Goal: Task Accomplishment & Management: Manage account settings

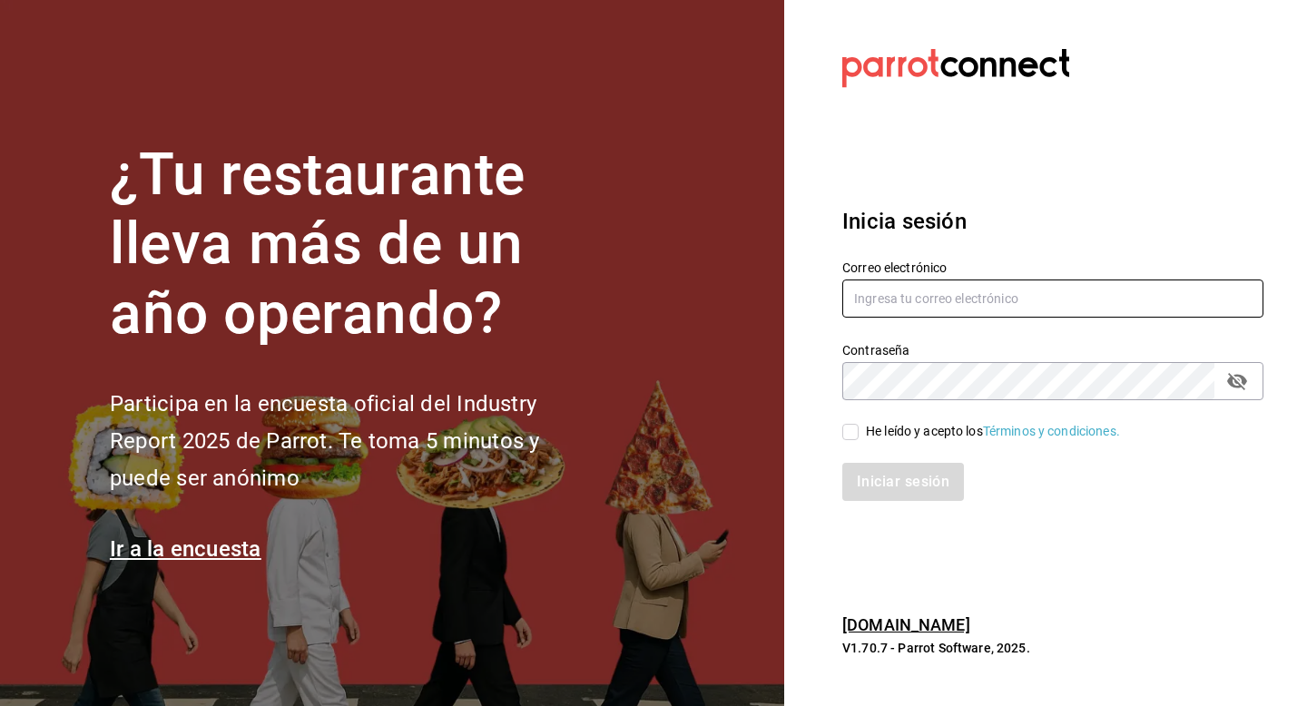
click at [905, 309] on input "text" at bounding box center [1052, 299] width 421 height 38
type input "jaime@suenodeluna.com.mx"
click at [850, 427] on input "He leído y acepto los Términos y condiciones." at bounding box center [850, 432] width 16 height 16
checkbox input "true"
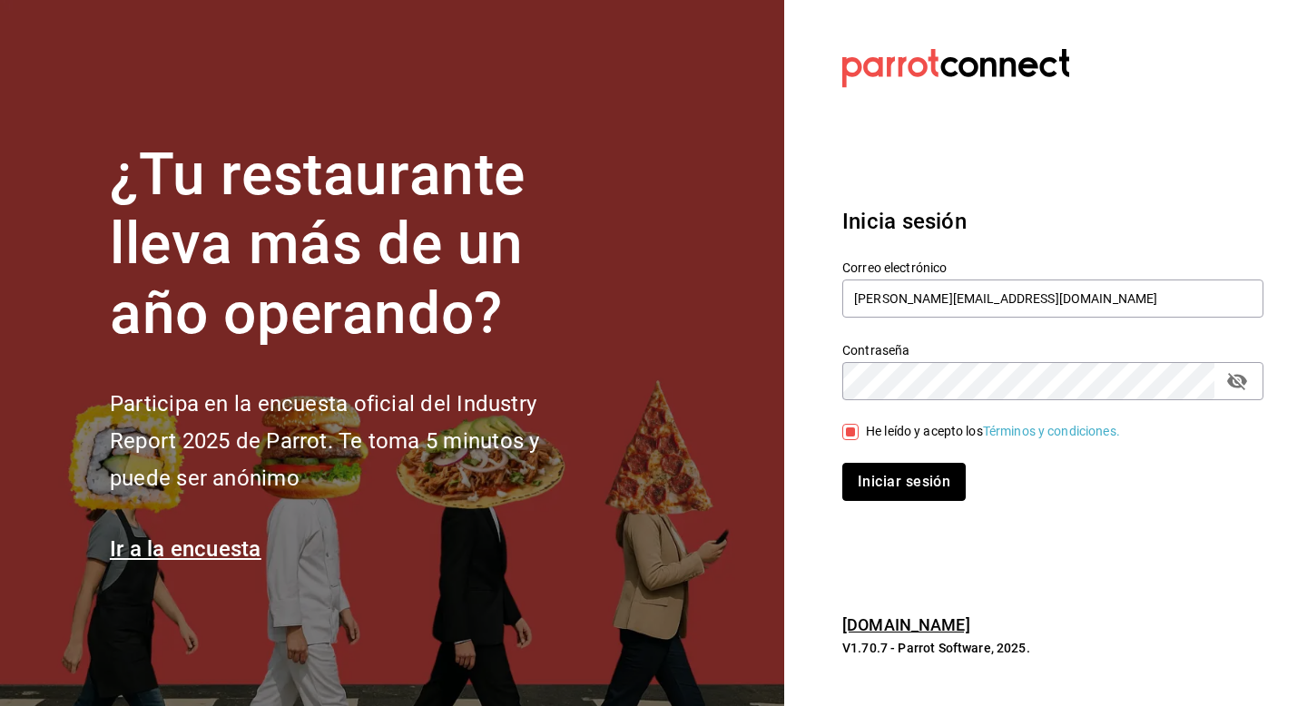
click at [868, 472] on button "Iniciar sesión" at bounding box center [903, 482] width 123 height 38
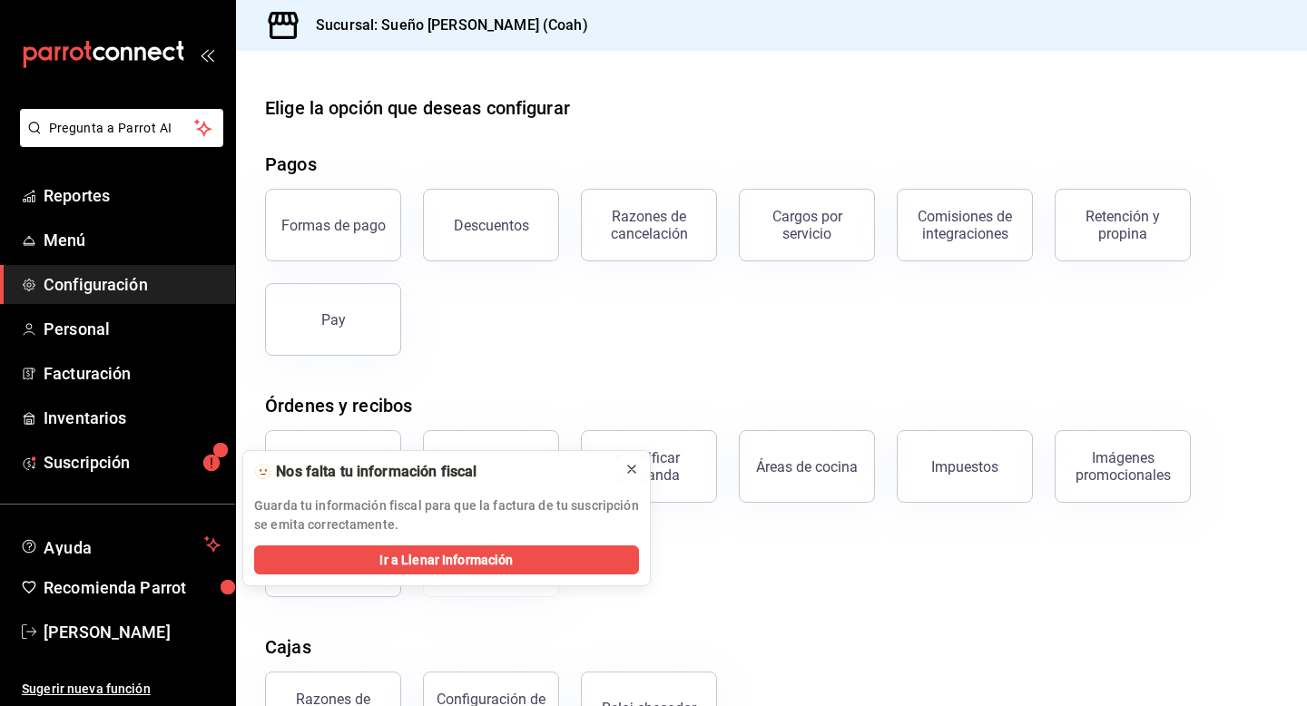
click at [628, 468] on icon at bounding box center [632, 469] width 15 height 15
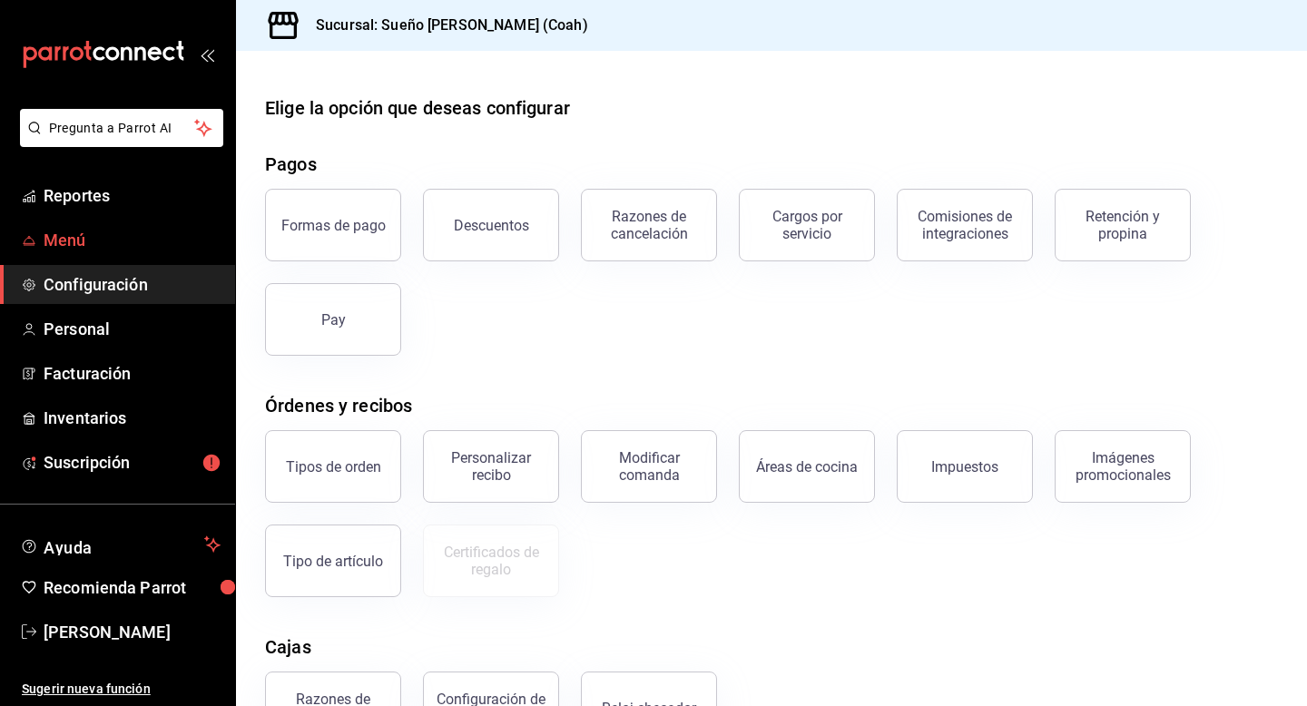
click at [122, 231] on span "Menú" at bounding box center [132, 240] width 177 height 25
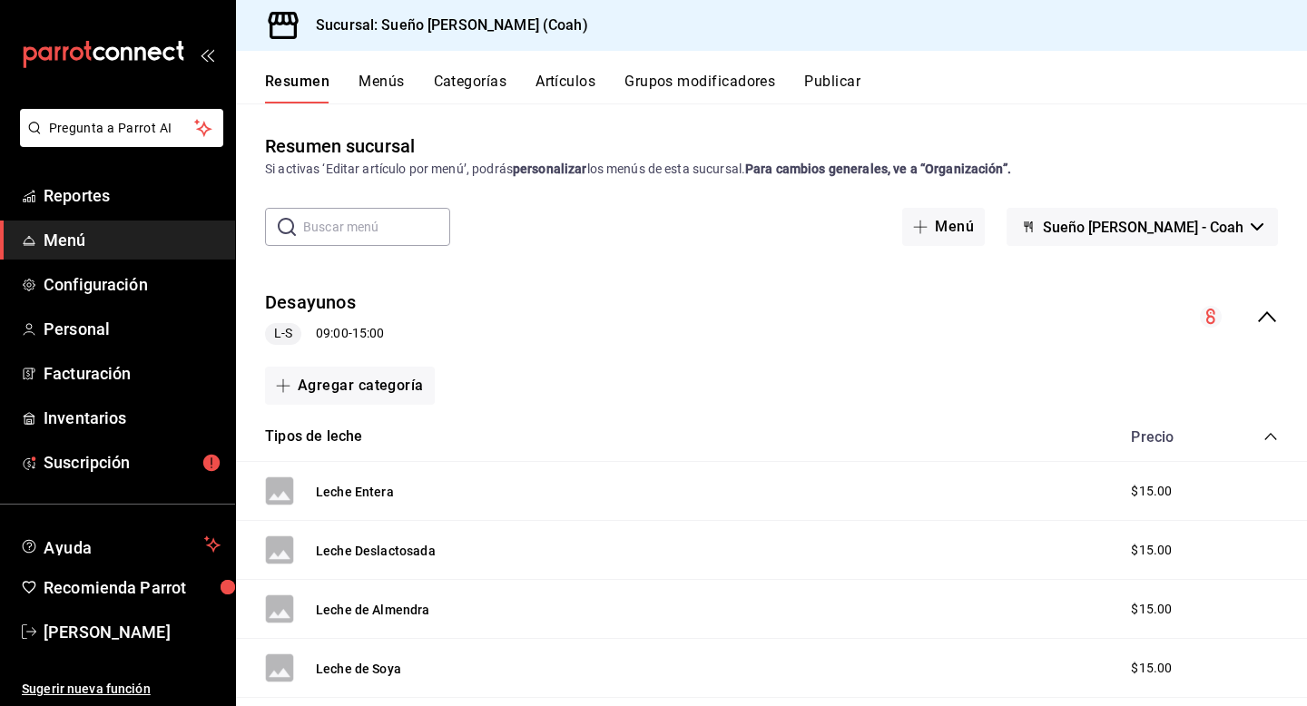
click at [476, 83] on button "Categorías" at bounding box center [471, 88] width 74 height 31
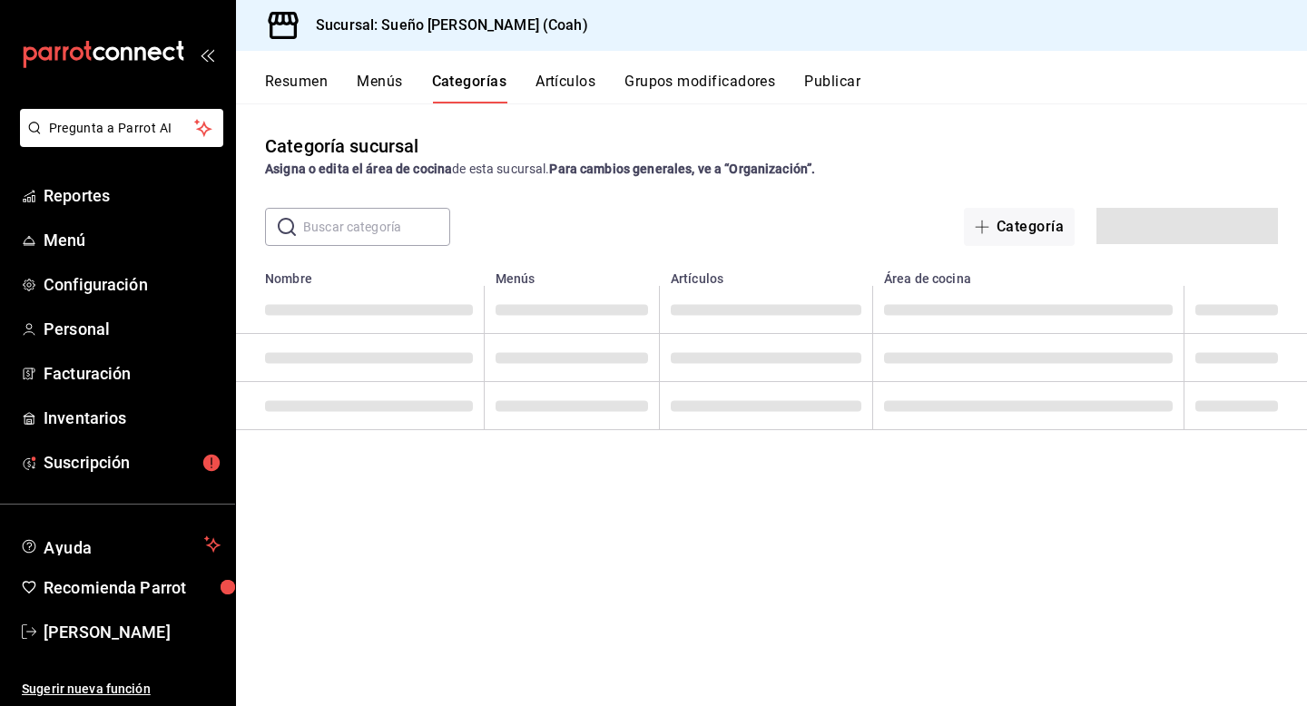
click at [672, 84] on button "Grupos modificadores" at bounding box center [700, 88] width 151 height 31
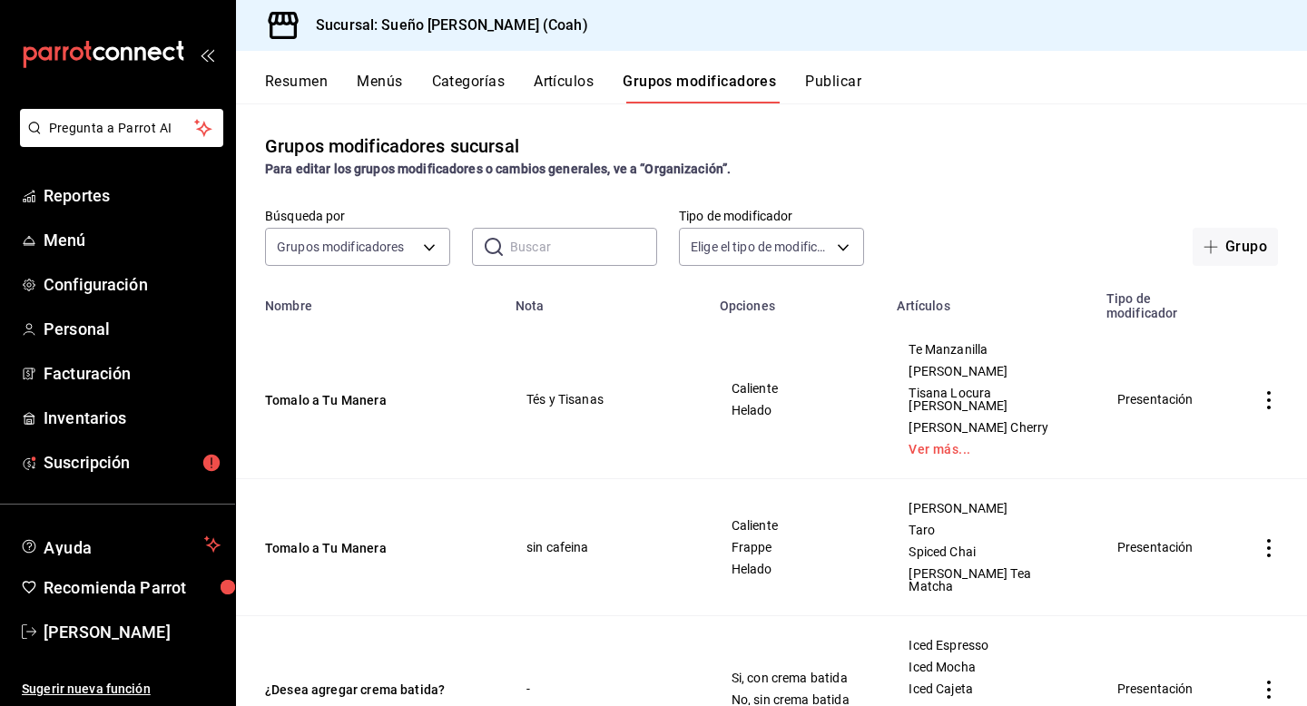
click at [1265, 399] on icon "actions" at bounding box center [1269, 400] width 18 height 18
click at [947, 155] on div at bounding box center [653, 353] width 1307 height 706
click at [553, 256] on input "text" at bounding box center [583, 247] width 147 height 36
type input "shot"
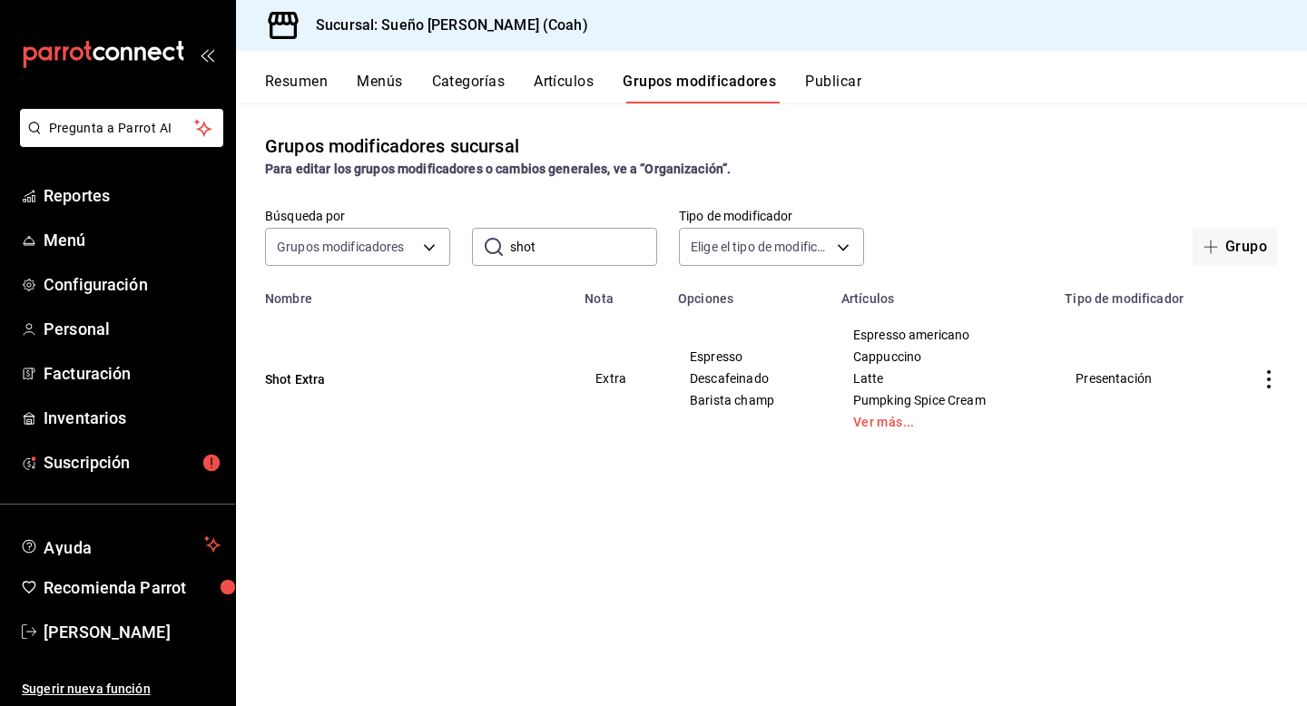
click at [1271, 389] on td "simple table" at bounding box center [1269, 378] width 76 height 145
click at [1265, 379] on icon "actions" at bounding box center [1269, 379] width 18 height 18
click at [1213, 418] on span "Editar" at bounding box center [1214, 421] width 47 height 19
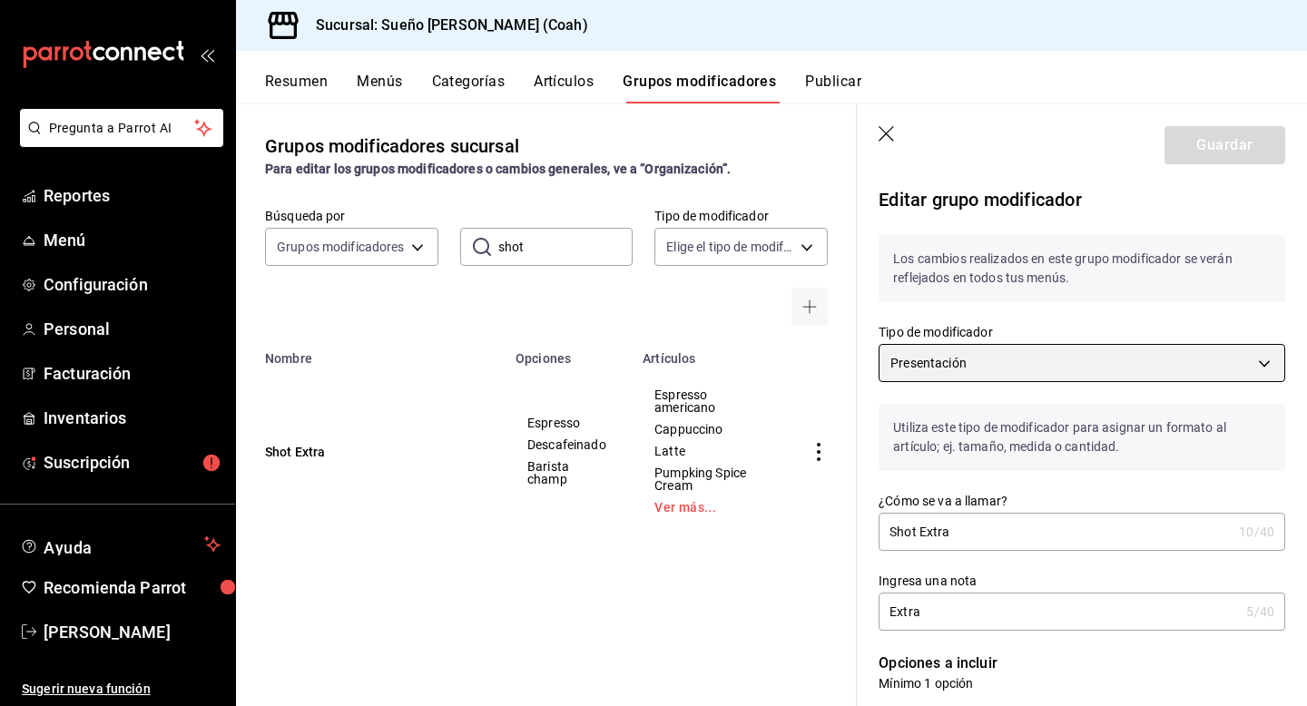
click at [940, 351] on body "Pregunta a Parrot AI Reportes Menú Configuración Personal Facturación Inventari…" at bounding box center [653, 353] width 1307 height 706
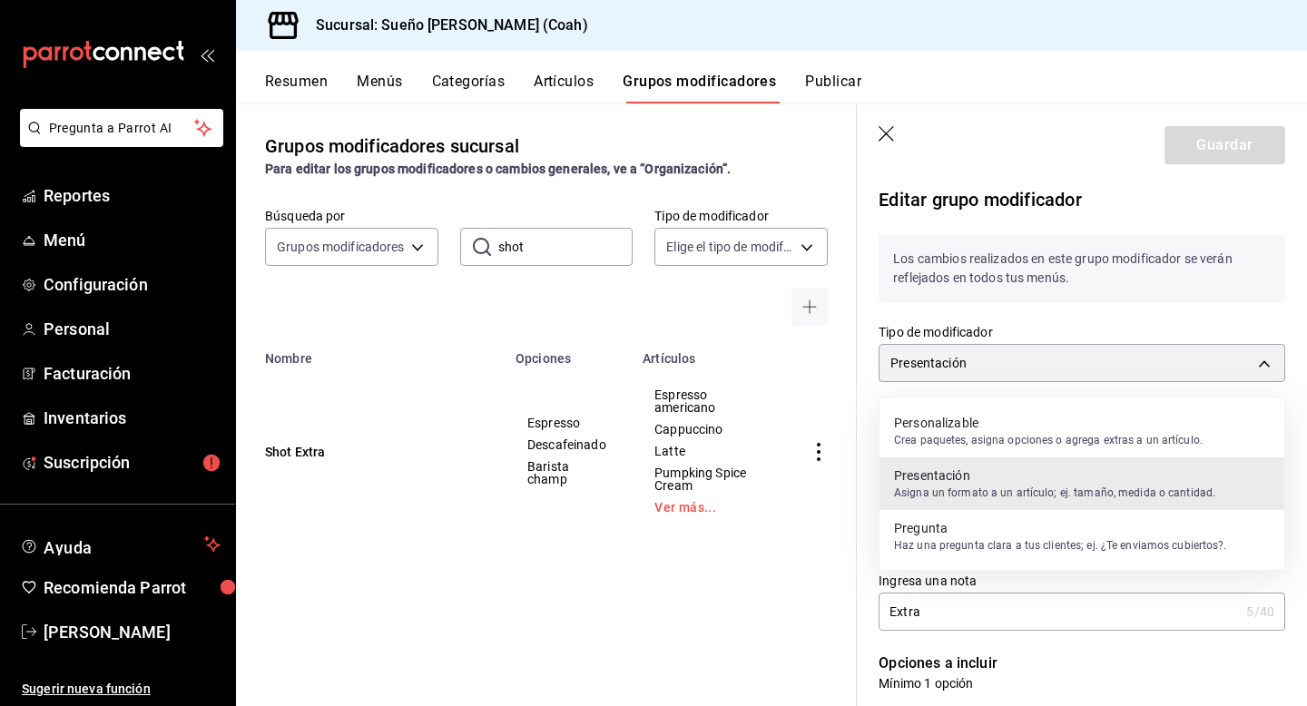
click at [938, 433] on p "Crea paquetes, asigna opciones o agrega extras a un artículo." at bounding box center [1048, 440] width 309 height 16
type input "PRESENTATION"
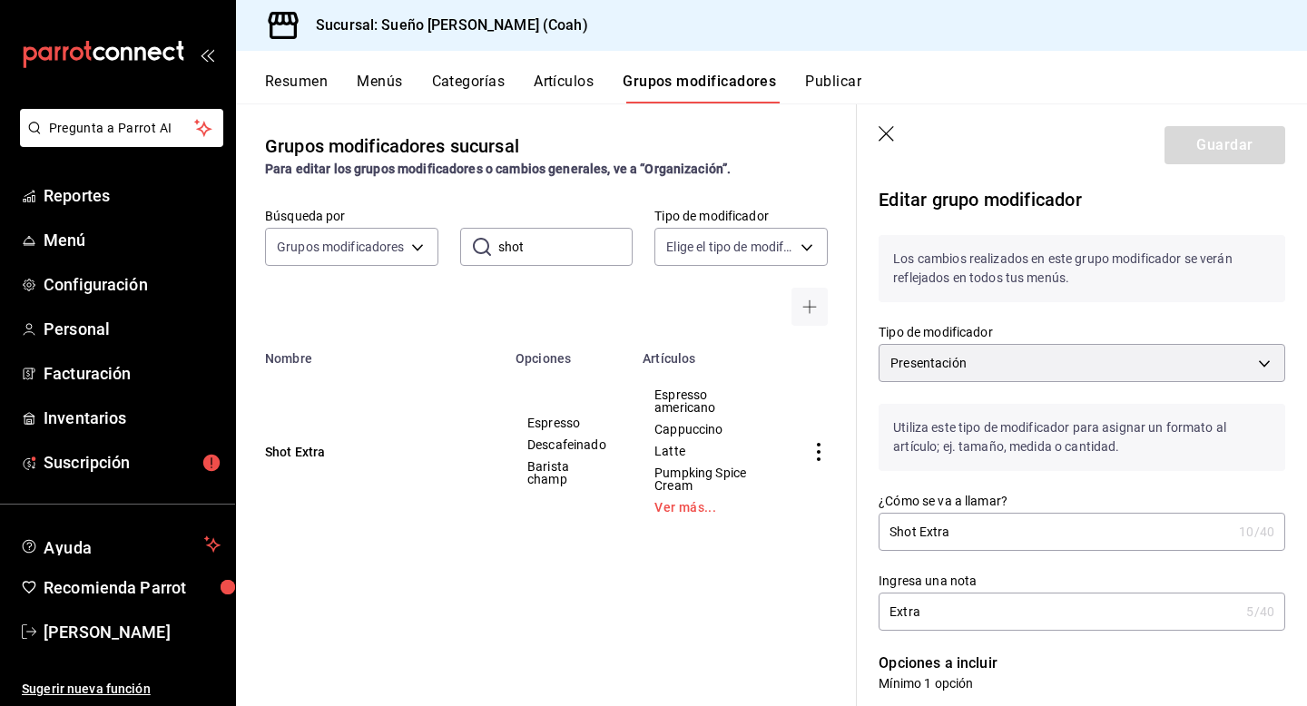
click at [887, 135] on icon "button" at bounding box center [888, 135] width 18 height 18
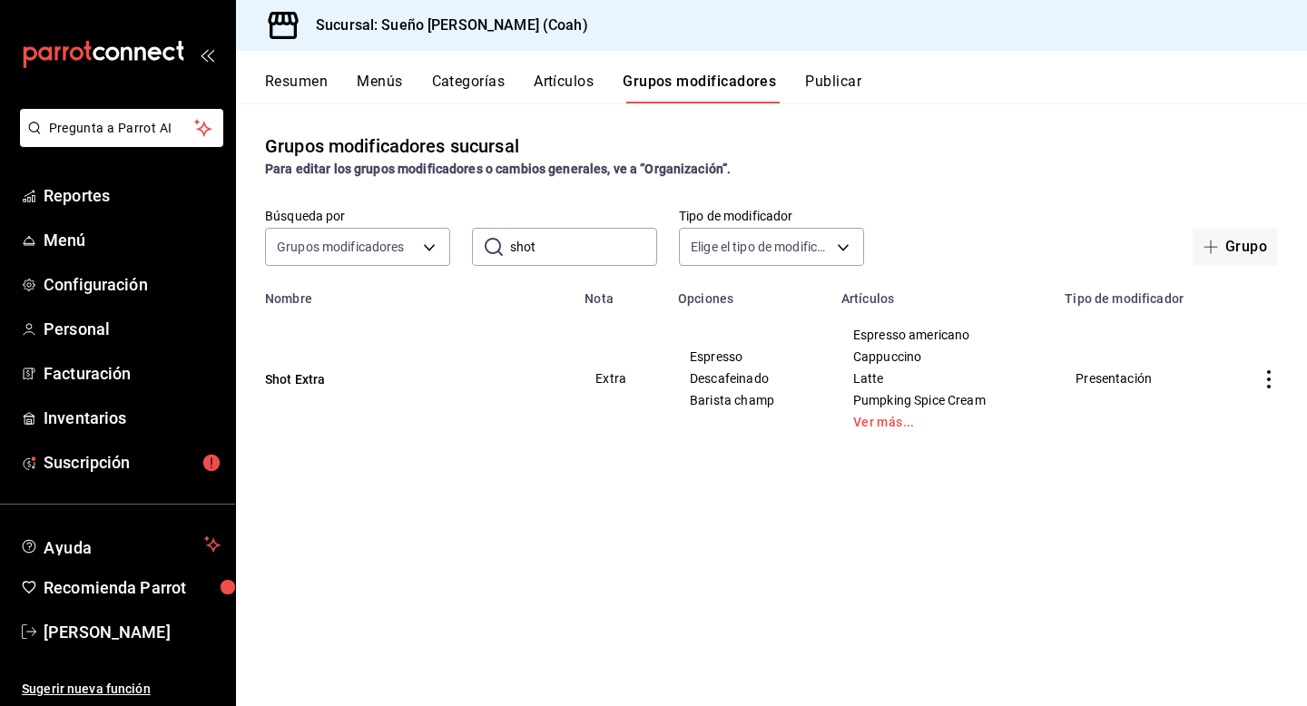
click at [1265, 369] on td "simple table" at bounding box center [1269, 378] width 76 height 145
click at [1271, 380] on icon "actions" at bounding box center [1269, 379] width 18 height 18
click at [1216, 424] on span "Editar" at bounding box center [1214, 421] width 47 height 19
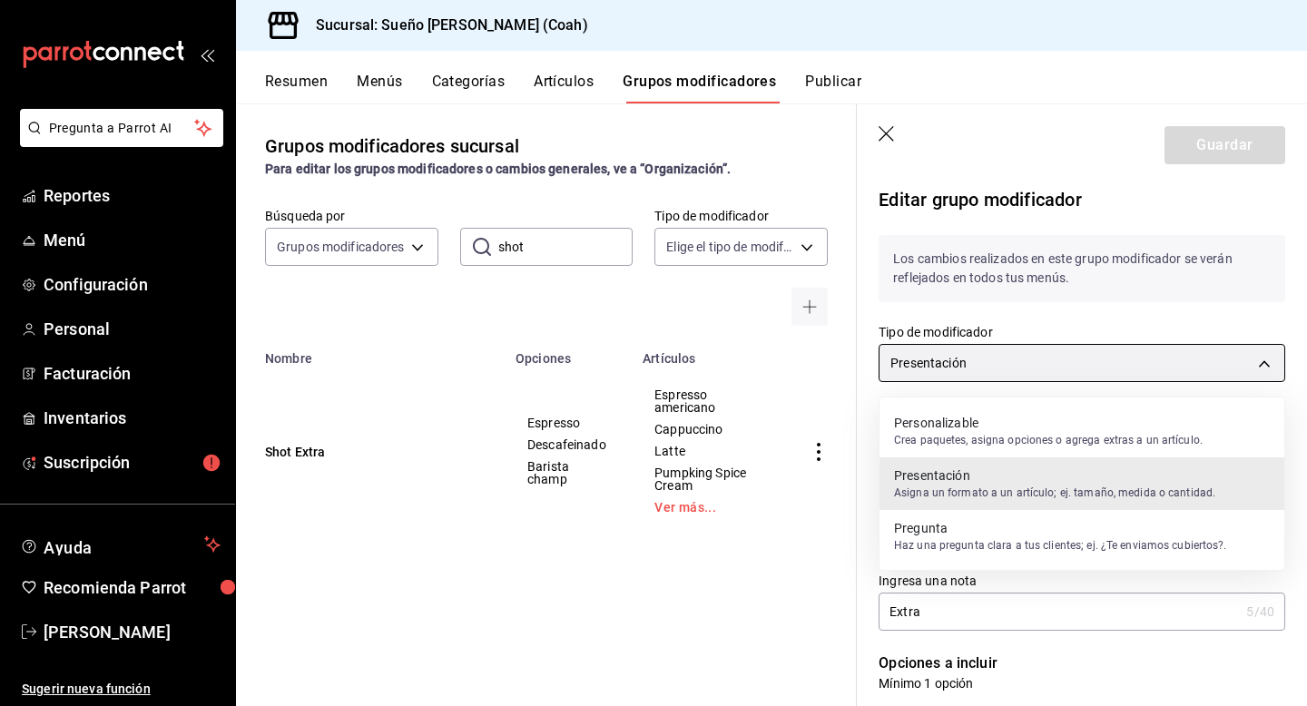
click at [1045, 357] on body "Pregunta a Parrot AI Reportes Menú Configuración Personal Facturación Inventari…" at bounding box center [653, 353] width 1307 height 706
click at [978, 437] on p "Crea paquetes, asigna opciones o agrega extras a un artículo." at bounding box center [1048, 440] width 309 height 16
click at [1019, 362] on body "Pregunta a Parrot AI Reportes Menú Configuración Personal Facturación Inventari…" at bounding box center [653, 353] width 1307 height 706
click at [979, 428] on p "Personalizable" at bounding box center [1048, 423] width 309 height 18
type input "PRESENTATION"
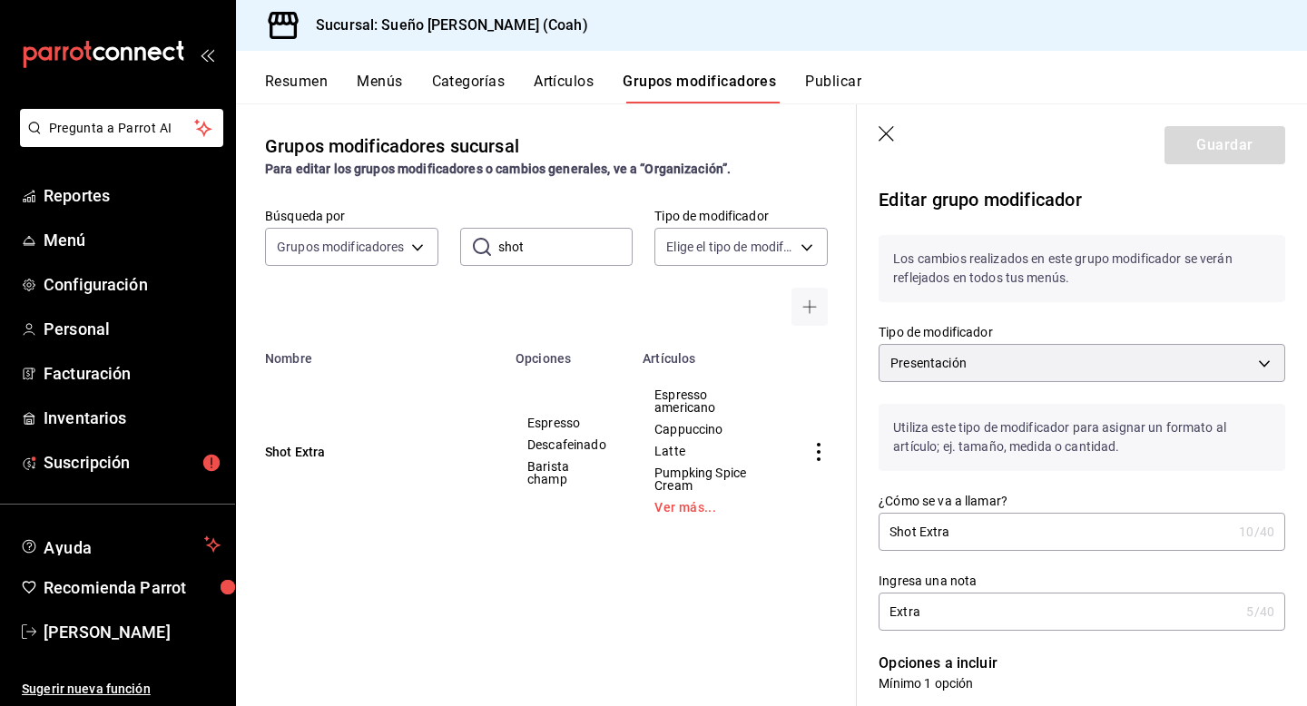
click at [887, 132] on icon "button" at bounding box center [886, 133] width 15 height 15
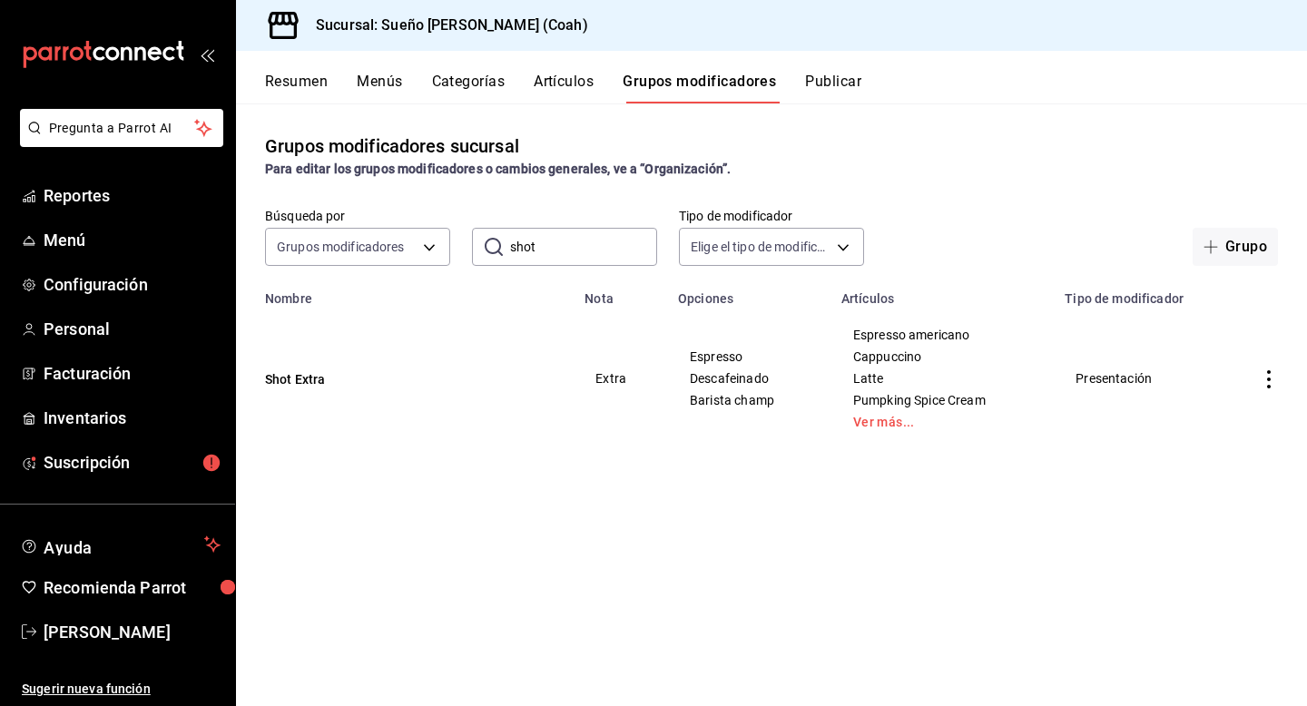
click at [1260, 381] on icon "actions" at bounding box center [1269, 379] width 18 height 18
click at [1186, 413] on div at bounding box center [1174, 422] width 33 height 22
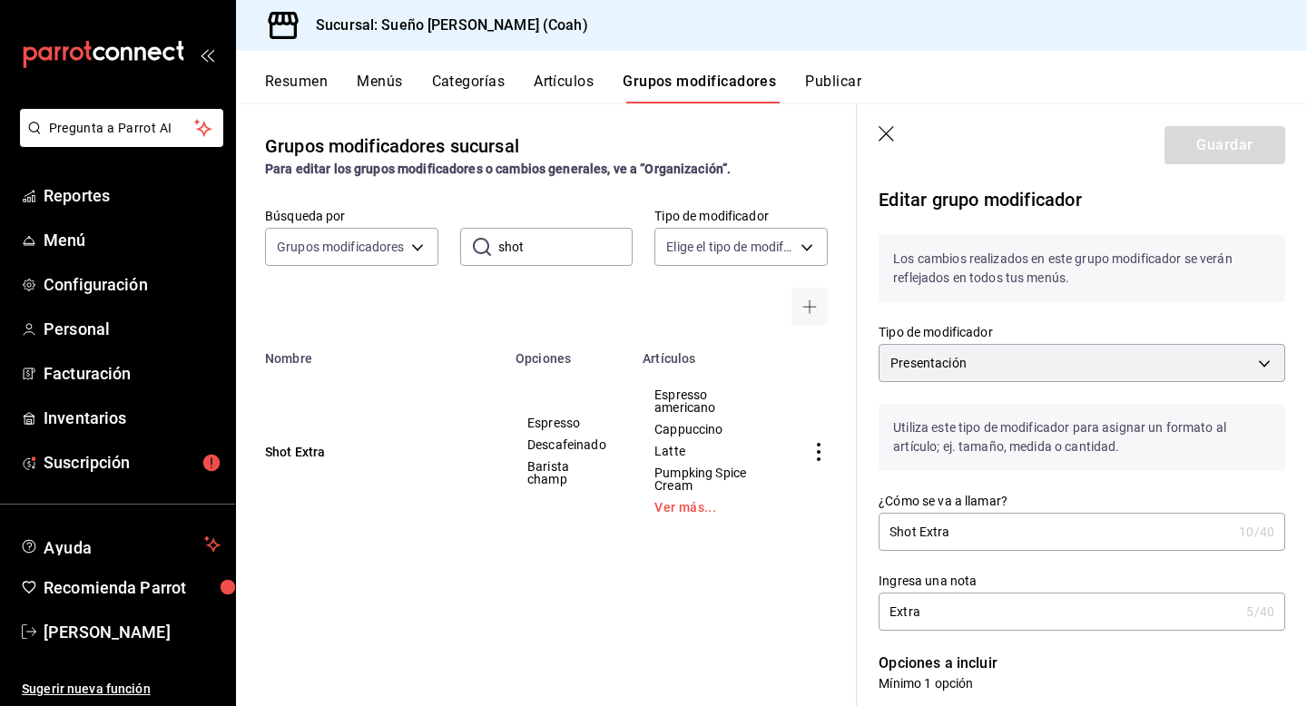
click at [901, 123] on header "Guardar" at bounding box center [1082, 141] width 450 height 74
click at [890, 127] on icon "button" at bounding box center [888, 135] width 18 height 18
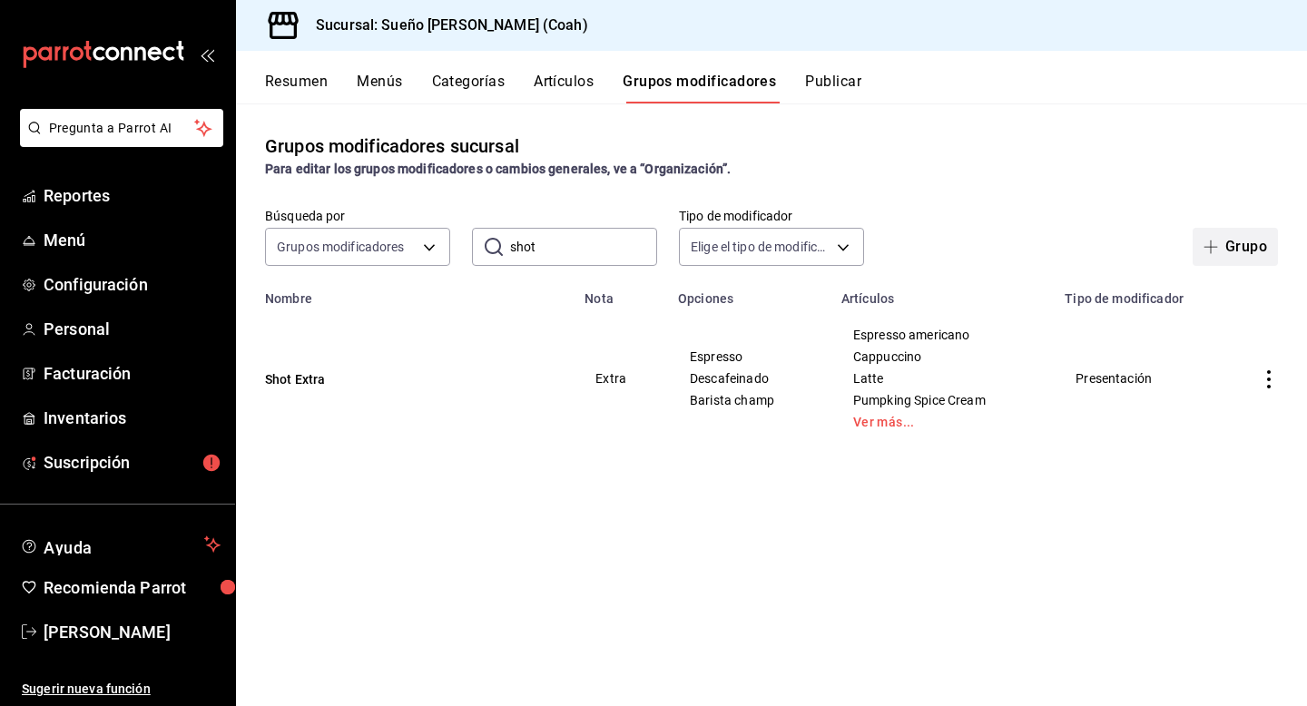
click at [1229, 239] on button "Grupo" at bounding box center [1235, 247] width 85 height 38
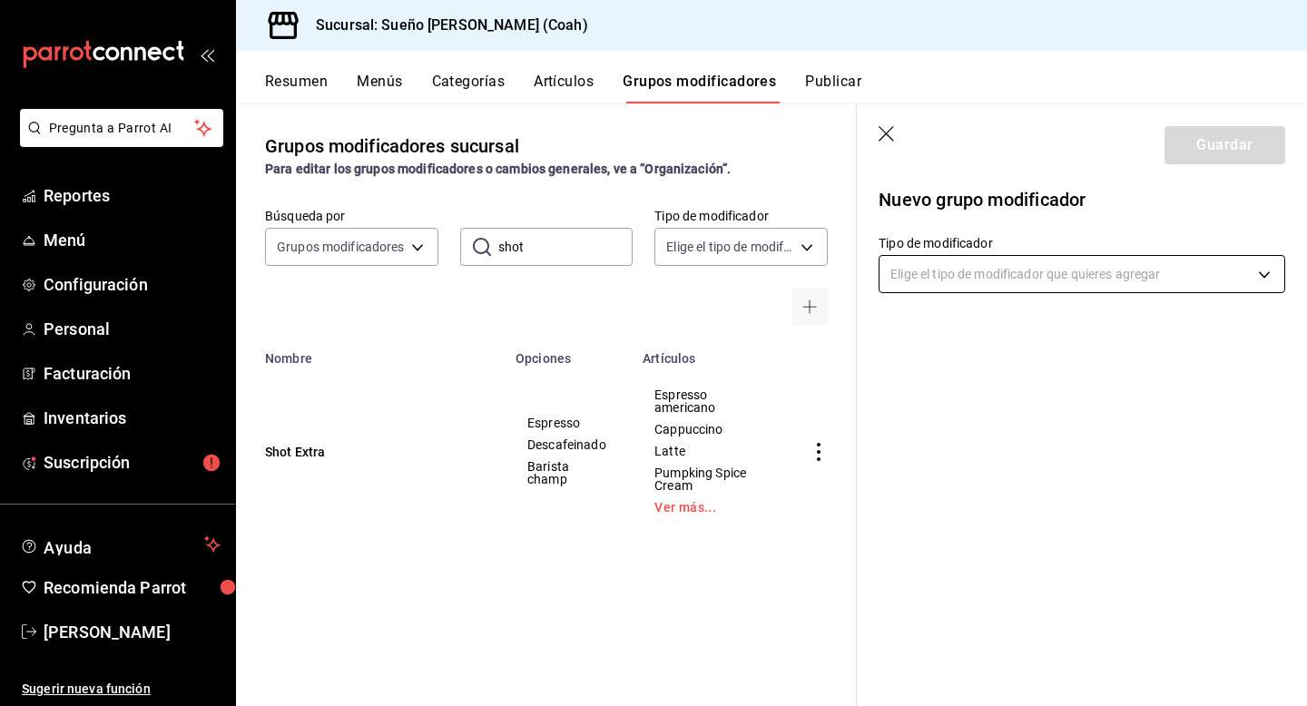
click at [1166, 278] on body "Pregunta a Parrot AI Reportes Menú Configuración Personal Facturación Inventari…" at bounding box center [653, 353] width 1307 height 706
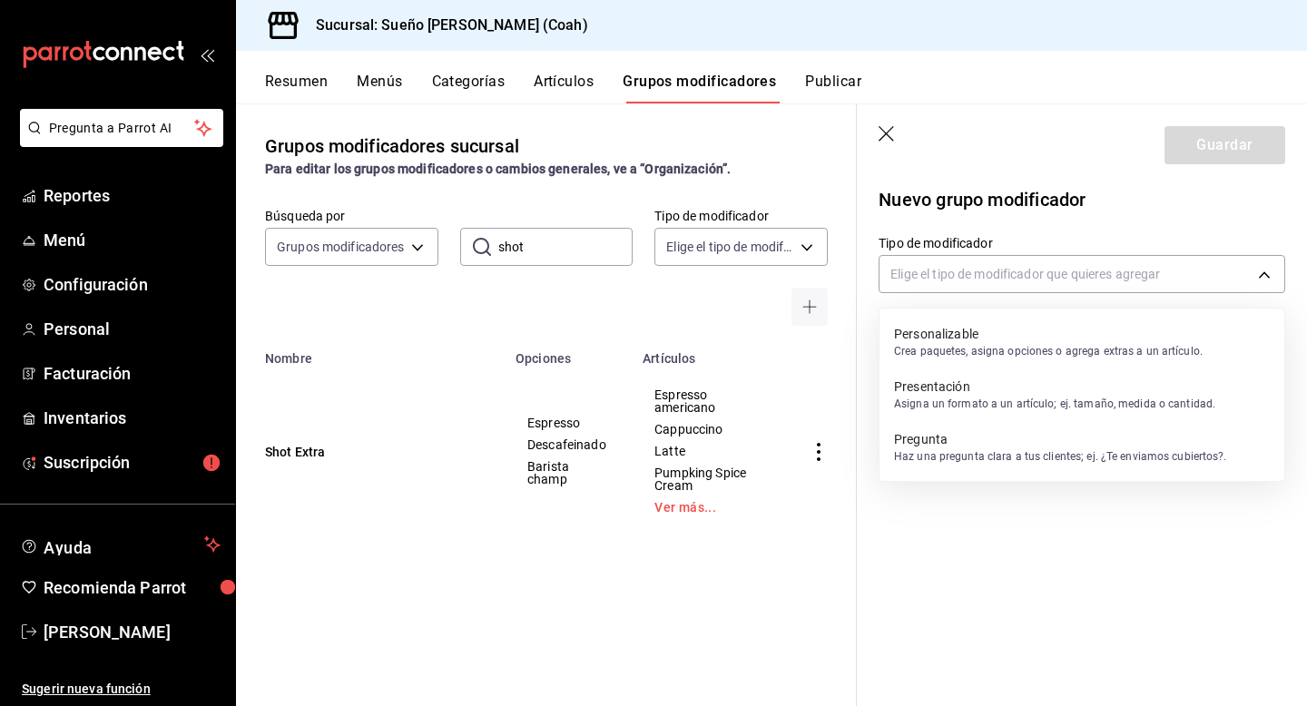
click at [1133, 352] on p "Crea paquetes, asigna opciones o agrega extras a un artículo." at bounding box center [1048, 351] width 309 height 16
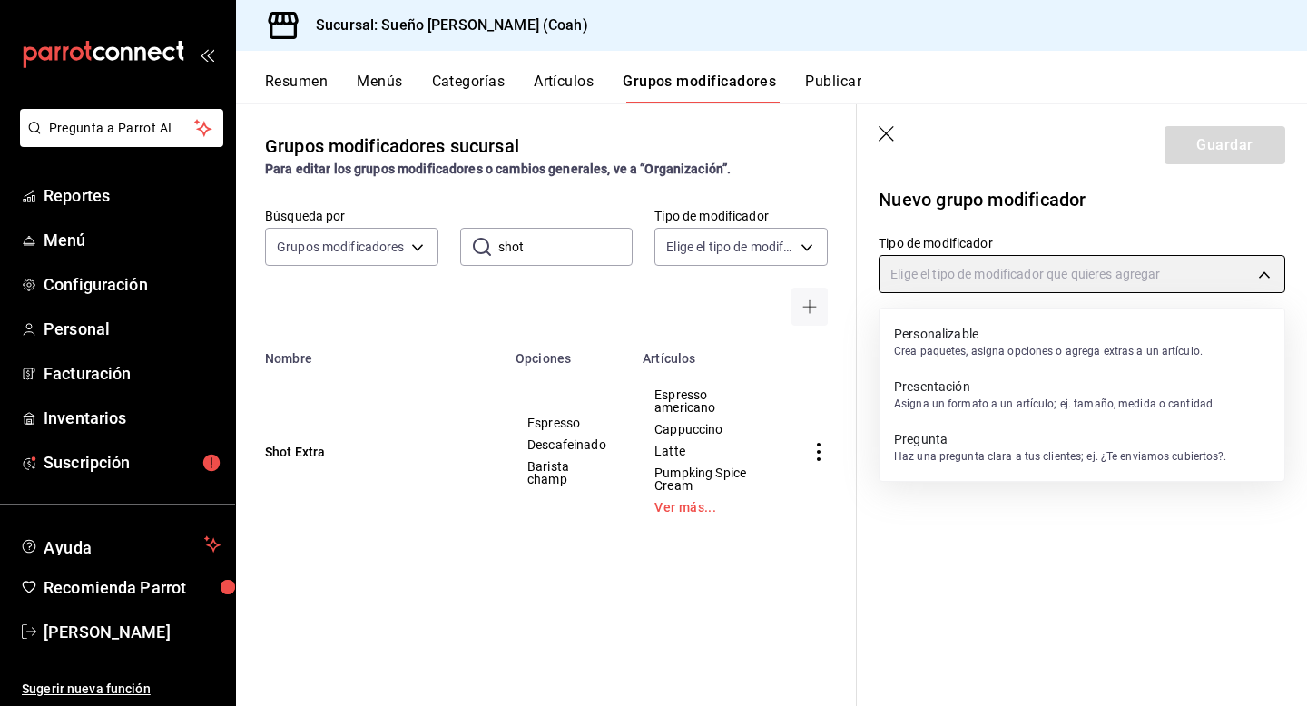
type input "CUSTOMIZABLE"
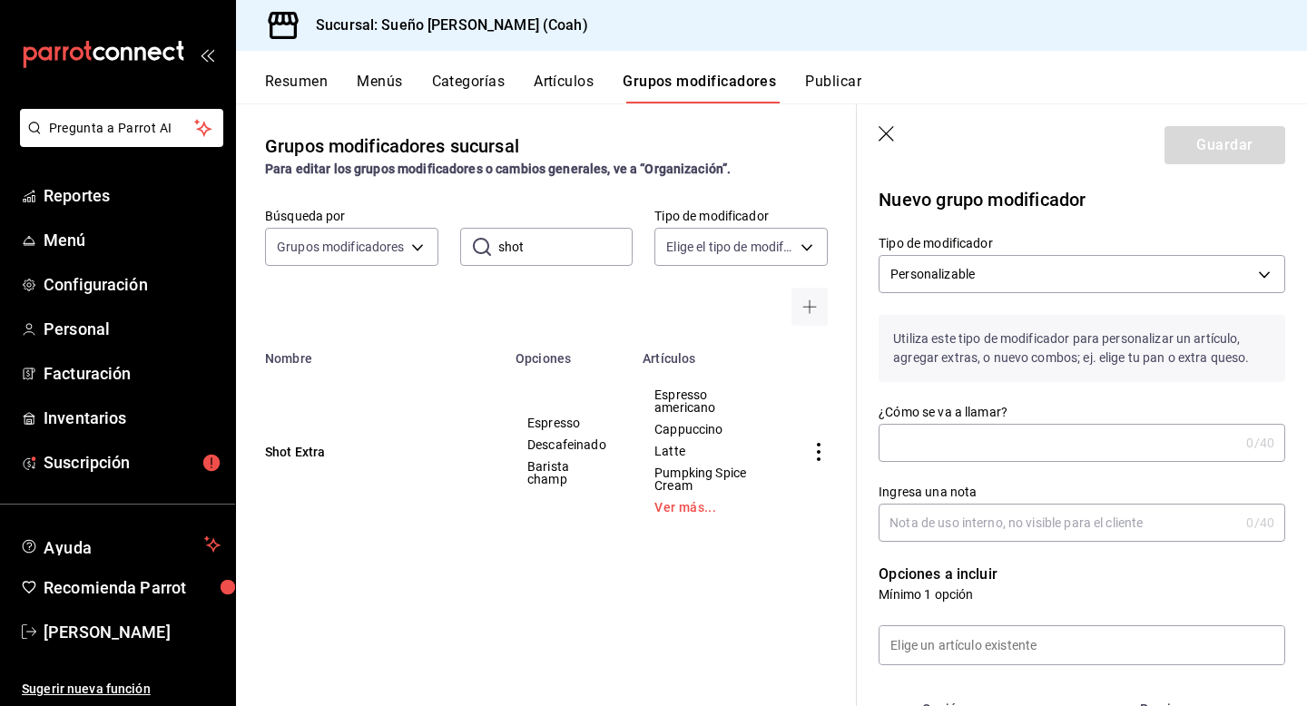
click at [977, 436] on input "¿Cómo se va a llamar?" at bounding box center [1059, 443] width 360 height 36
click at [880, 131] on icon "button" at bounding box center [888, 135] width 18 height 18
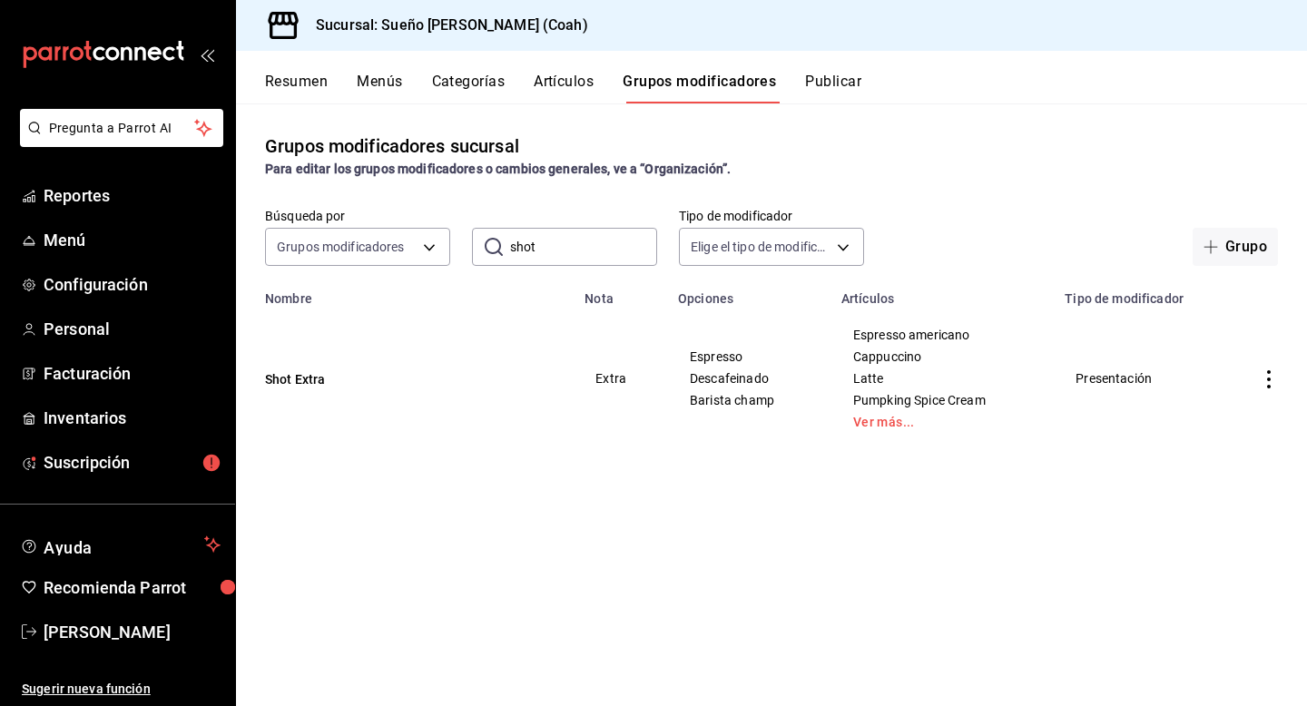
click at [200, 61] on icon "open_drawer_menu" at bounding box center [207, 54] width 15 height 15
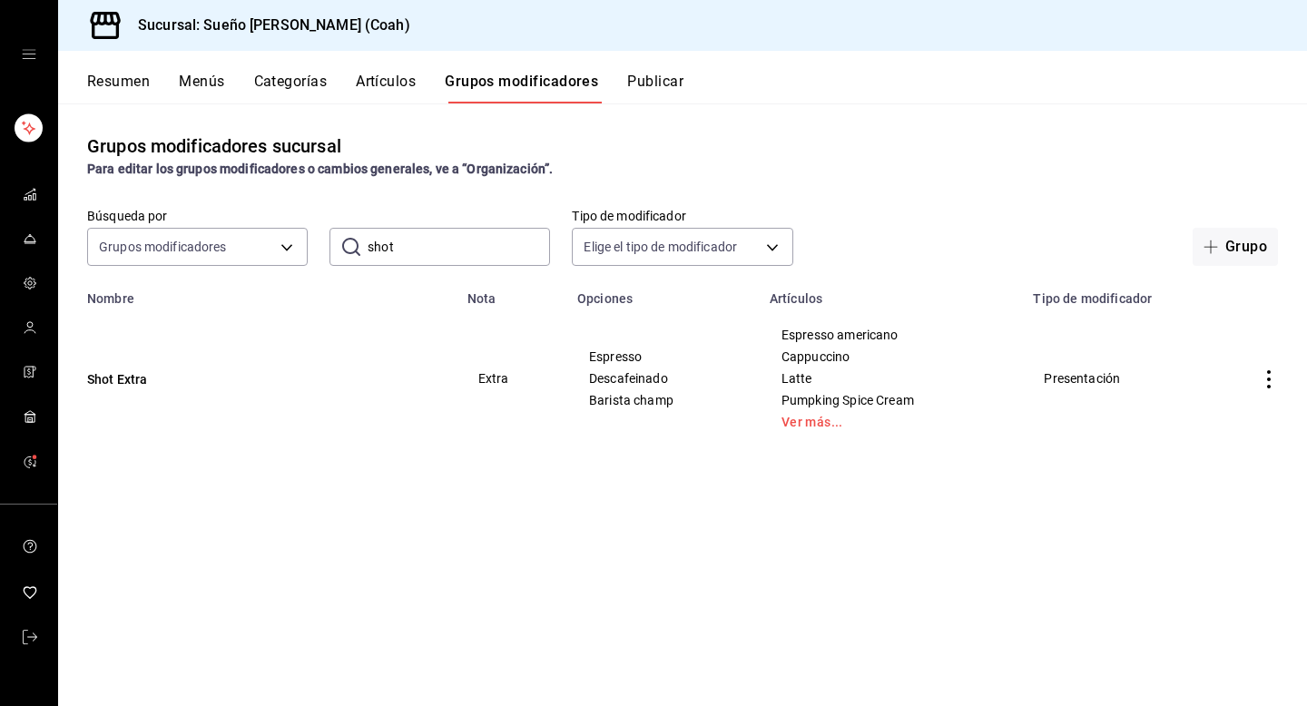
click at [37, 55] on div "mailbox folders" at bounding box center [28, 54] width 57 height 109
click at [26, 57] on icon "open drawer" at bounding box center [29, 54] width 15 height 15
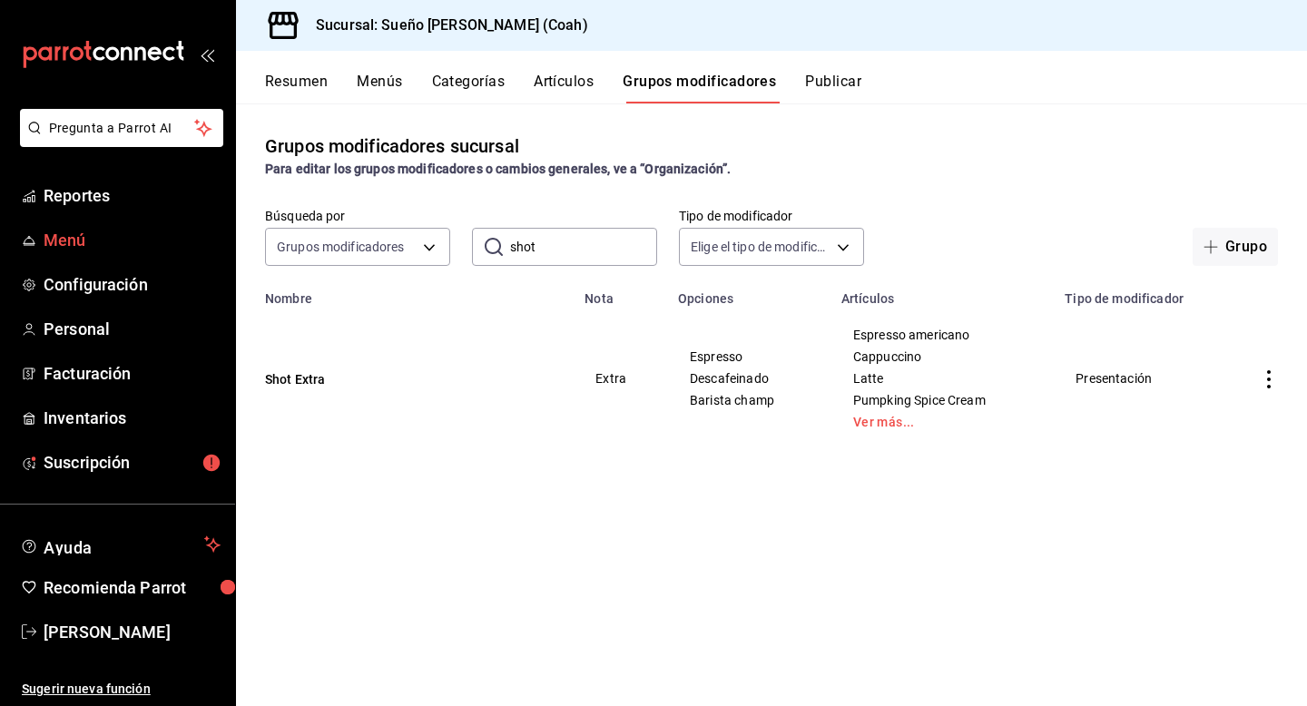
click at [66, 232] on span "Menú" at bounding box center [132, 240] width 177 height 25
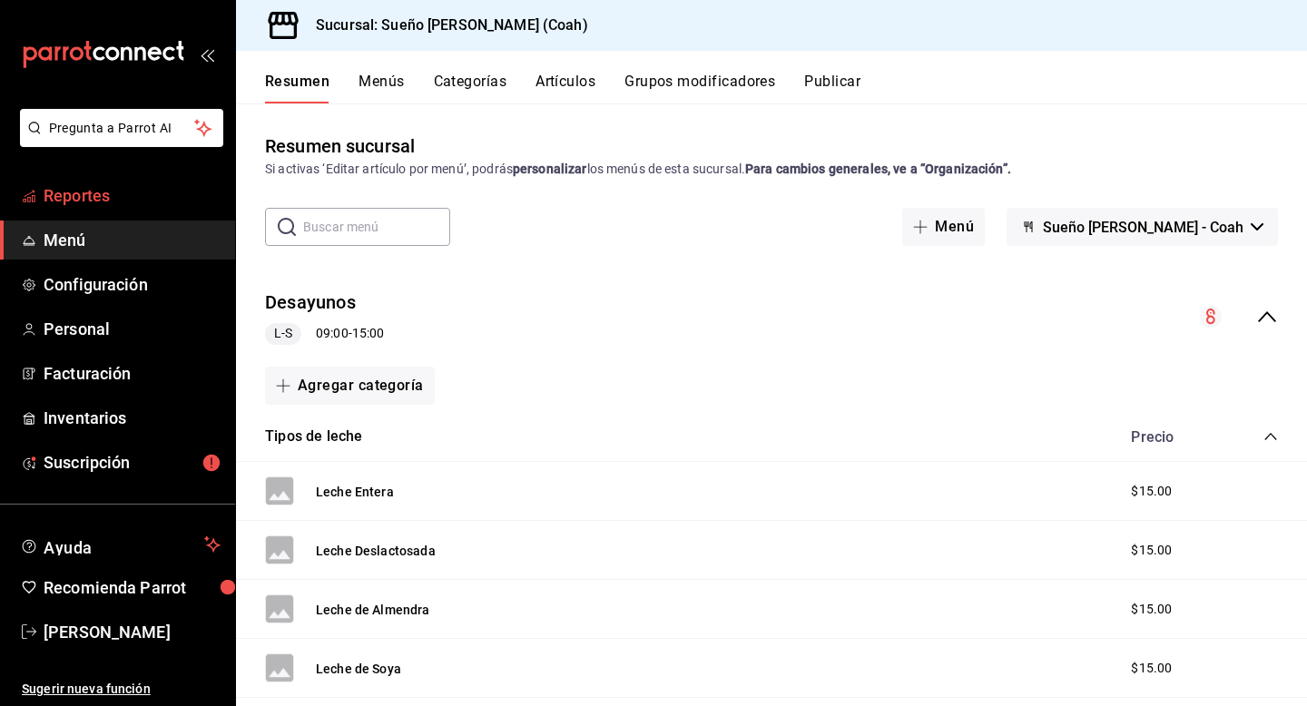
click at [116, 199] on span "Reportes" at bounding box center [132, 195] width 177 height 25
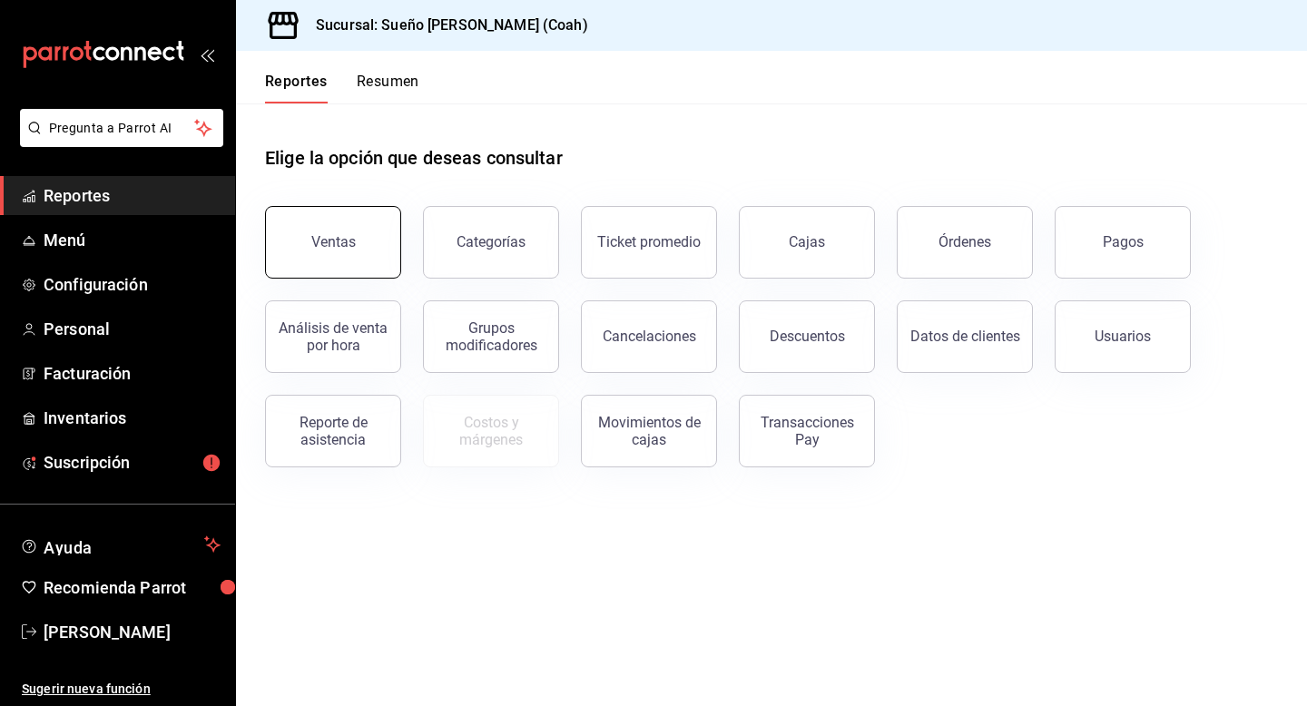
click at [307, 251] on button "Ventas" at bounding box center [333, 242] width 136 height 73
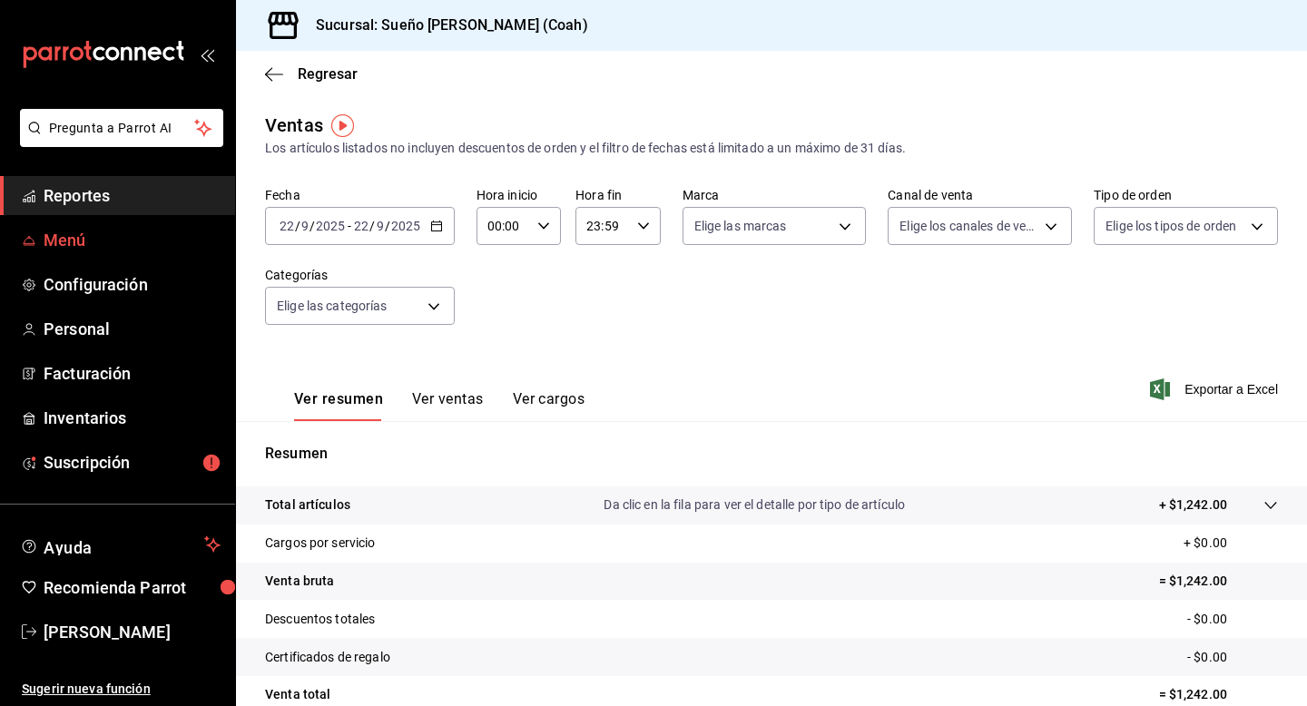
click at [94, 234] on span "Menú" at bounding box center [132, 240] width 177 height 25
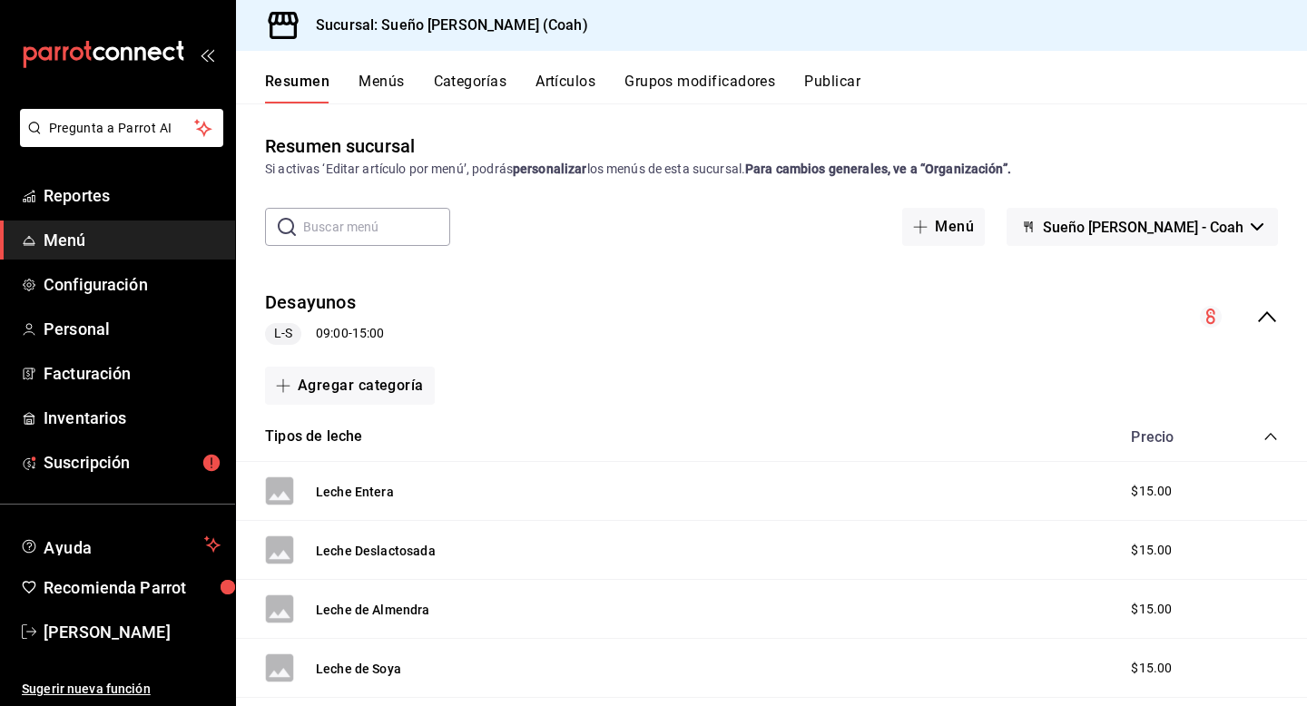
click at [636, 96] on button "Grupos modificadores" at bounding box center [700, 88] width 151 height 31
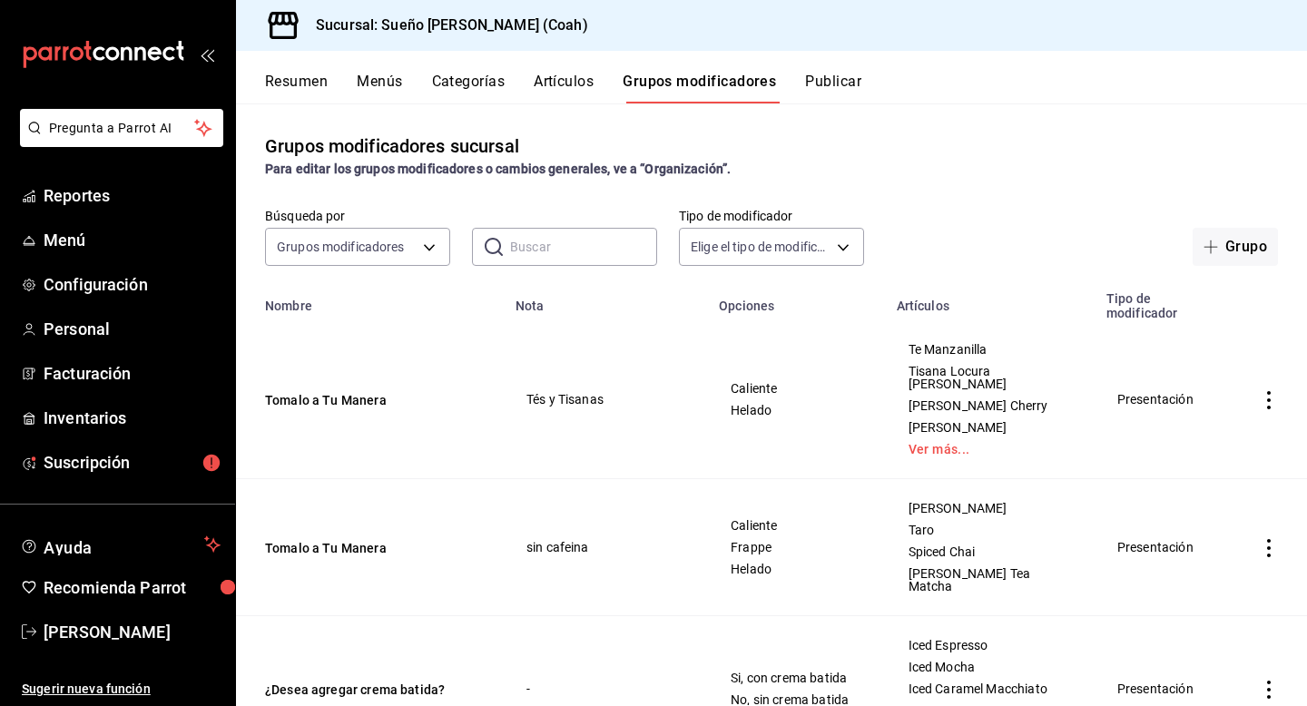
click at [576, 249] on input "text" at bounding box center [583, 247] width 147 height 36
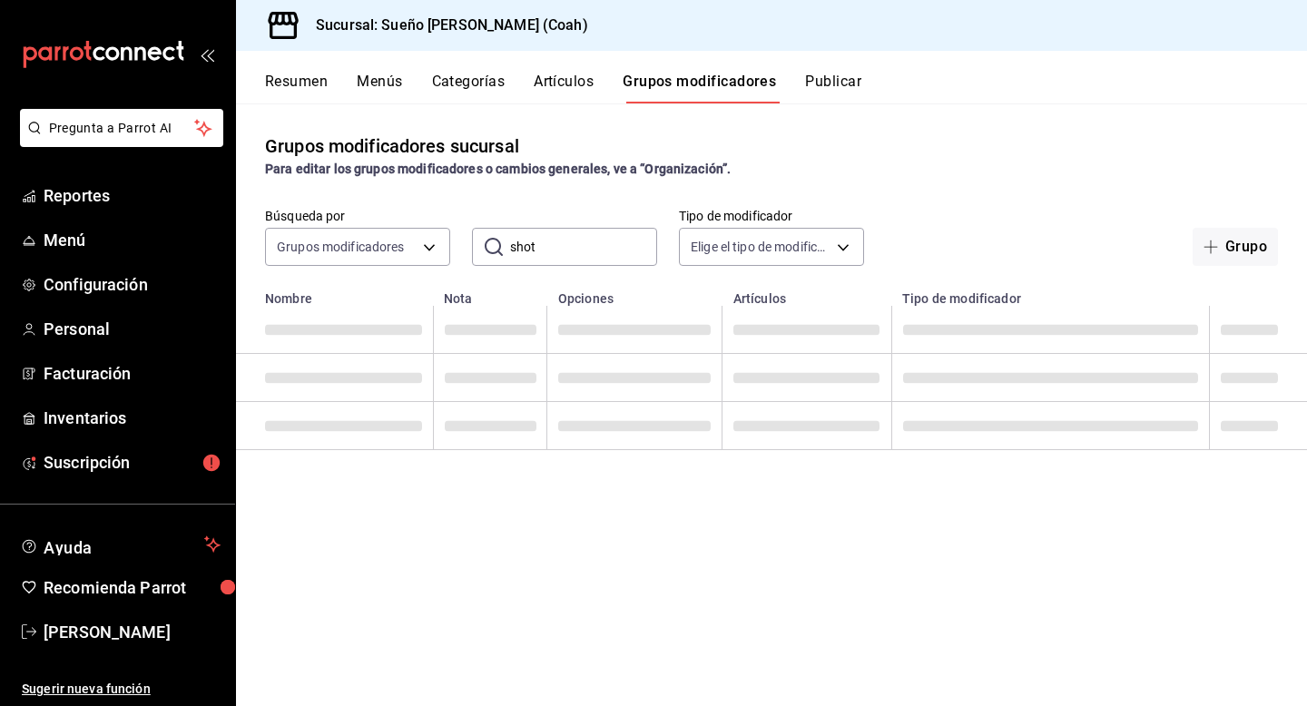
type input "shot"
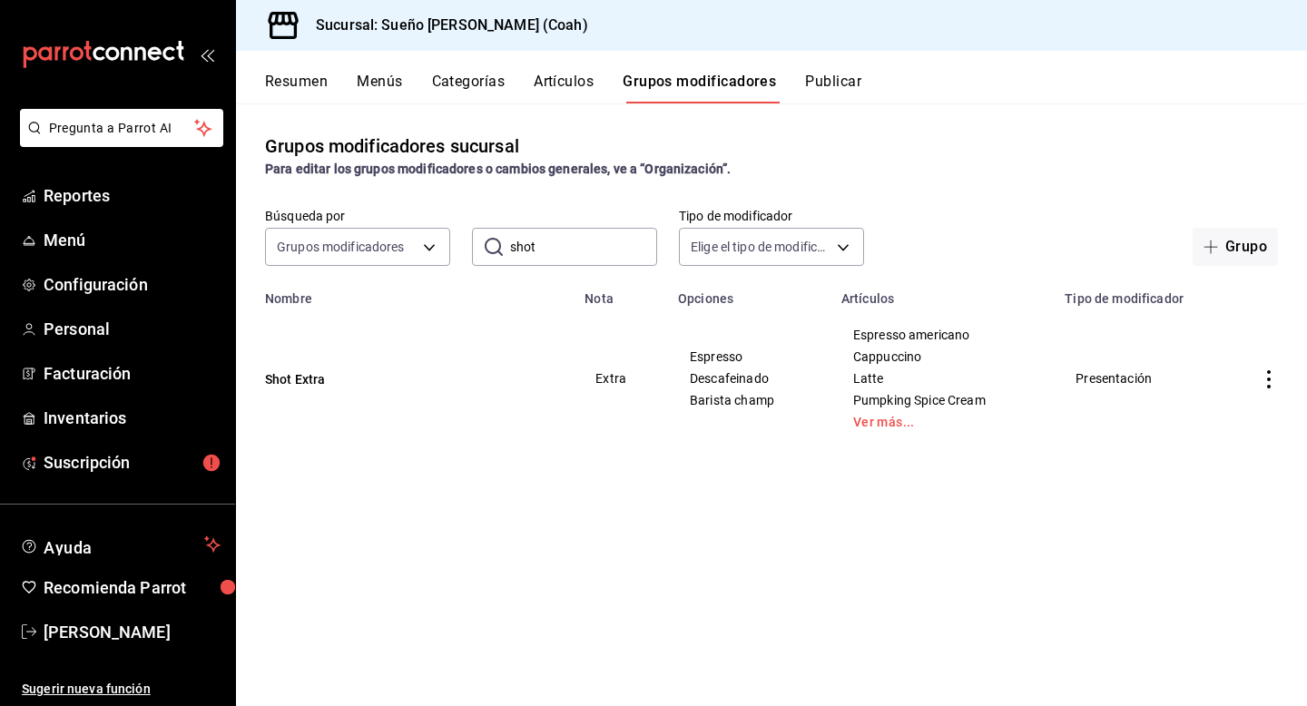
click at [1102, 297] on th "Tipo de modificador" at bounding box center [1142, 293] width 177 height 25
click at [1097, 378] on td "Presentación" at bounding box center [1142, 378] width 177 height 145
click at [1097, 377] on td "Presentación" at bounding box center [1142, 378] width 177 height 145
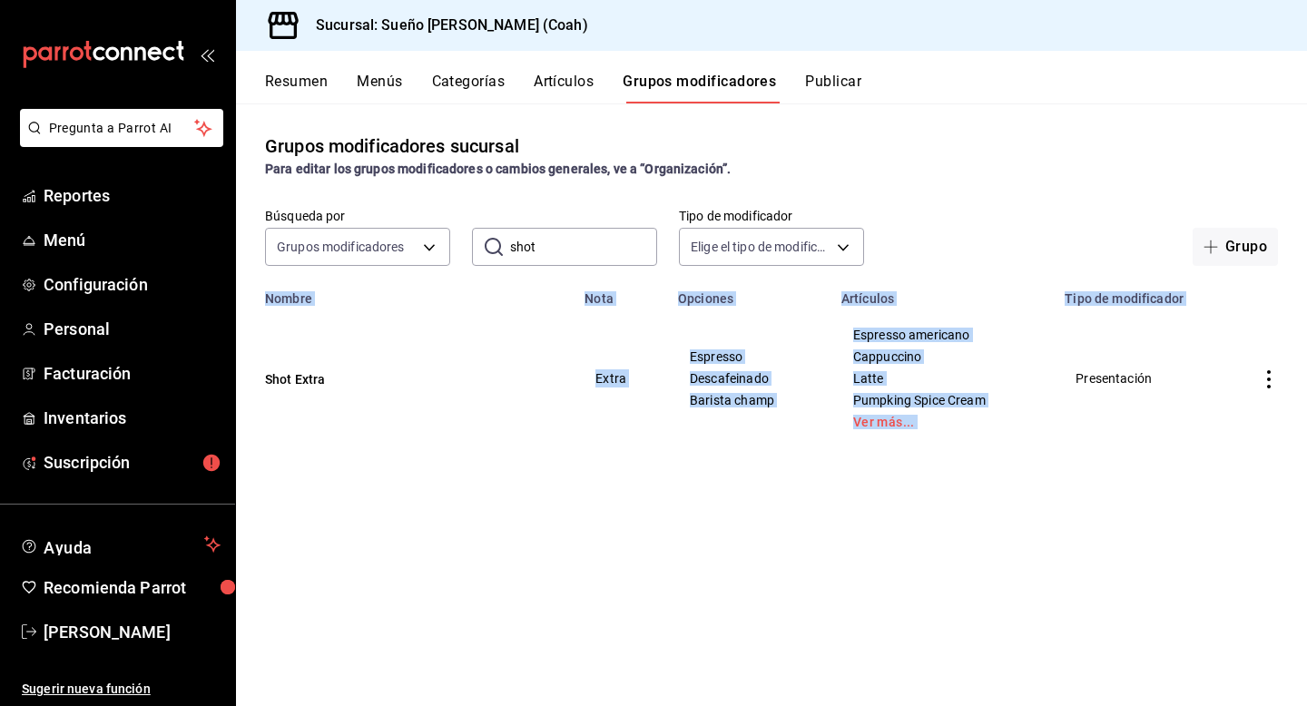
click at [1097, 377] on td "Presentación" at bounding box center [1142, 378] width 177 height 145
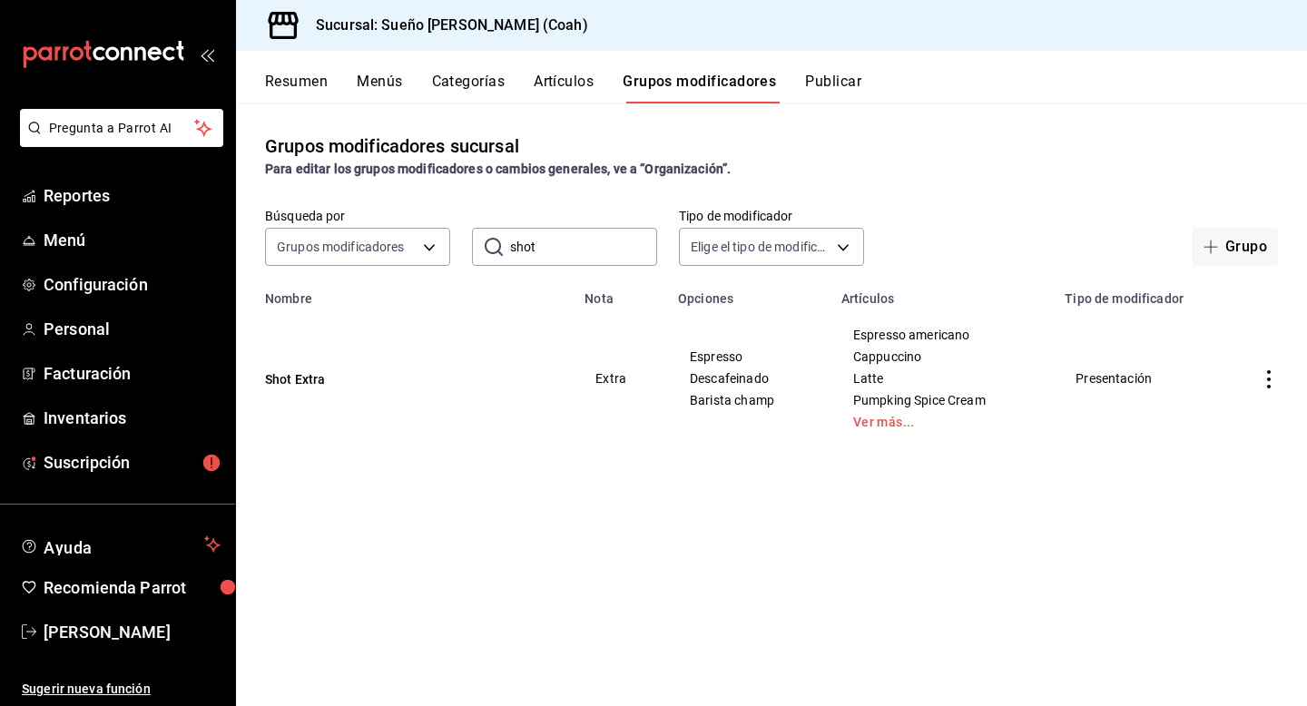
click at [1106, 453] on div "Grupos modificadores sucursal Para editar los grupos modificadores o cambios ge…" at bounding box center [771, 404] width 1071 height 602
click at [1269, 383] on icon "actions" at bounding box center [1269, 379] width 18 height 18
click at [1180, 421] on div at bounding box center [1174, 422] width 33 height 22
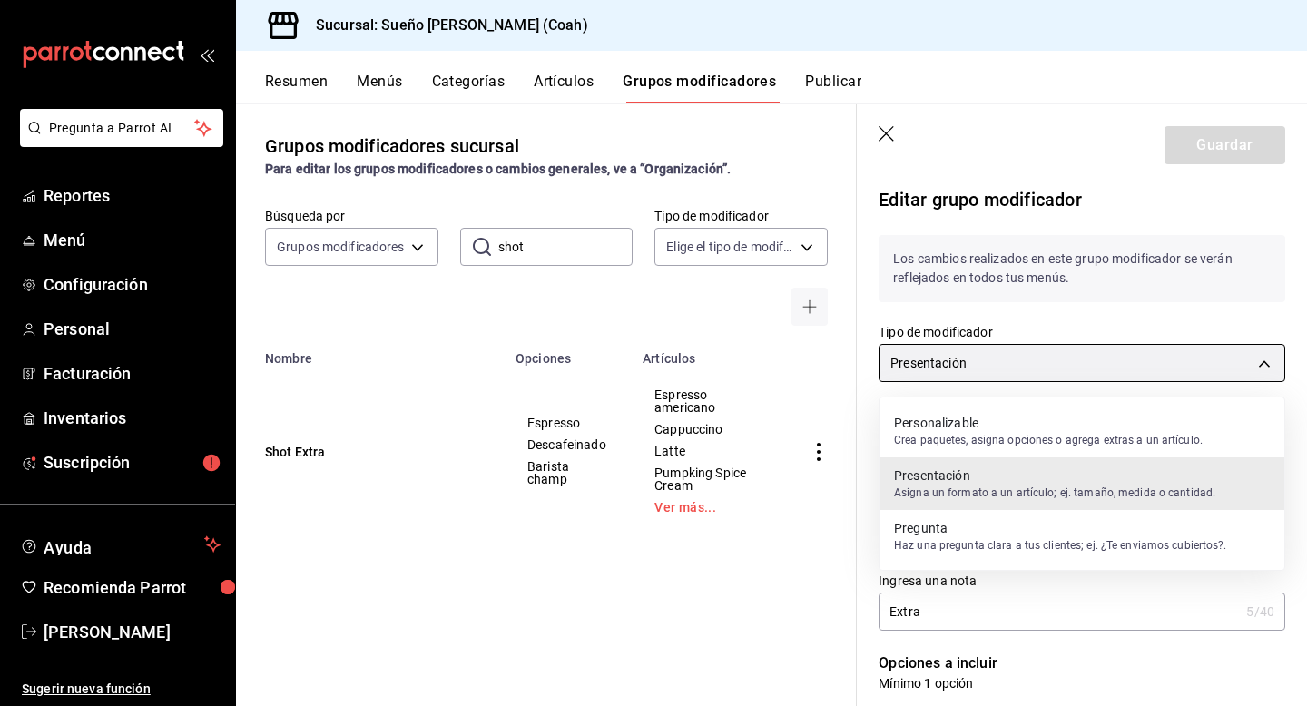
click at [916, 373] on body "Pregunta a Parrot AI Reportes Menú Configuración Personal Facturación Inventari…" at bounding box center [653, 353] width 1307 height 706
click at [926, 437] on p "Crea paquetes, asigna opciones o agrega extras a un artículo." at bounding box center [1048, 440] width 309 height 16
click at [975, 377] on body "Pregunta a Parrot AI Reportes Menú Configuración Personal Facturación Inventari…" at bounding box center [653, 353] width 1307 height 706
click at [961, 413] on div "Personalizable Crea paquetes, asigna opciones o agrega extras a un artículo." at bounding box center [1048, 431] width 309 height 42
type input "PRESENTATION"
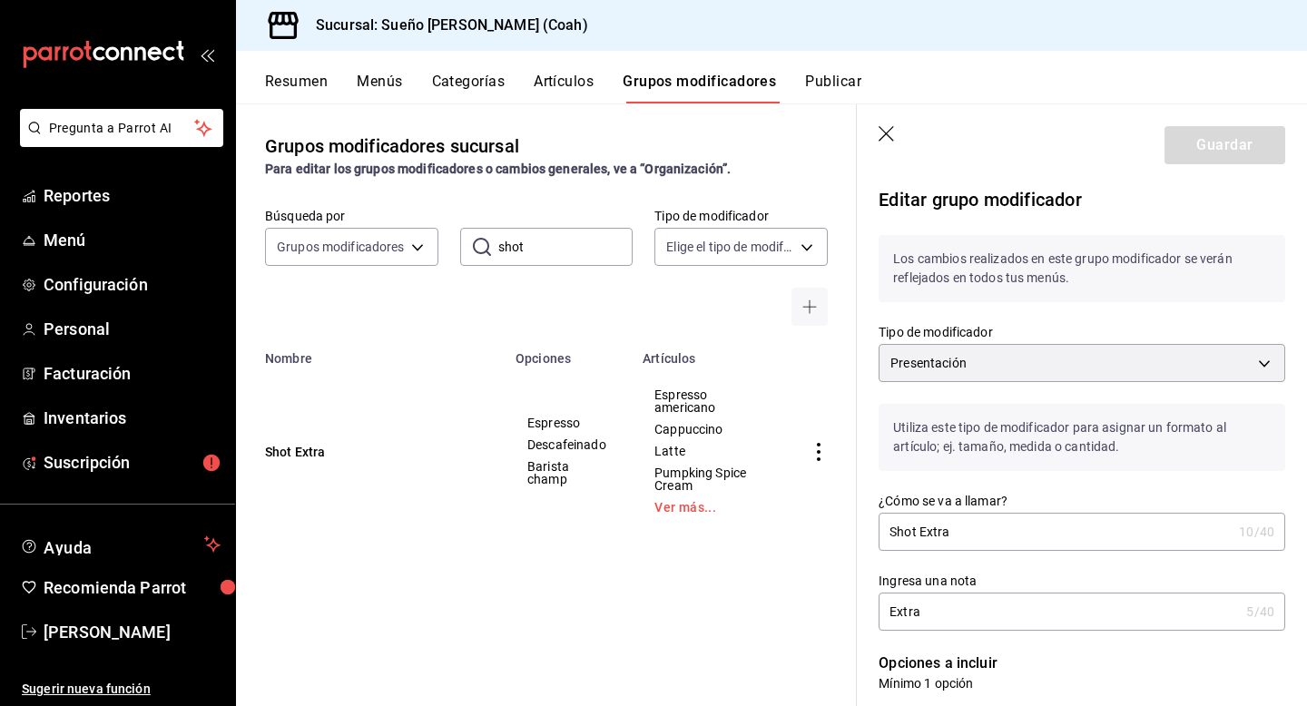
click at [891, 135] on icon "button" at bounding box center [888, 135] width 18 height 18
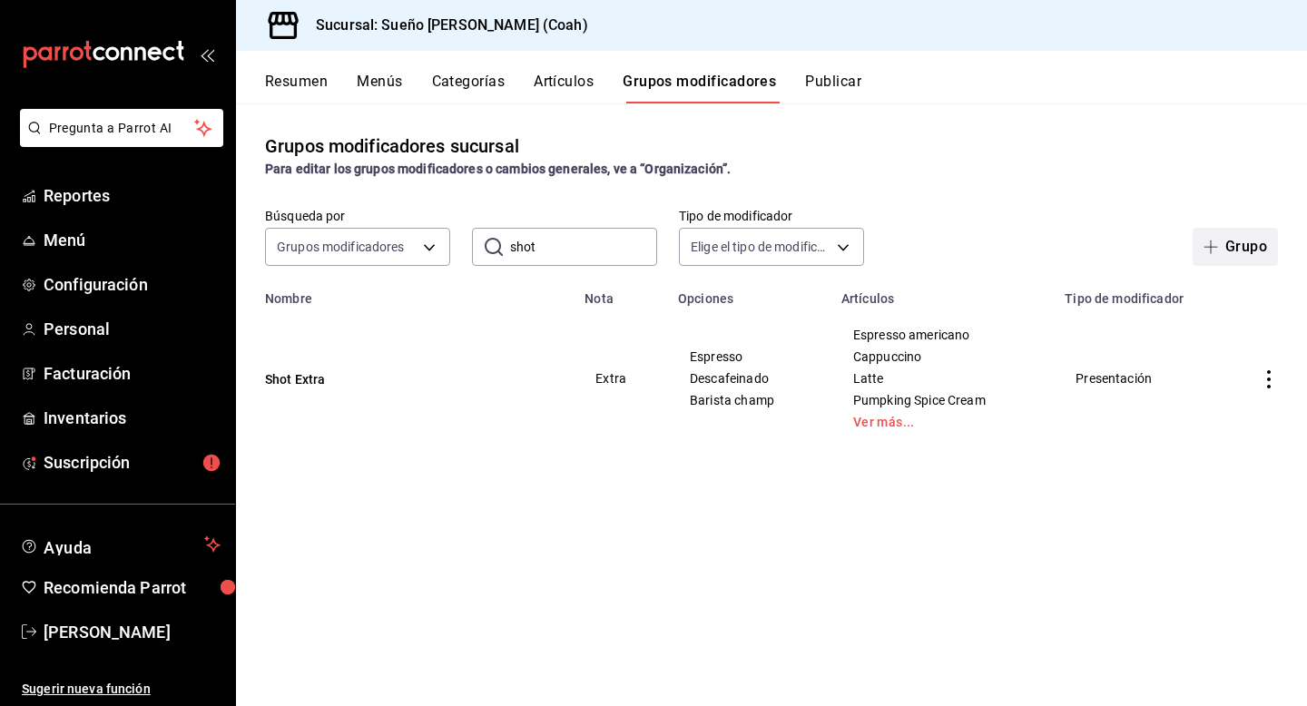
click at [1232, 249] on button "Grupo" at bounding box center [1235, 247] width 85 height 38
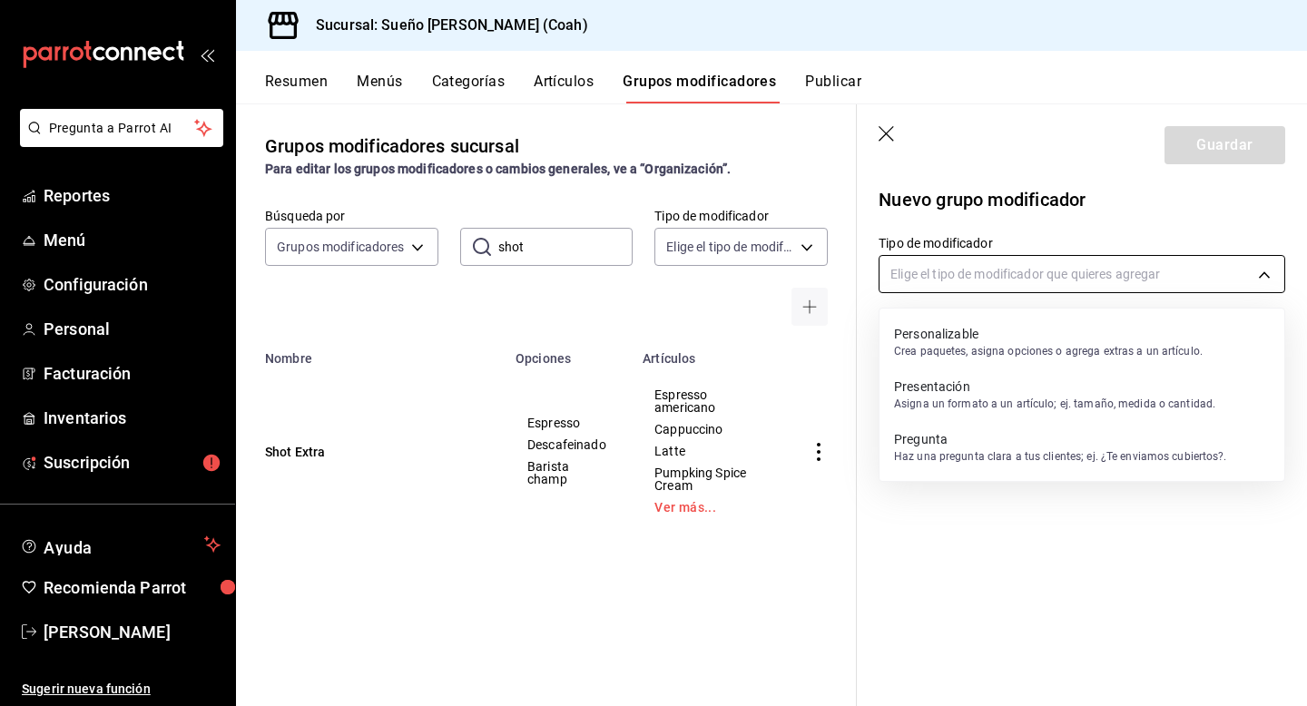
click at [1006, 273] on body "Pregunta a Parrot AI Reportes Menú Configuración Personal Facturación Inventari…" at bounding box center [653, 353] width 1307 height 706
click at [986, 339] on p "Personalizable" at bounding box center [1048, 334] width 309 height 18
type input "CUSTOMIZABLE"
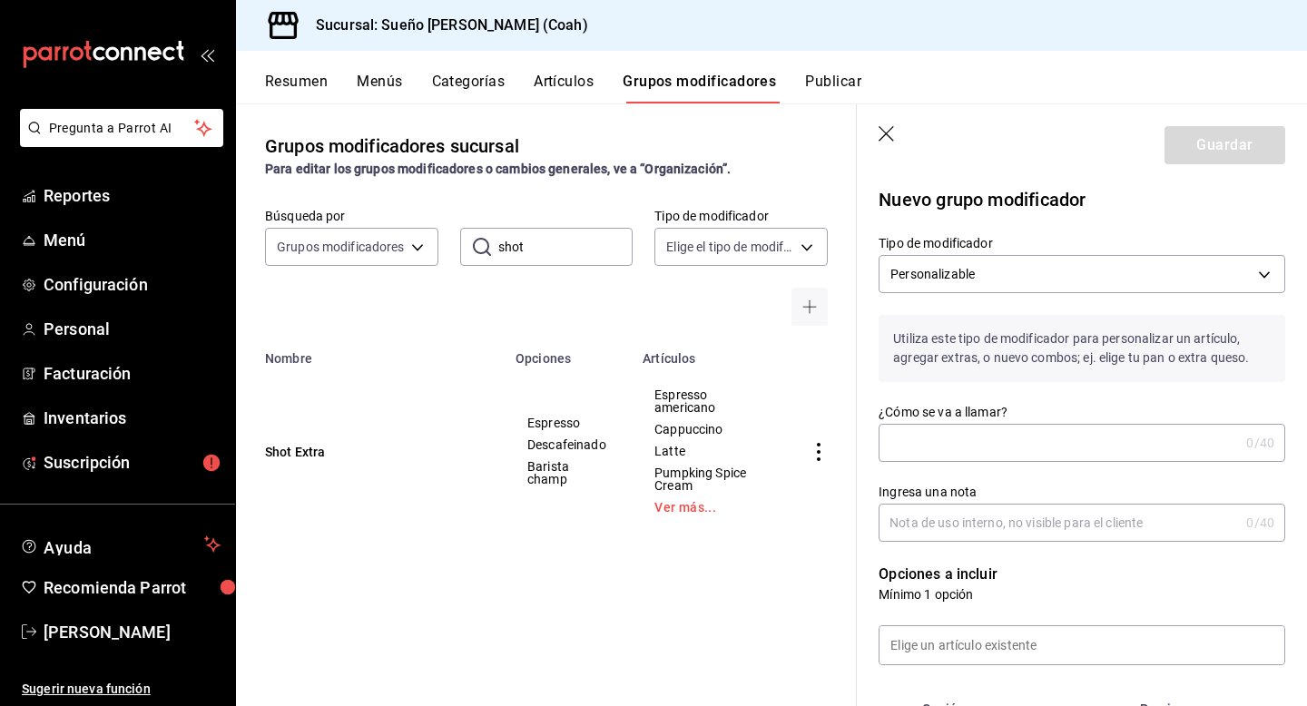
click at [938, 464] on div "Ingresa una nota 0 /40 Ingresa una nota" at bounding box center [1071, 502] width 428 height 80
click at [951, 451] on input "¿Cómo se va a llamar?" at bounding box center [1059, 443] width 360 height 36
type input "Shot Extras"
click at [930, 518] on input "Ingresa una nota" at bounding box center [1059, 523] width 360 height 36
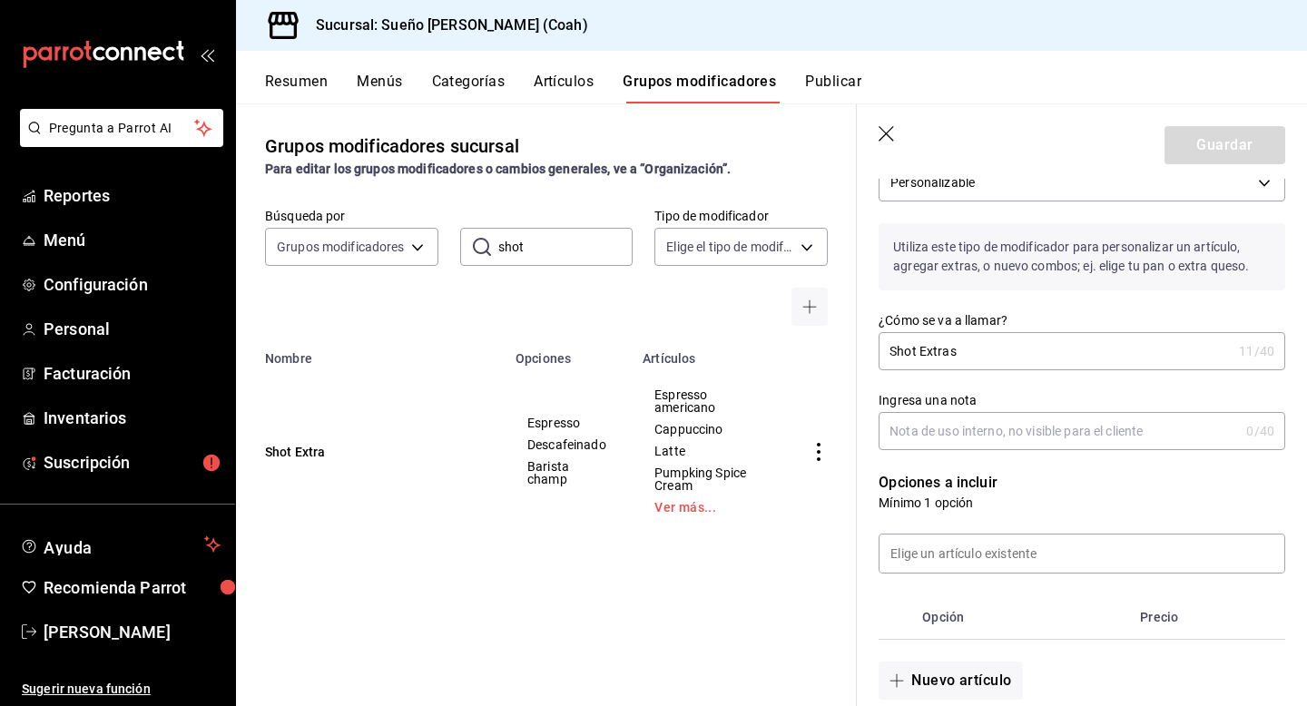
scroll to position [123, 0]
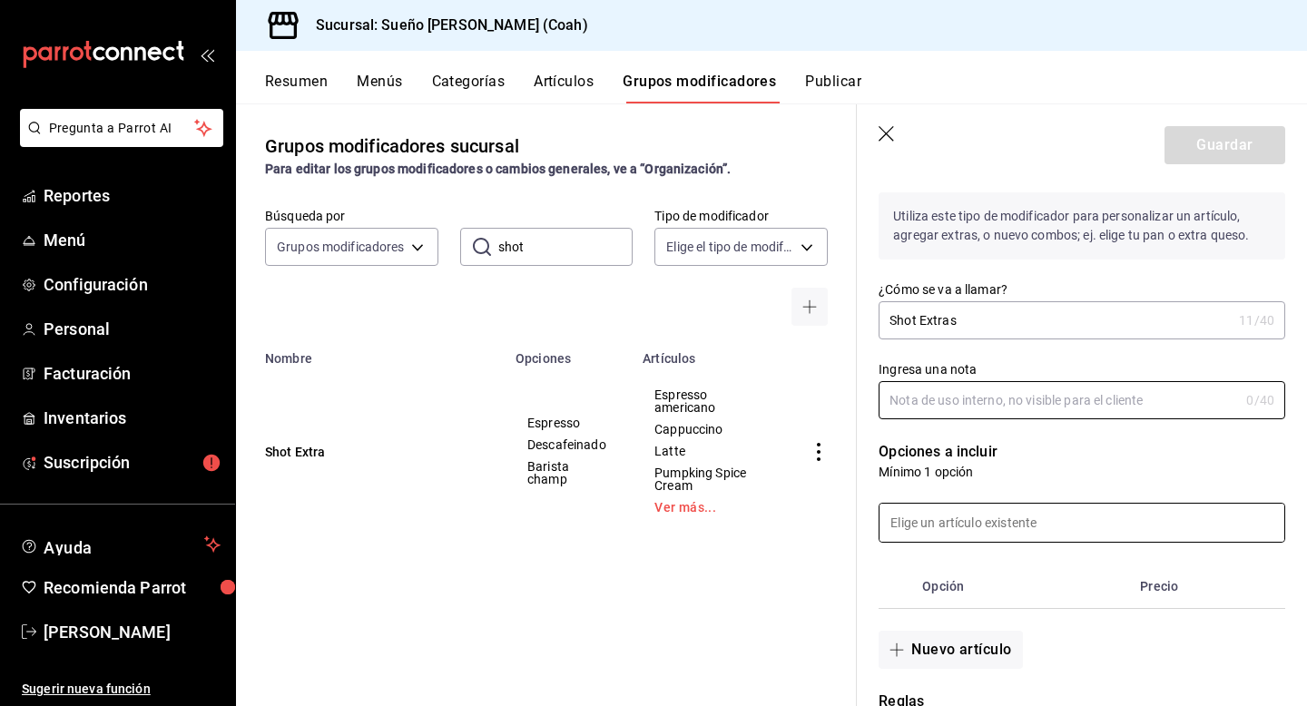
click at [1009, 519] on input at bounding box center [1082, 523] width 405 height 38
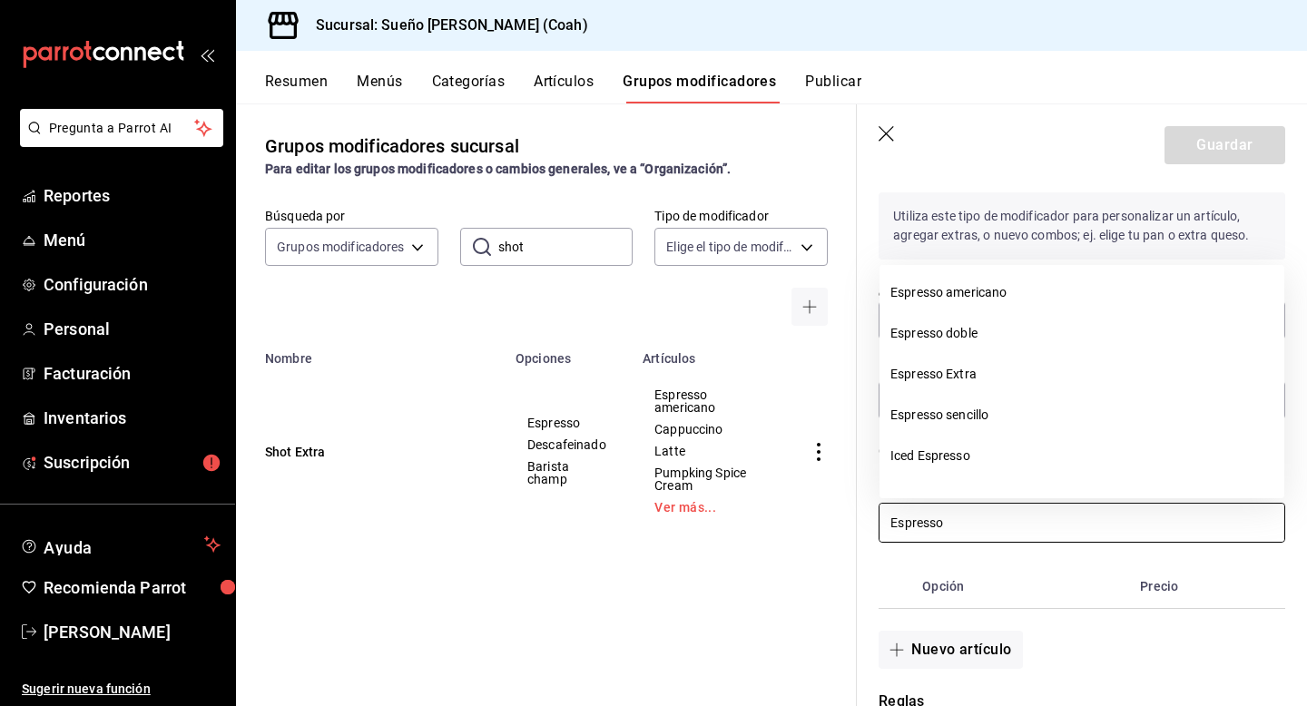
type input "Espresso"
click at [1078, 635] on div "Nuevo artículo" at bounding box center [1071, 639] width 428 height 60
click at [978, 522] on input "Espresso" at bounding box center [1082, 523] width 405 height 38
click at [977, 521] on input "Espresso" at bounding box center [1082, 523] width 405 height 38
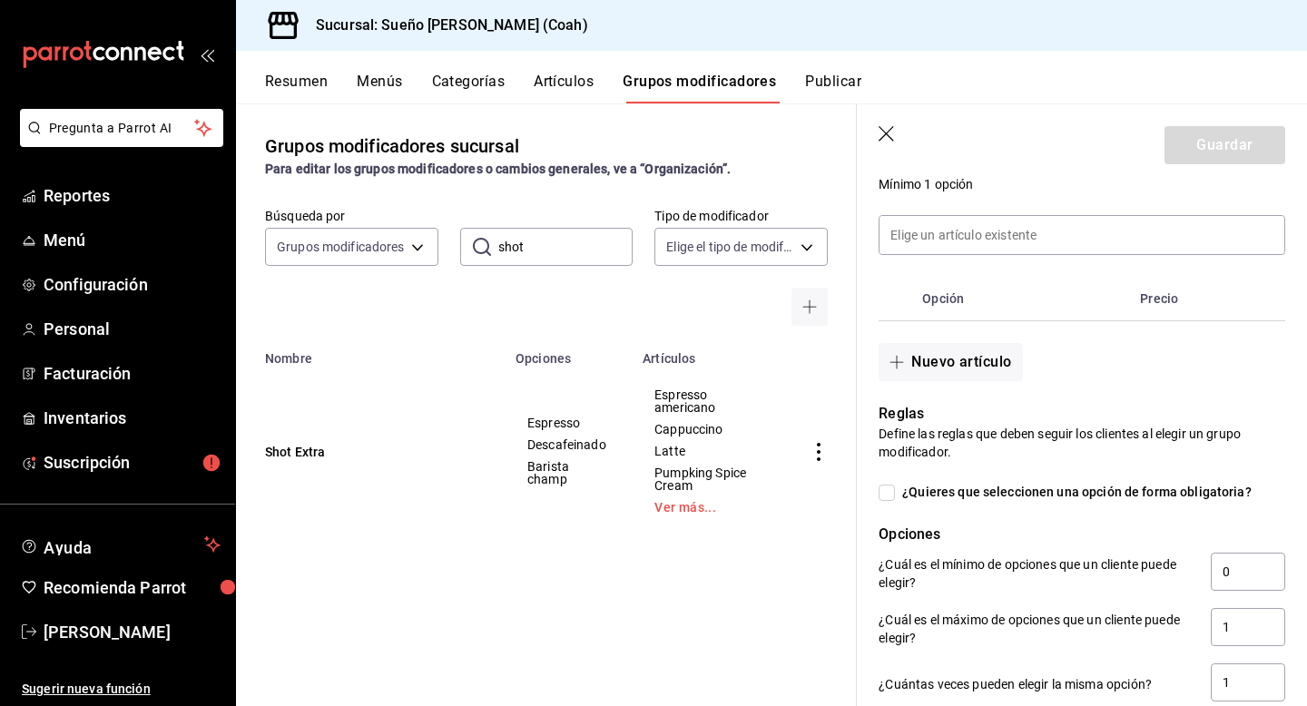
scroll to position [411, 0]
click at [995, 365] on button "Nuevo artículo" at bounding box center [950, 361] width 143 height 38
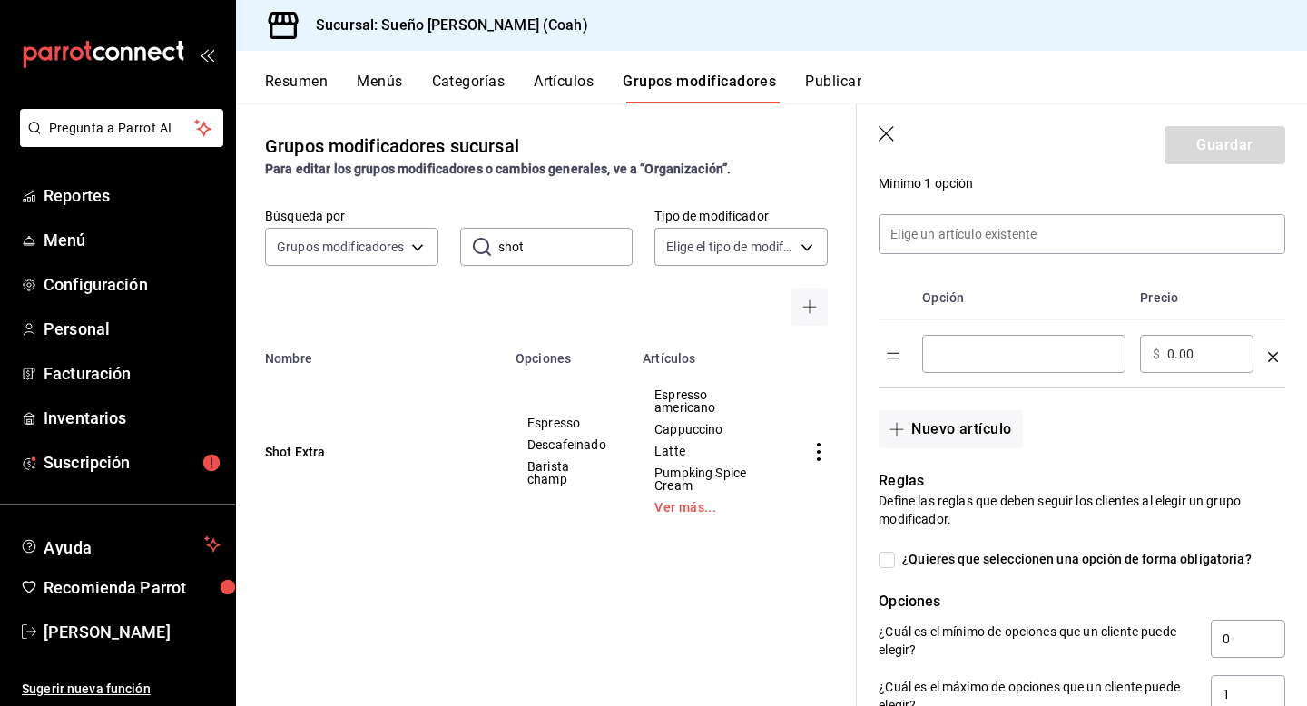
click at [1014, 362] on input "optionsTable" at bounding box center [1024, 354] width 178 height 18
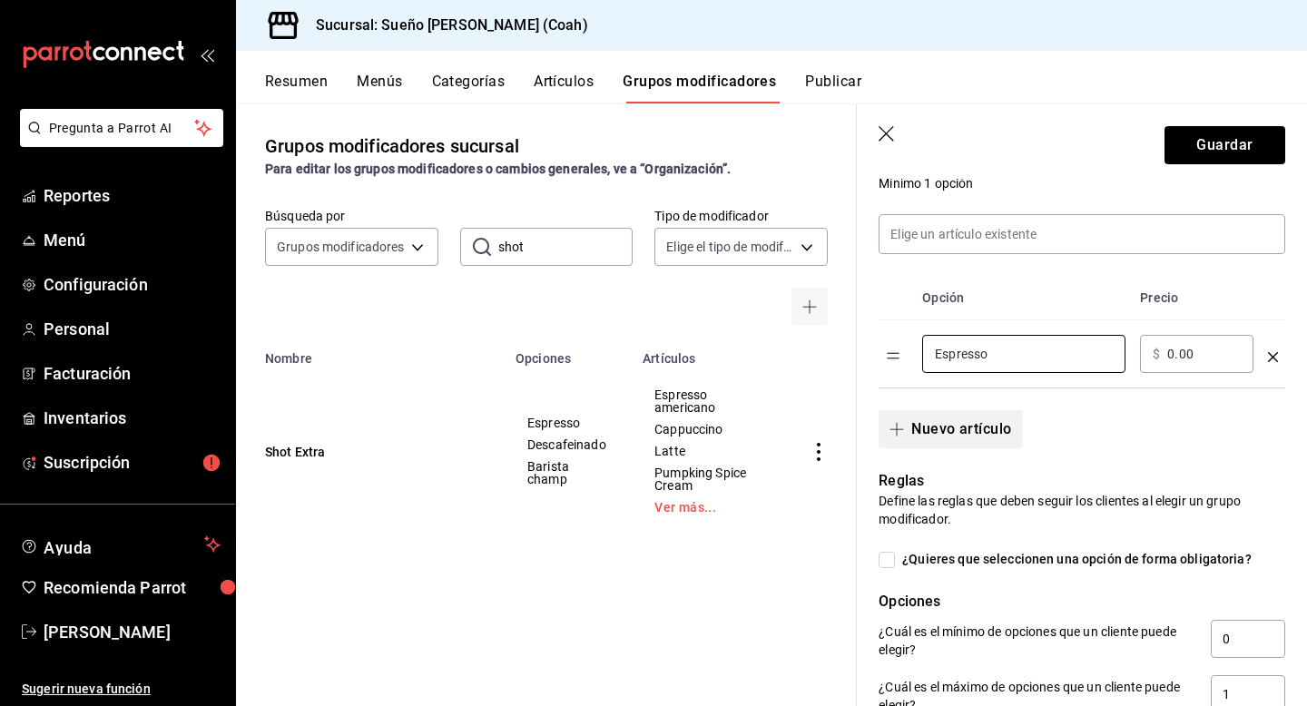
type input "Espresso"
click at [961, 420] on button "Nuevo artículo" at bounding box center [950, 429] width 143 height 38
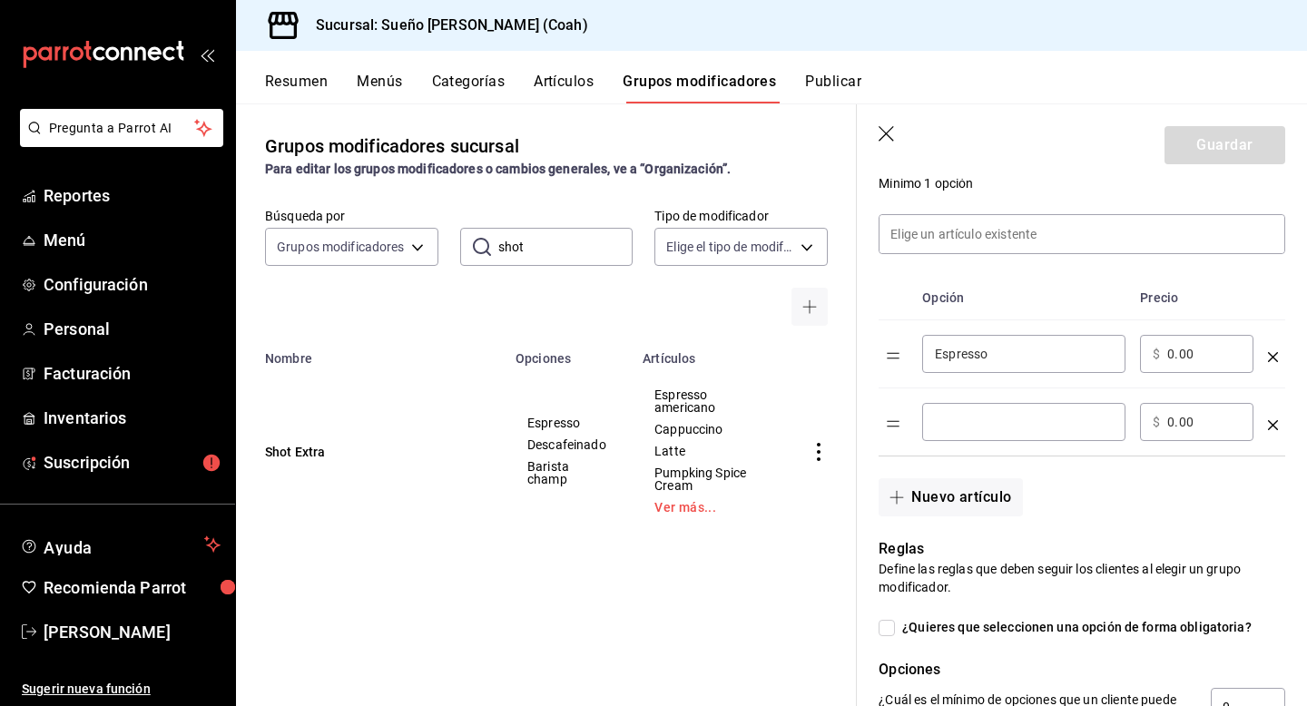
click at [975, 411] on div "​" at bounding box center [1023, 422] width 203 height 38
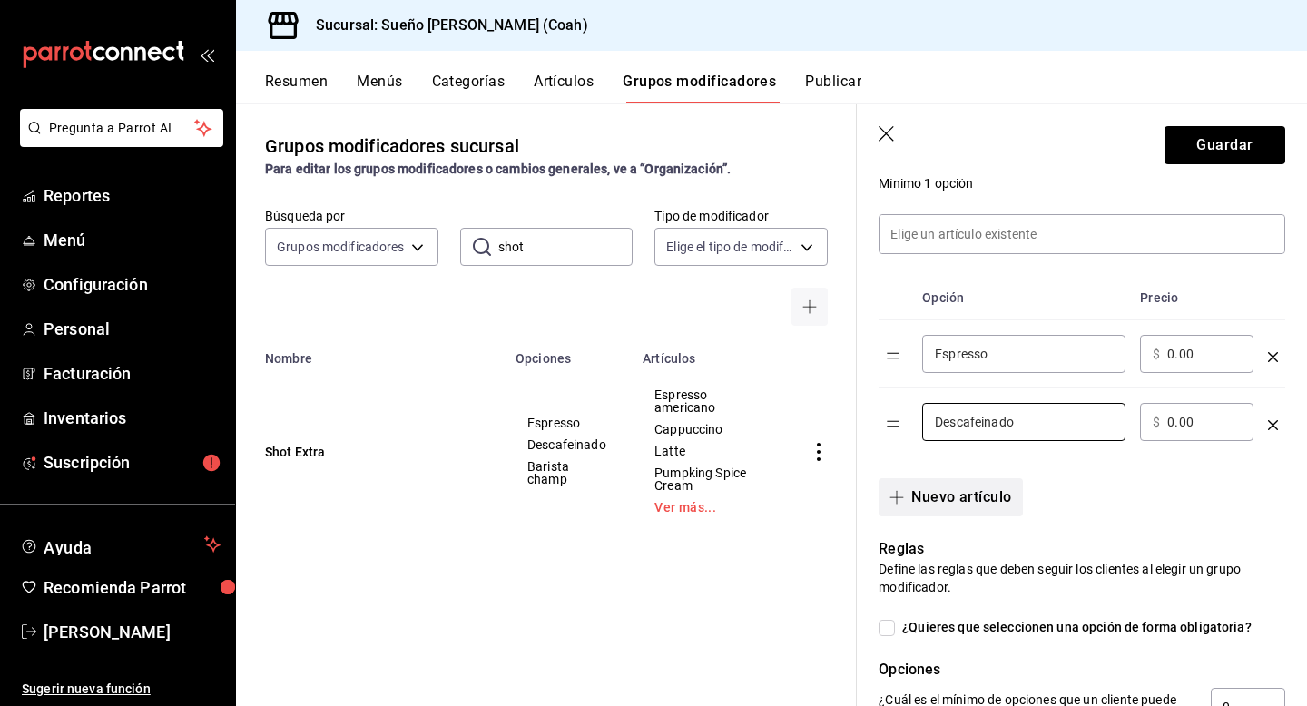
type input "Descafeinado"
click at [911, 502] on button "Nuevo artículo" at bounding box center [950, 497] width 143 height 38
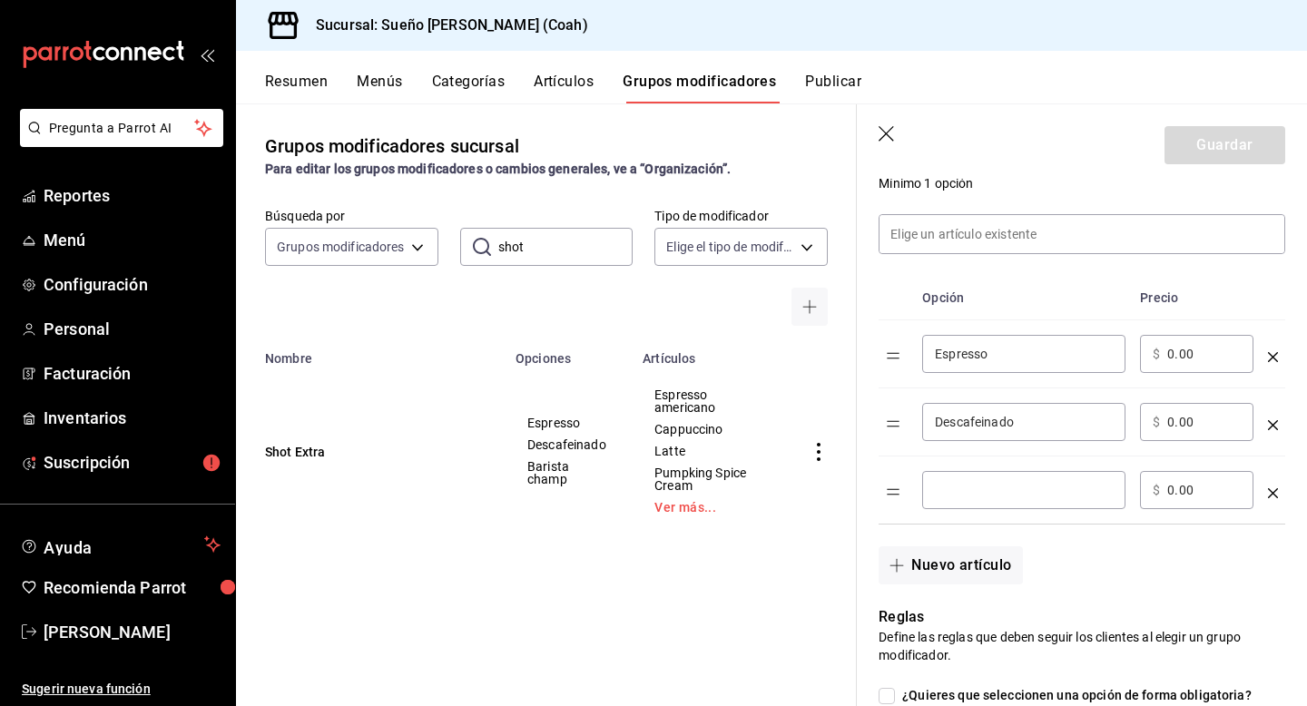
click at [971, 495] on input "optionsTable" at bounding box center [1024, 490] width 178 height 18
type input "Barista Champ"
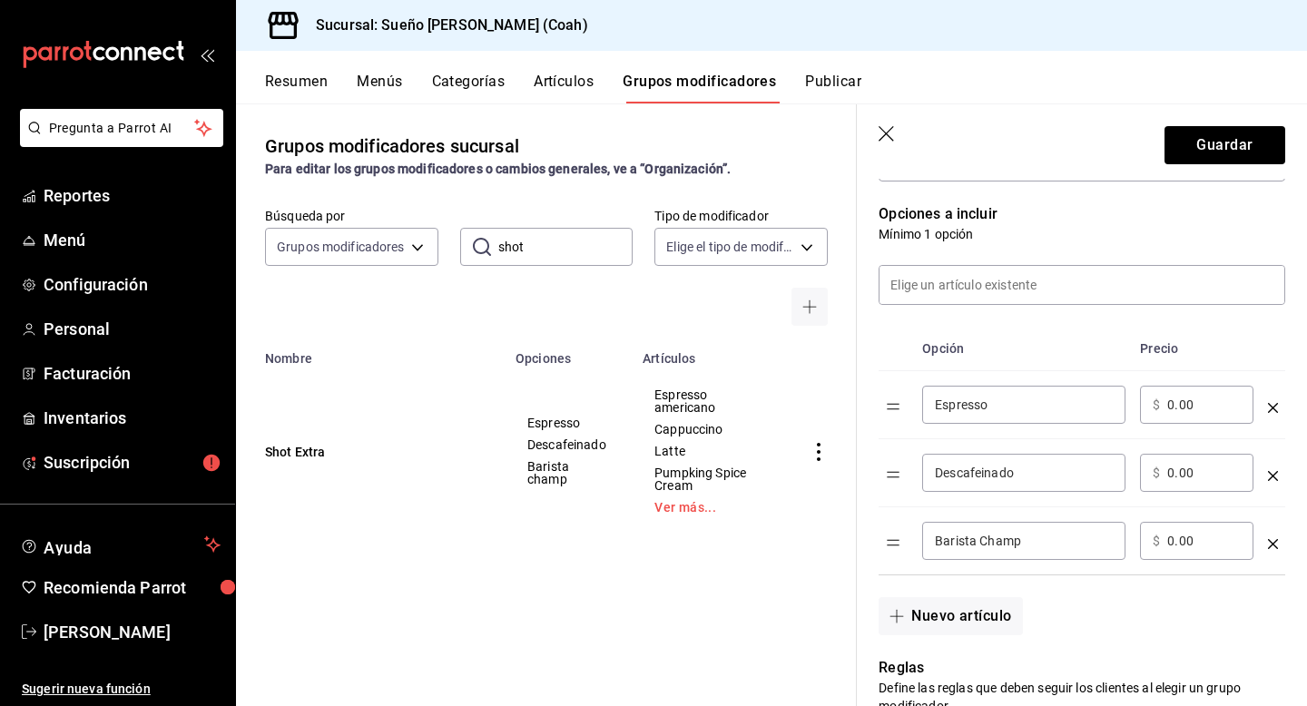
scroll to position [428, 0]
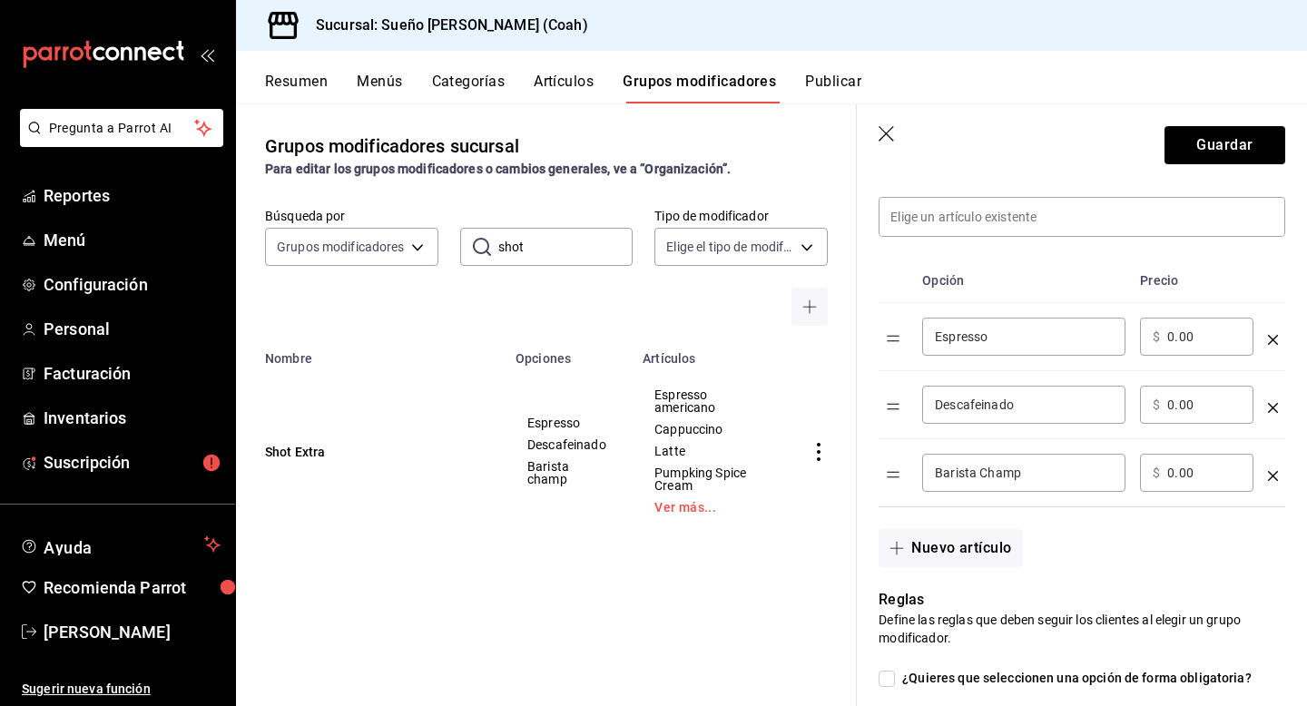
click at [1197, 344] on input "0.00" at bounding box center [1204, 337] width 74 height 18
type input "15.00"
click at [1175, 411] on input "0.00" at bounding box center [1204, 405] width 74 height 18
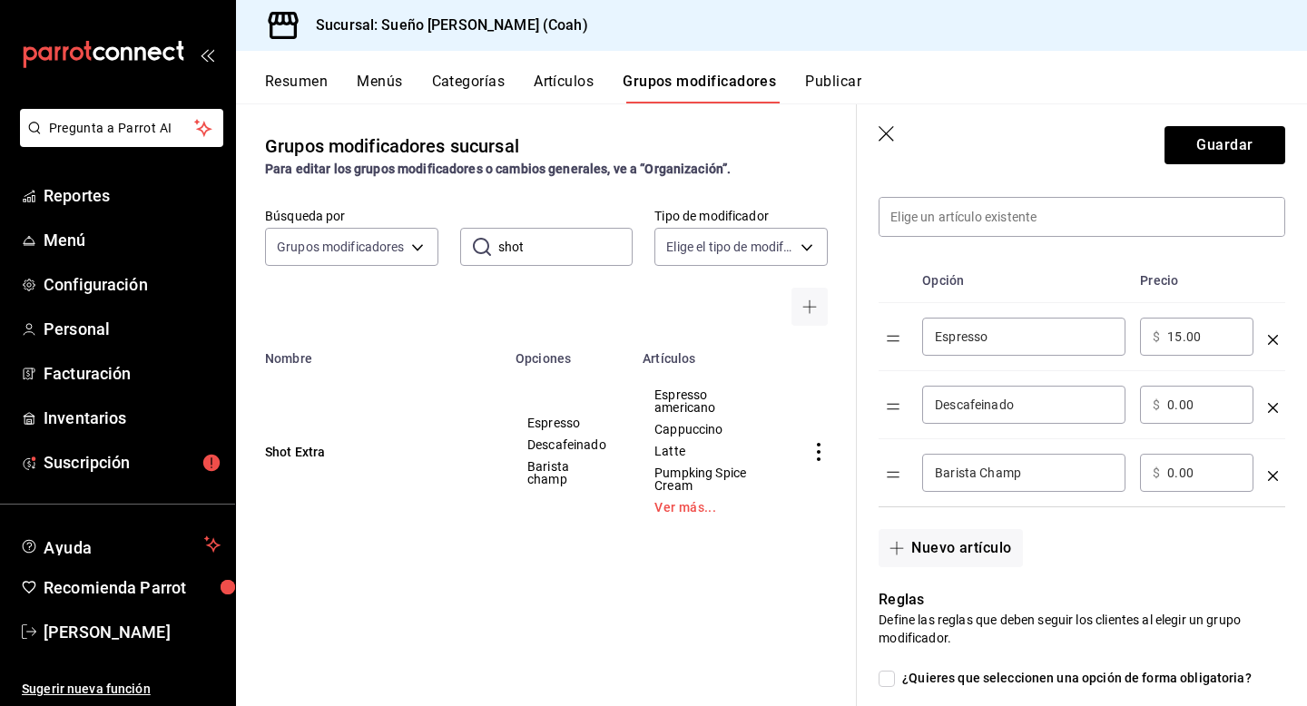
click at [1175, 411] on input "0.00" at bounding box center [1204, 405] width 74 height 18
type input "15.00"
click at [1179, 467] on input "0.00" at bounding box center [1204, 473] width 74 height 18
type input "15.00"
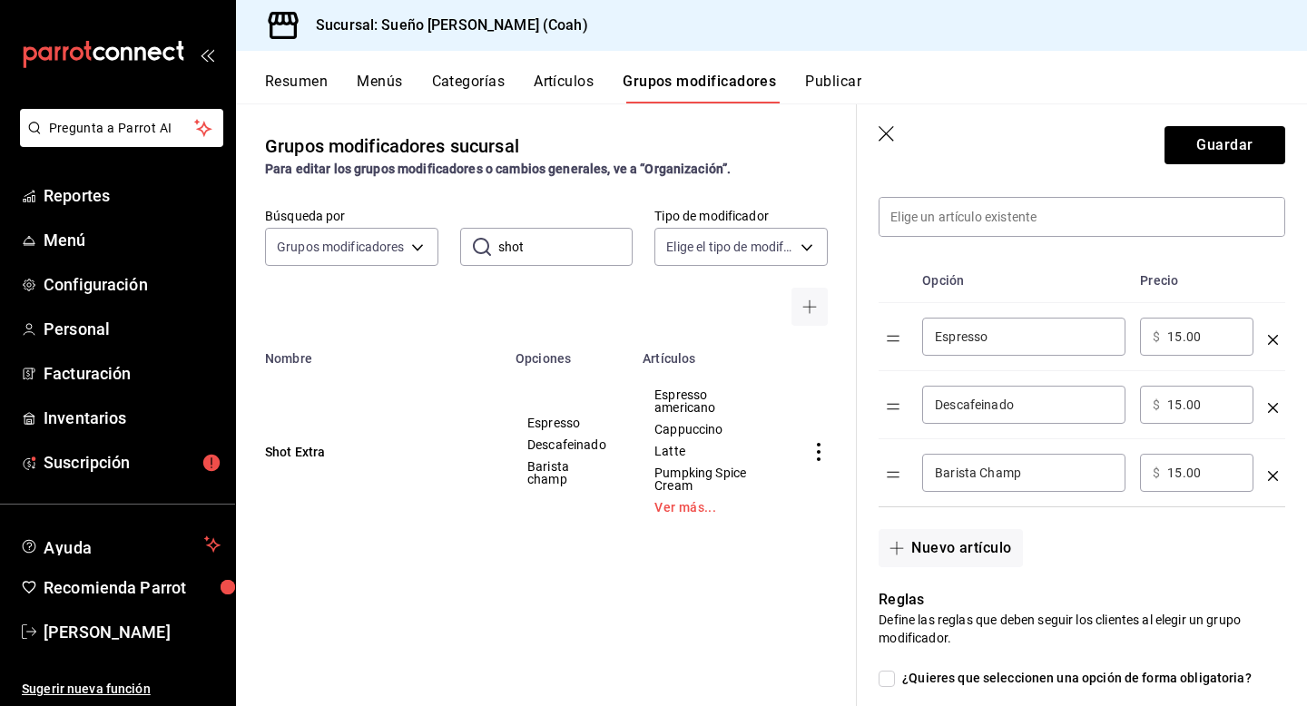
click at [1209, 282] on th "Precio" at bounding box center [1197, 281] width 128 height 44
click at [1044, 212] on input at bounding box center [1082, 217] width 405 height 38
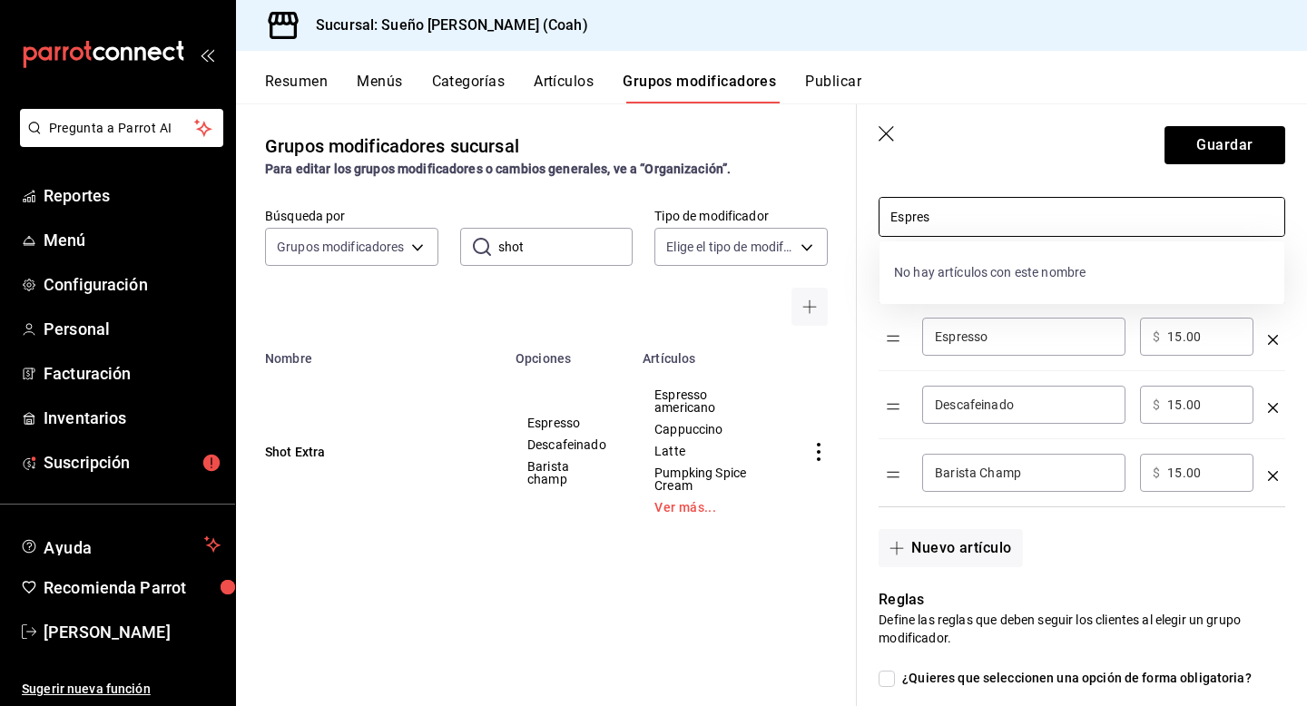
type input "Espress"
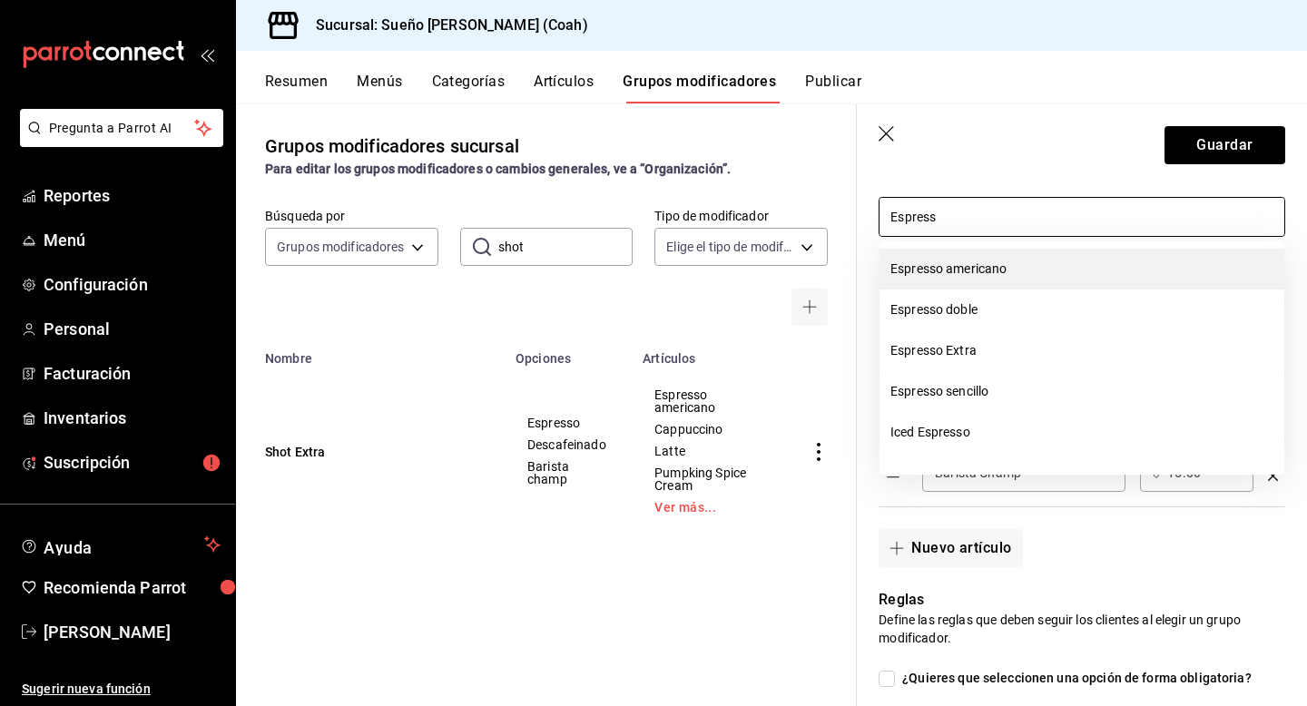
click at [1026, 278] on li "Espresso americano" at bounding box center [1082, 269] width 405 height 41
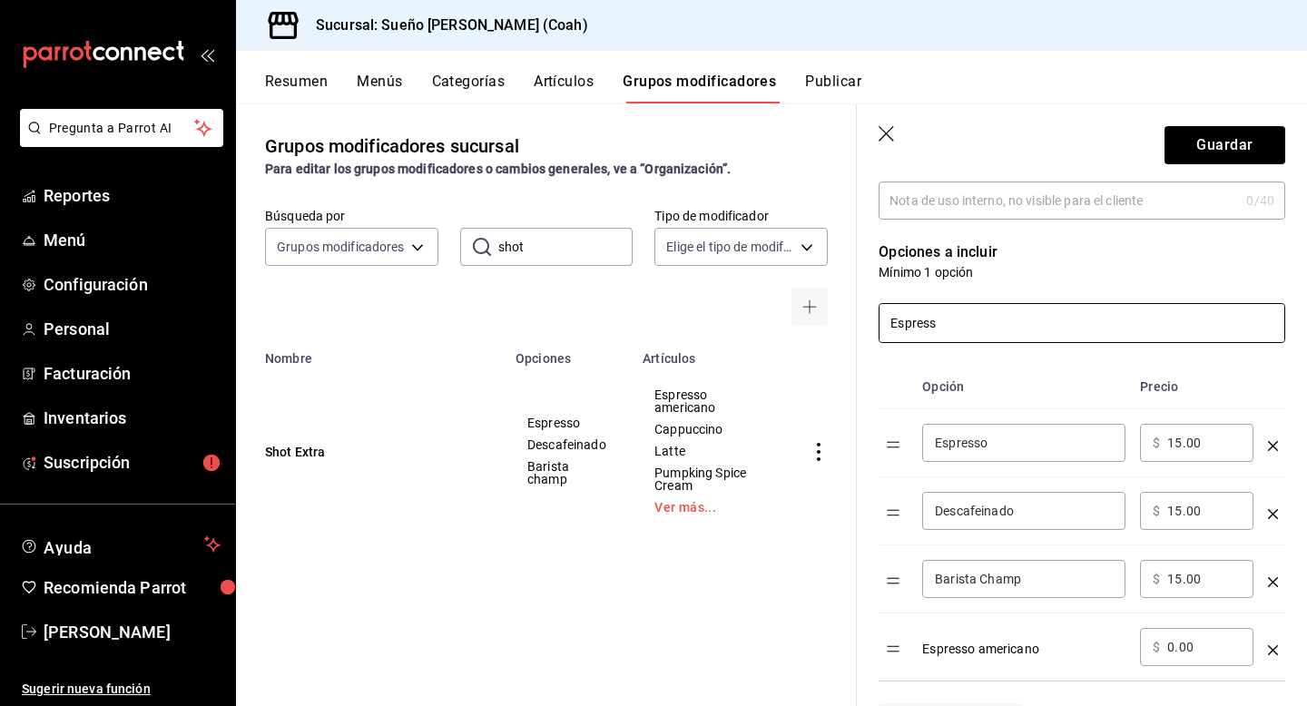
scroll to position [317, 0]
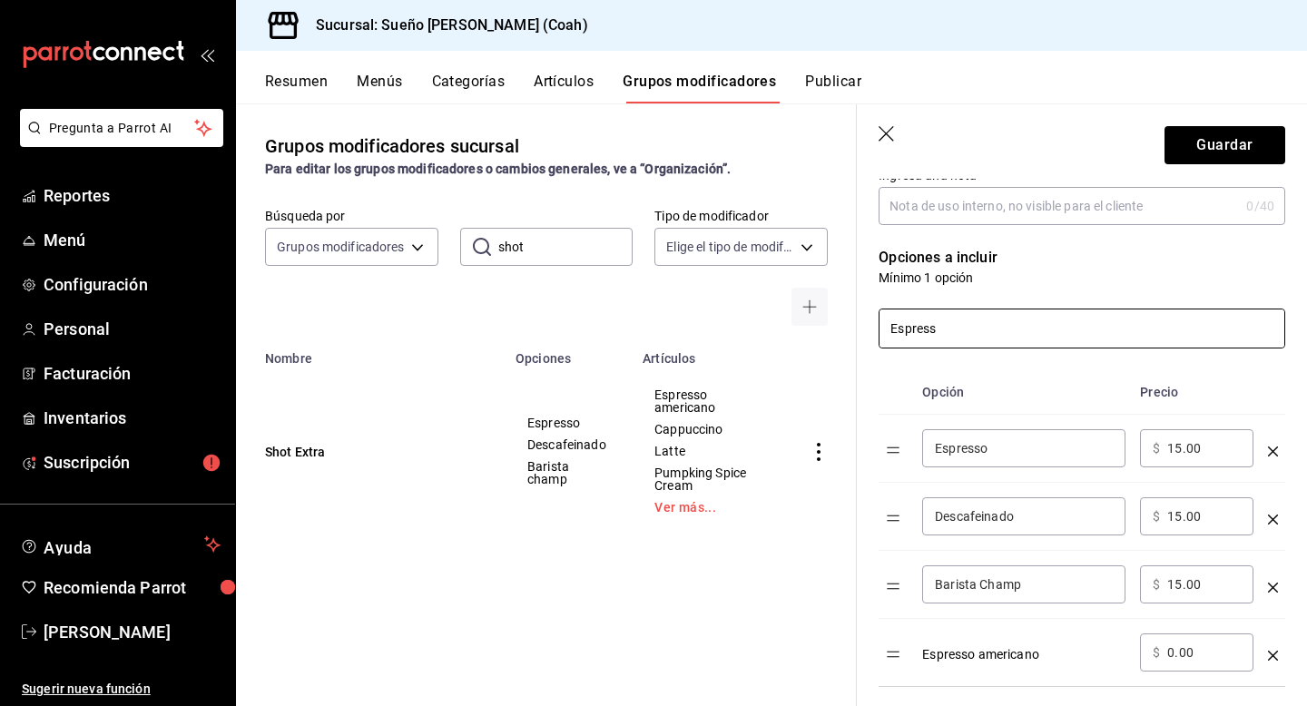
click at [999, 334] on input "Espress" at bounding box center [1082, 329] width 405 height 38
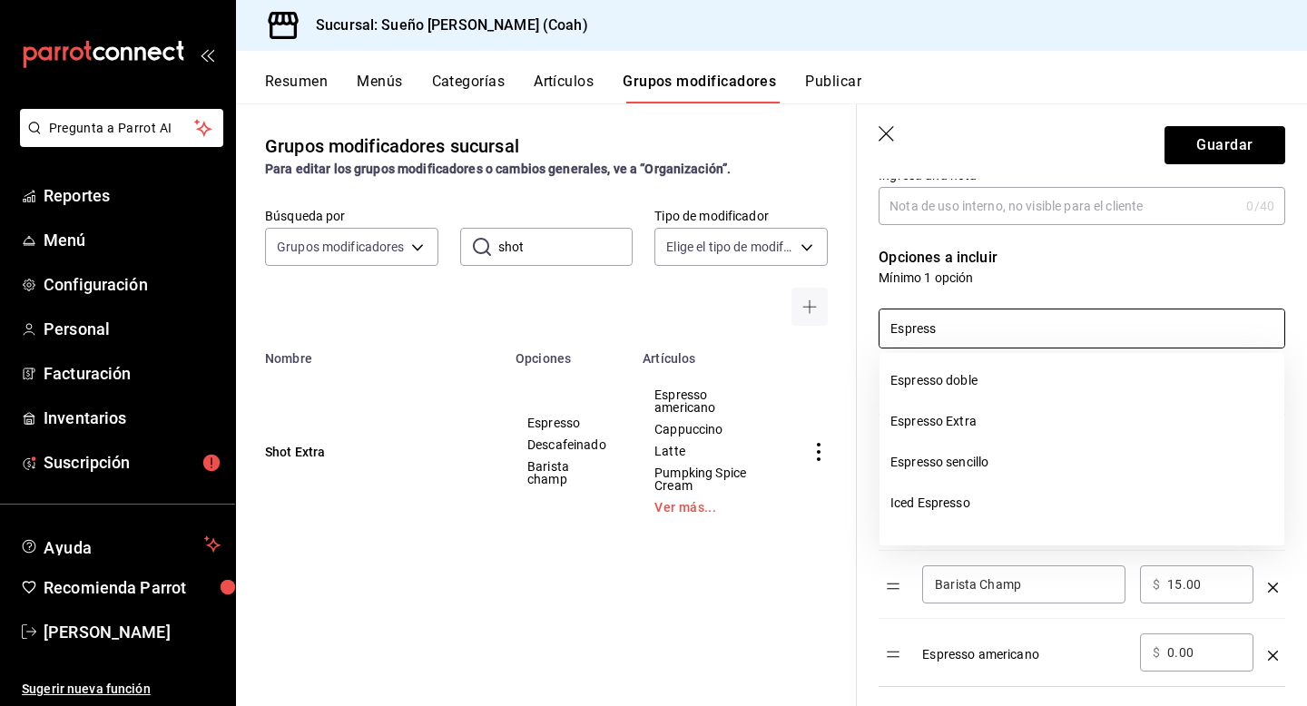
click at [999, 334] on input "Espress" at bounding box center [1082, 329] width 405 height 38
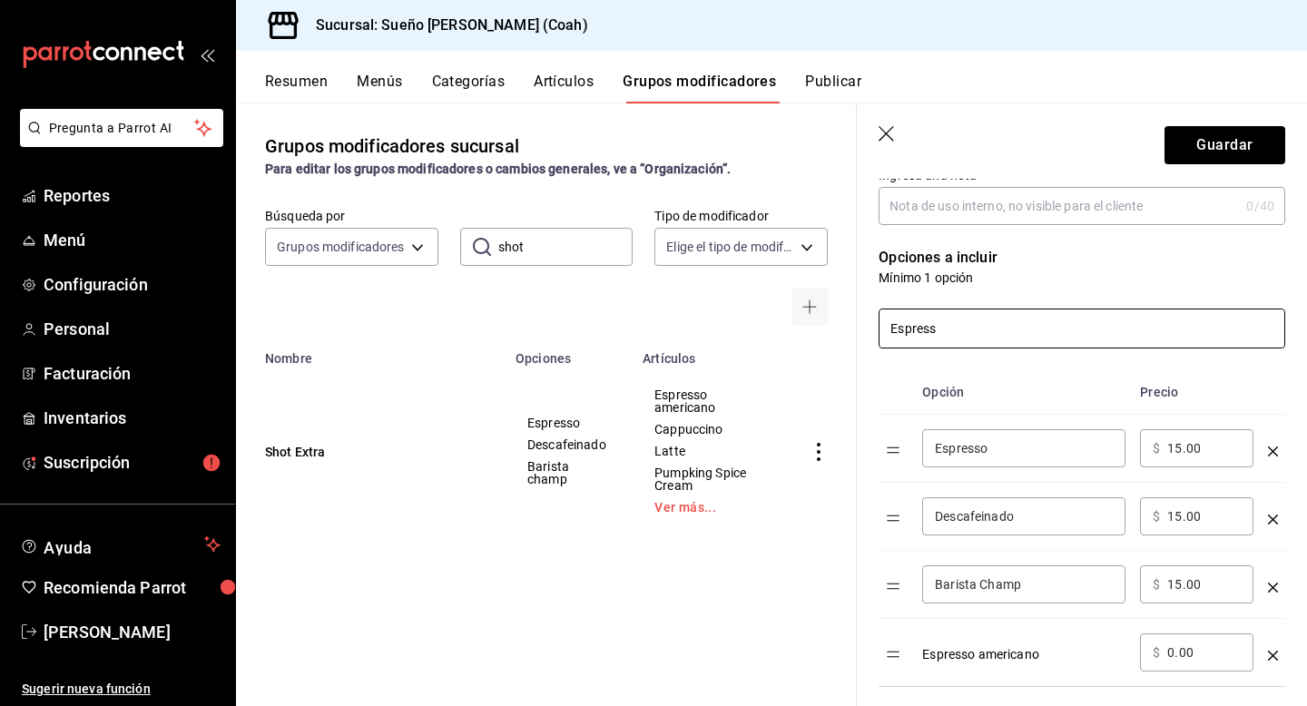
click at [999, 334] on input "Espress" at bounding box center [1082, 329] width 405 height 38
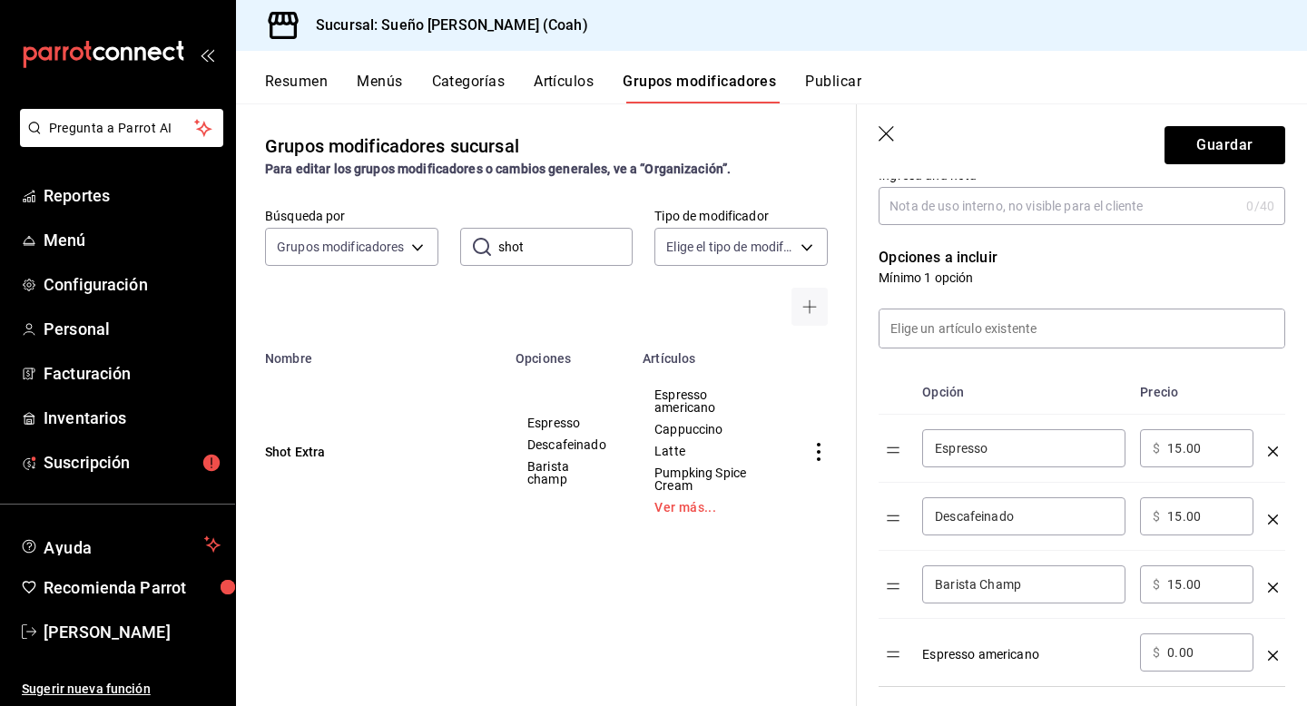
click at [1104, 239] on div "Opciones a incluir Mínimo 1 opción Opción Precio Espresso ​ ​ $ 15.00 ​ Descafe…" at bounding box center [1071, 486] width 428 height 522
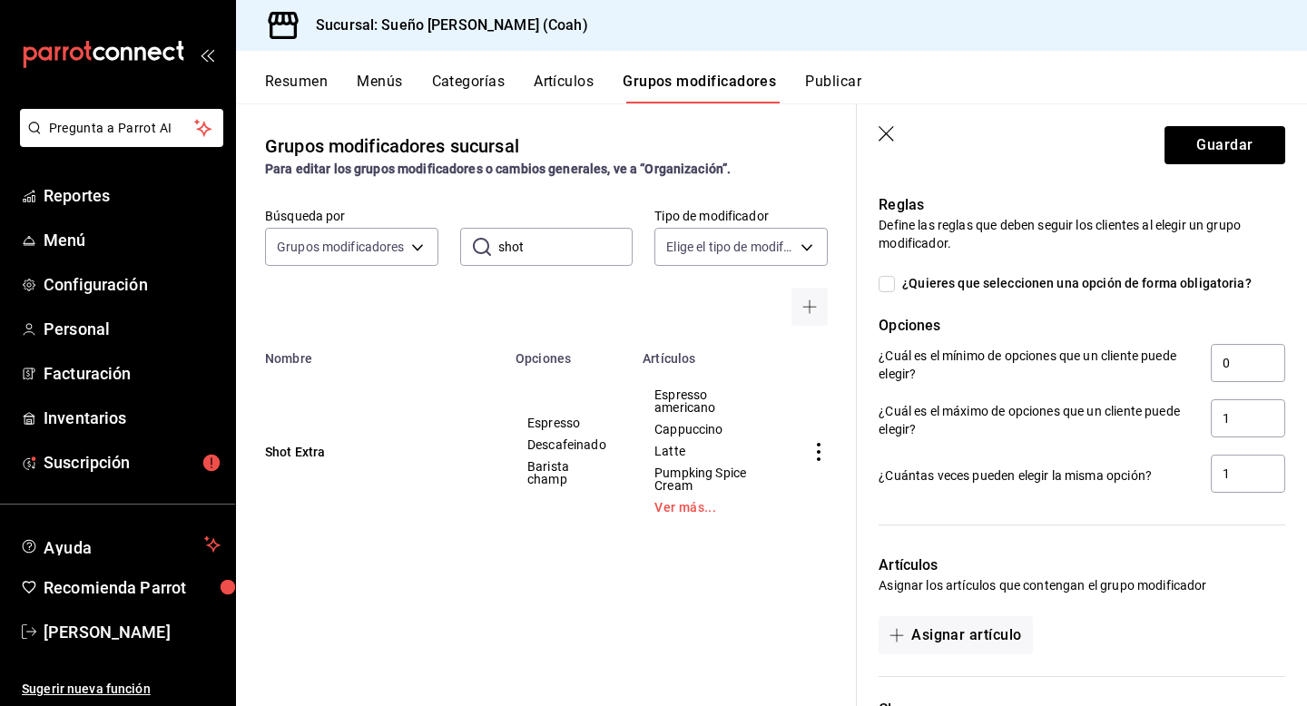
scroll to position [945, 0]
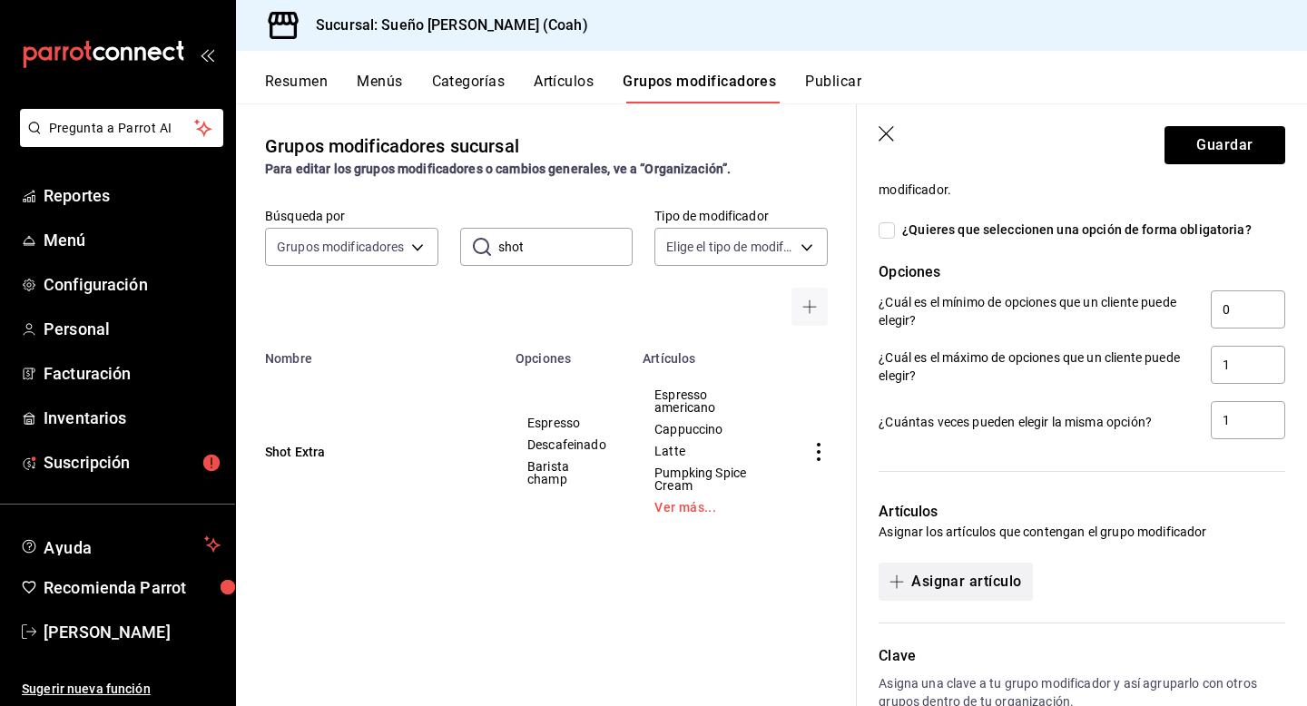
click at [945, 586] on button "Asignar artículo" at bounding box center [955, 582] width 153 height 38
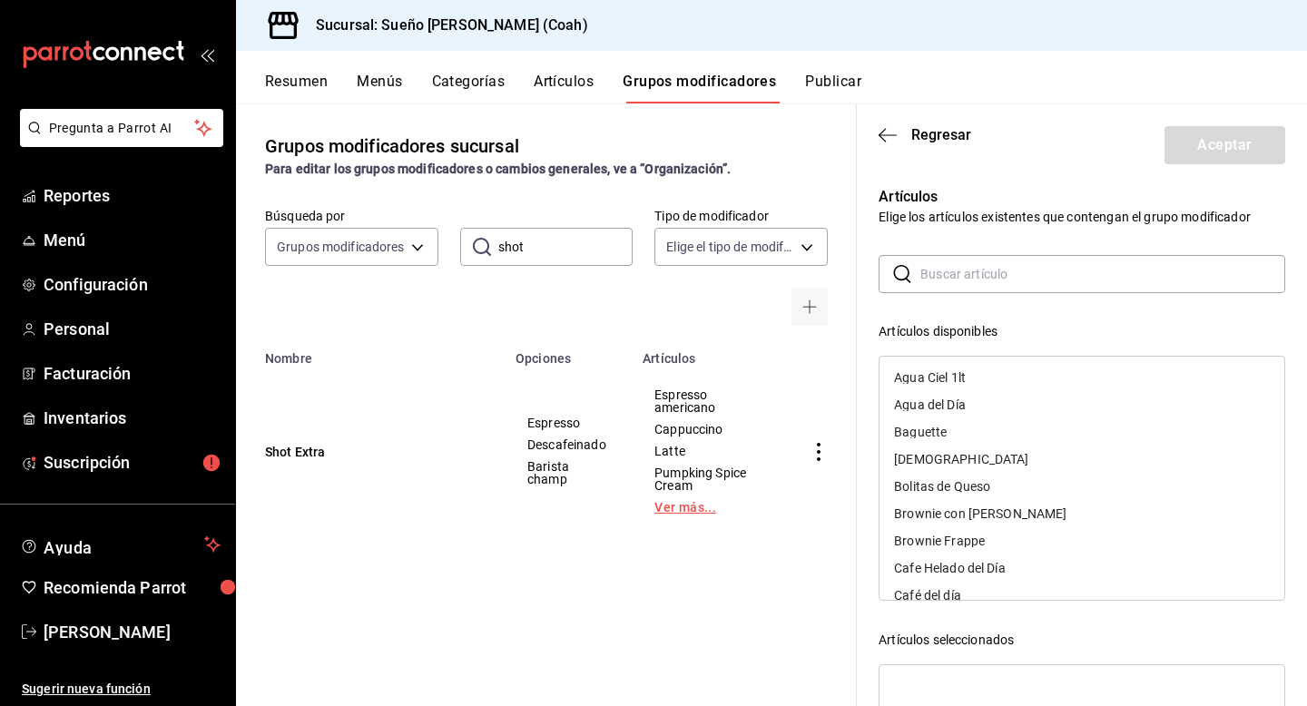
click at [684, 509] on link "Ver más..." at bounding box center [706, 507] width 103 height 13
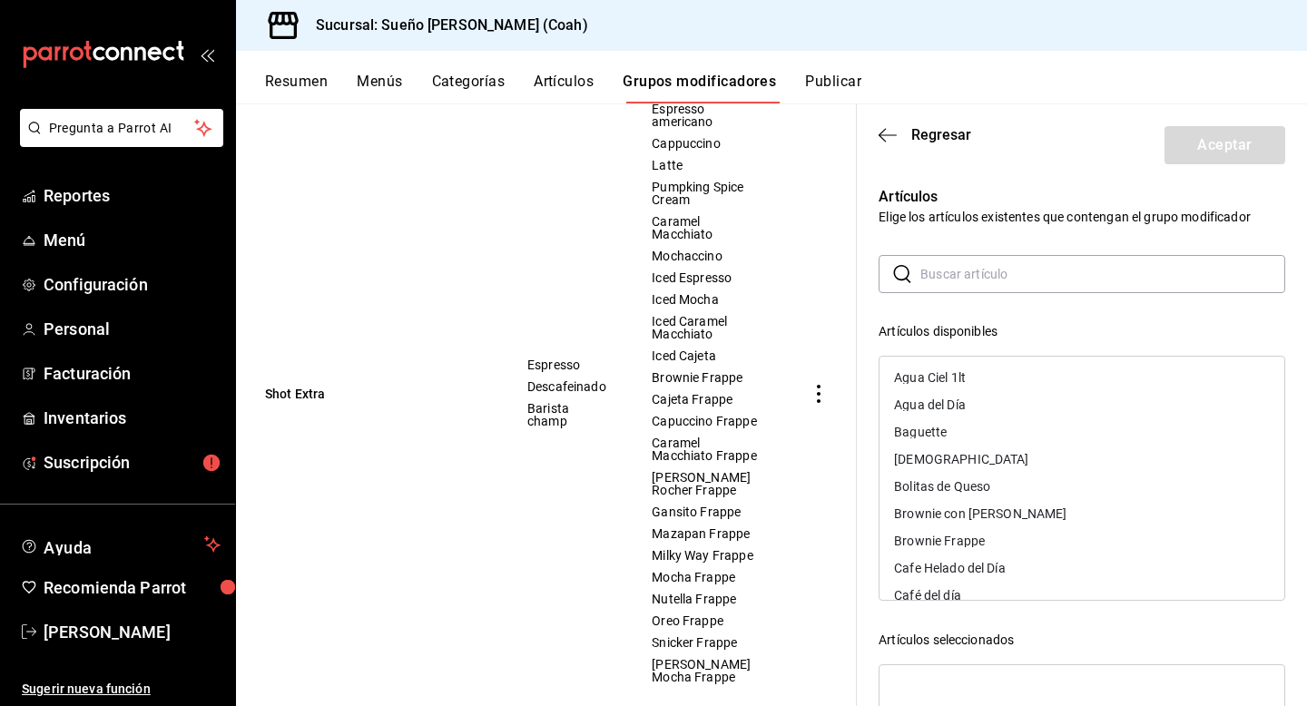
scroll to position [306, 0]
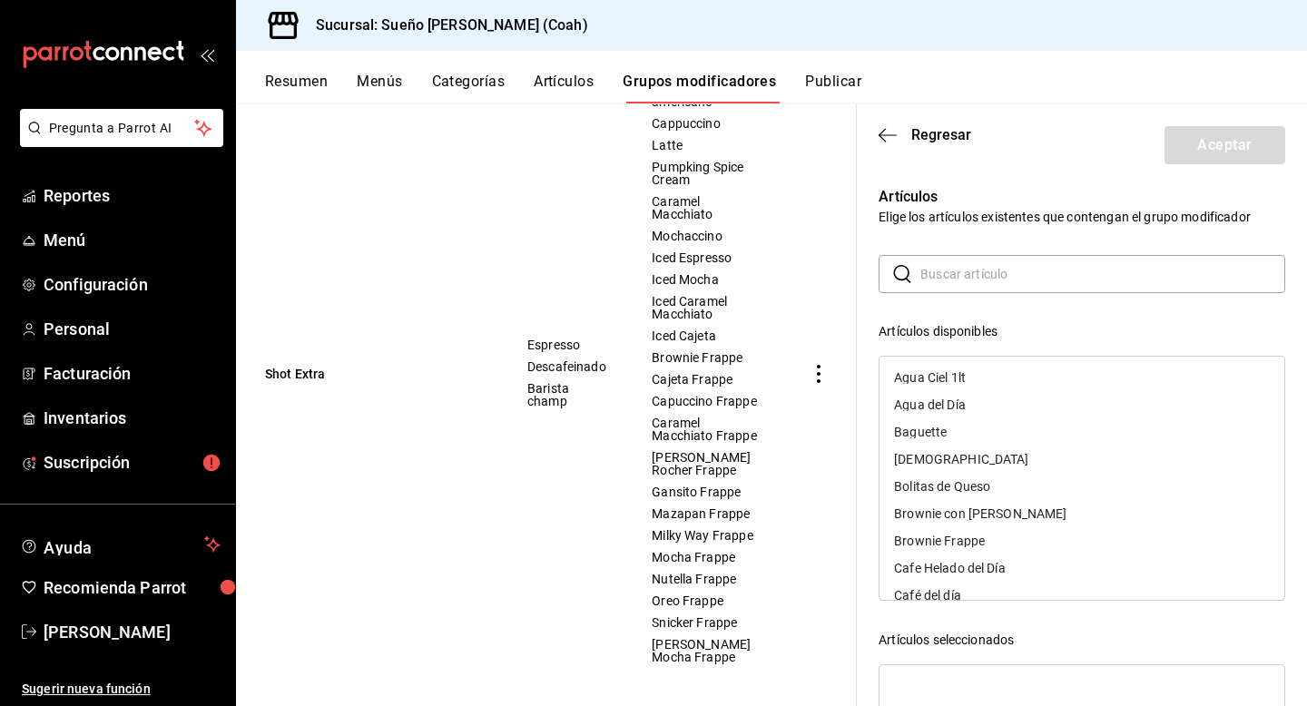
click at [985, 285] on input "text" at bounding box center [1102, 274] width 365 height 36
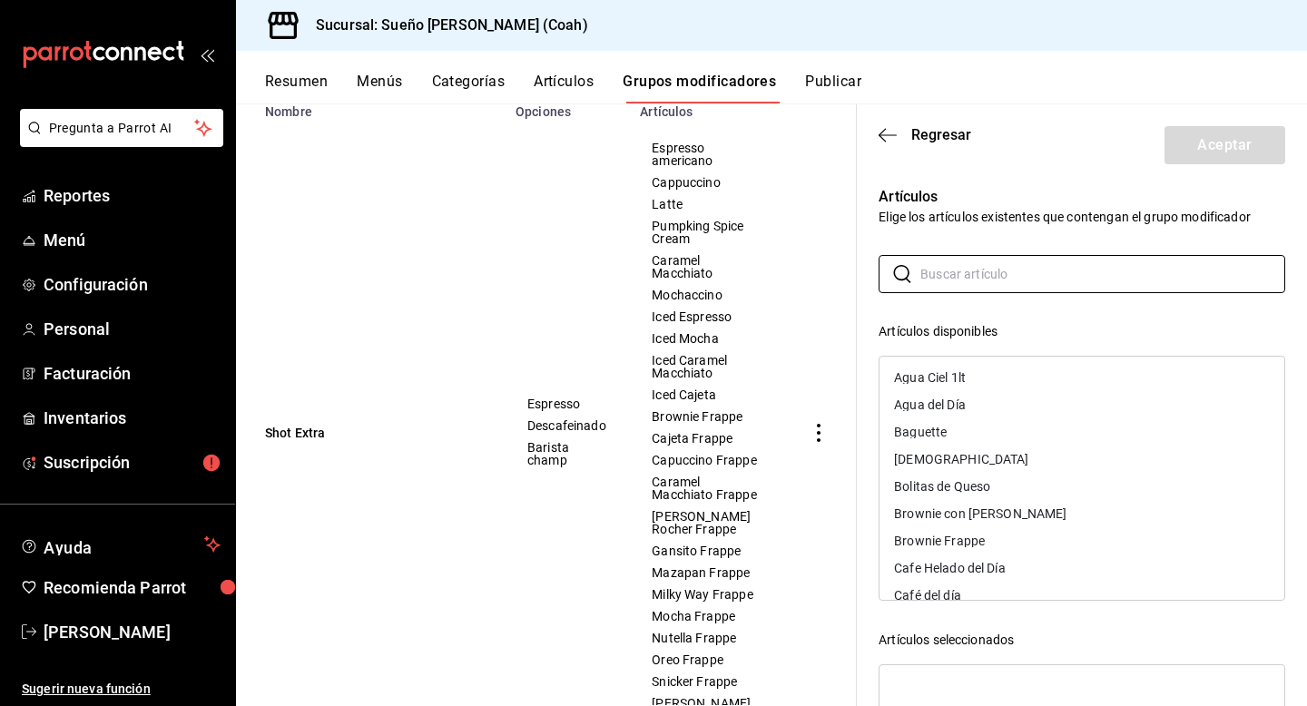
scroll to position [221, 0]
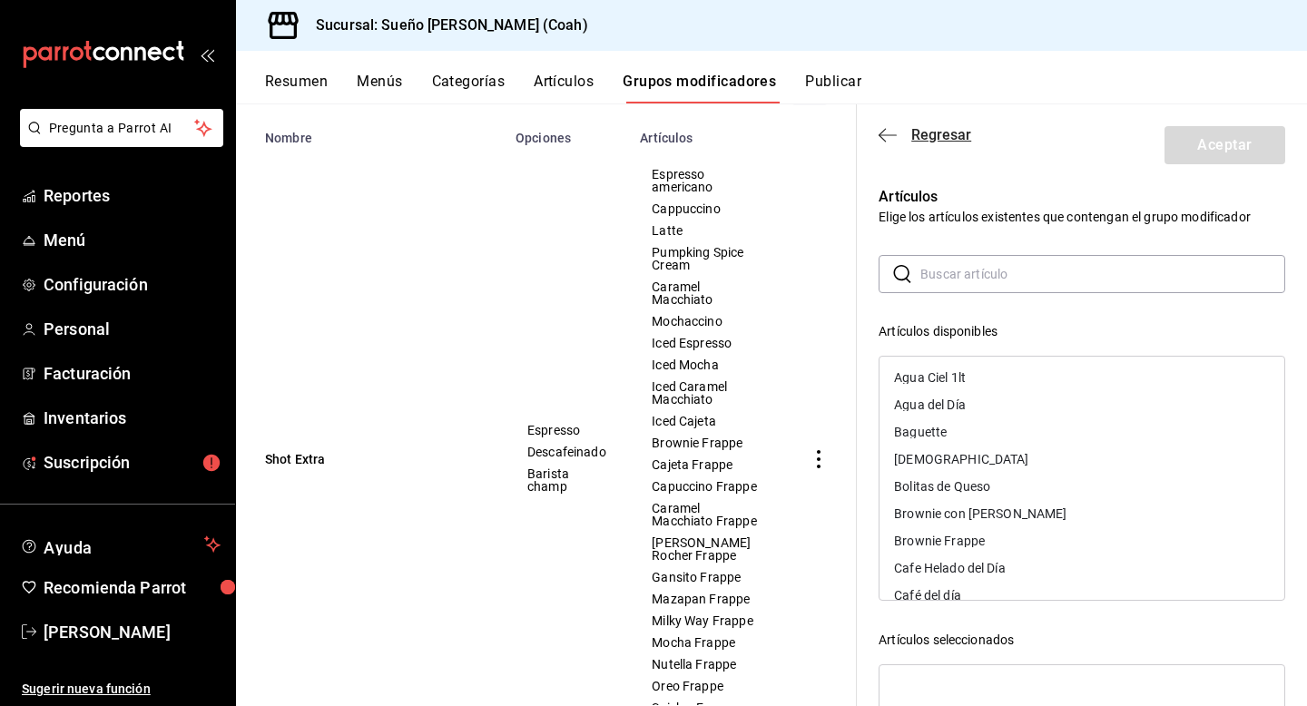
click at [889, 142] on icon "button" at bounding box center [888, 135] width 18 height 16
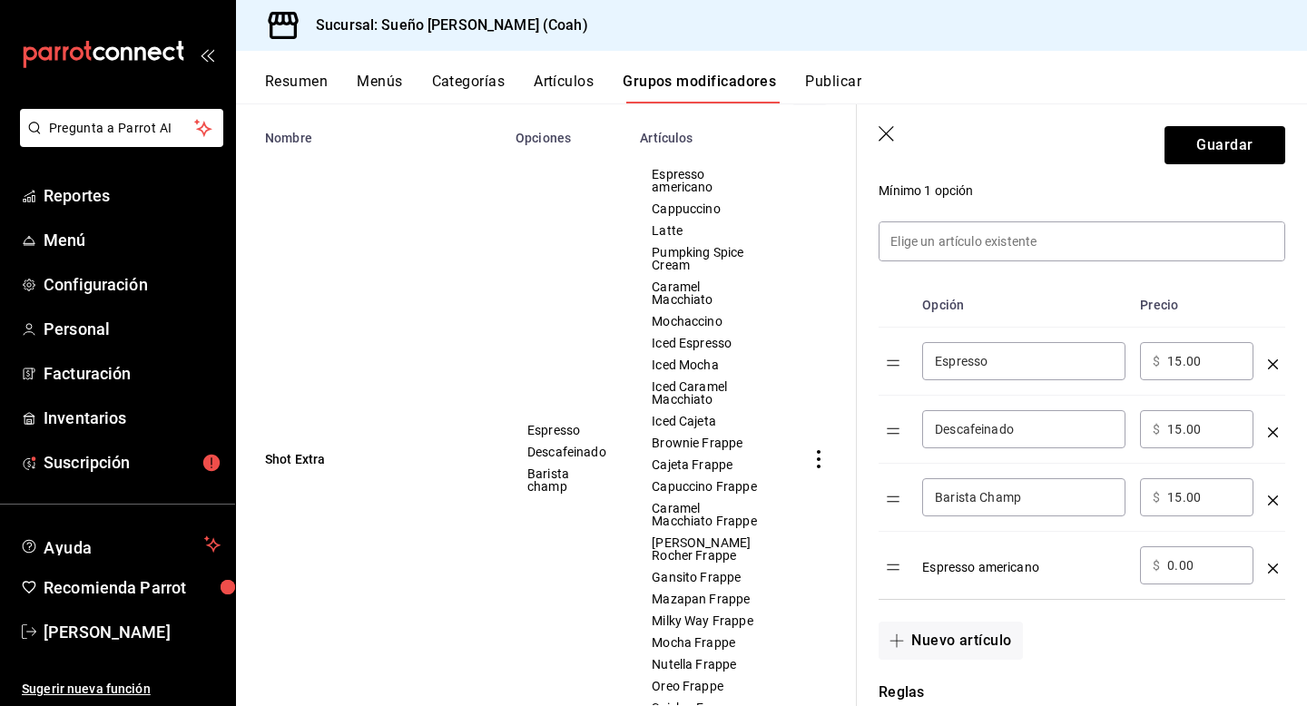
scroll to position [399, 0]
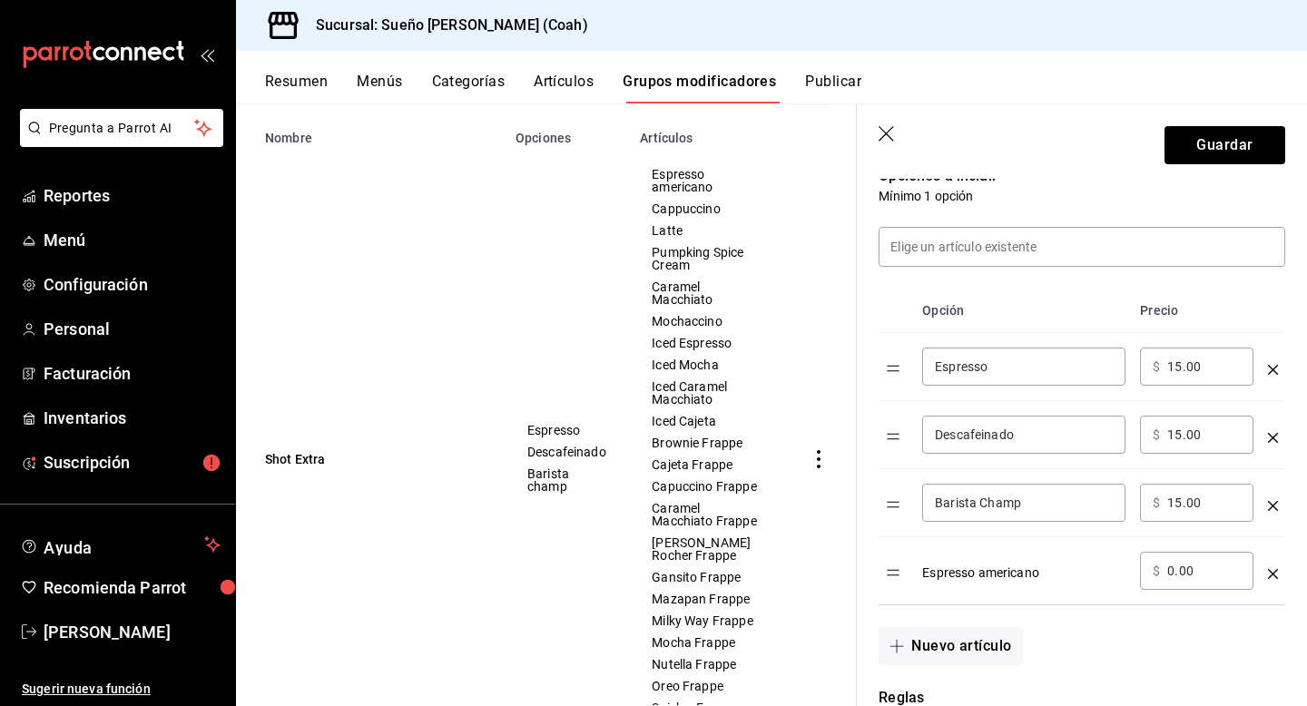
click at [886, 121] on header "Guardar" at bounding box center [1082, 141] width 450 height 74
click at [885, 129] on icon "button" at bounding box center [888, 135] width 18 height 18
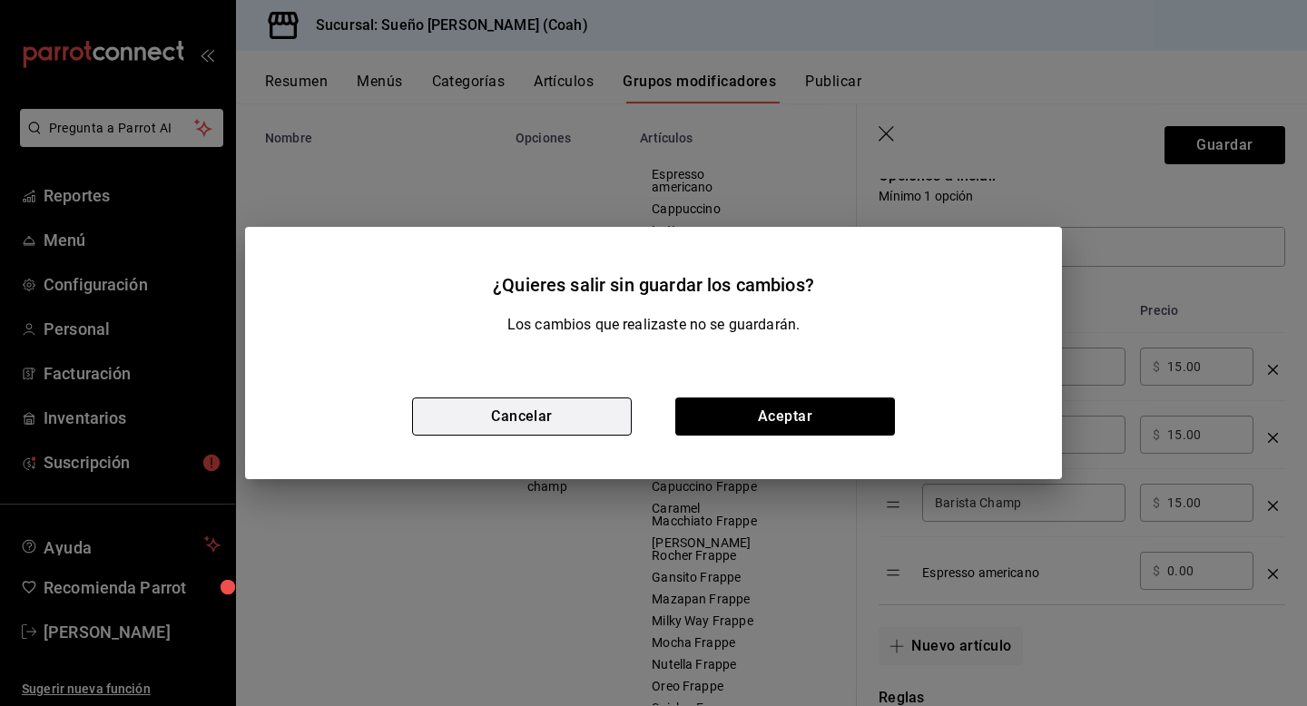
click at [517, 428] on button "Cancelar" at bounding box center [522, 417] width 220 height 38
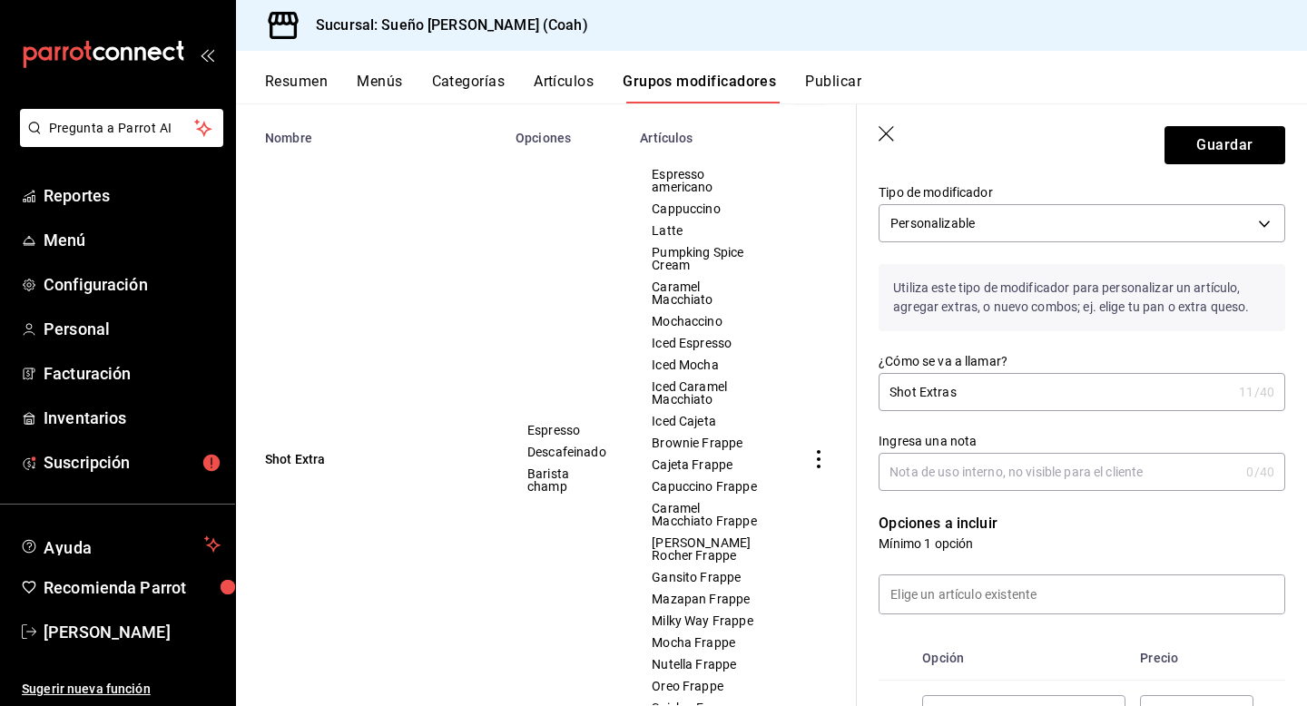
scroll to position [0, 0]
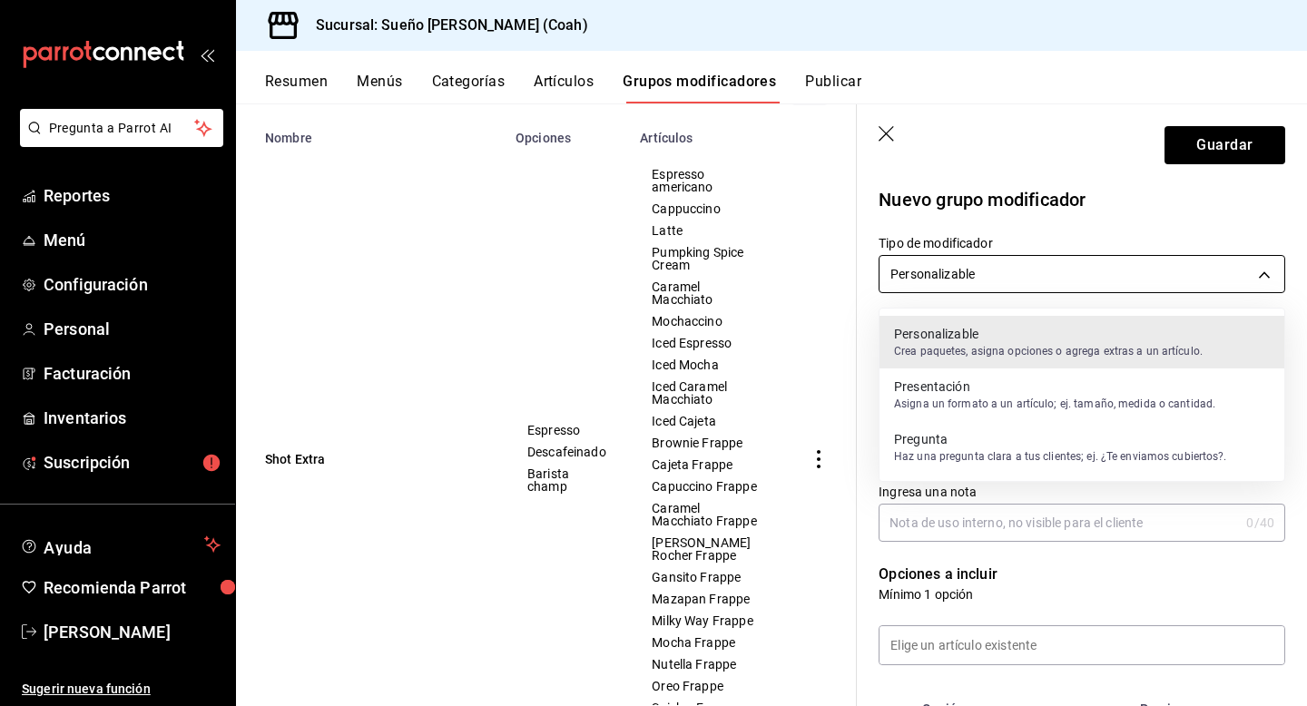
click at [1052, 267] on body "Pregunta a Parrot AI Reportes Menú Configuración Personal Facturación Inventari…" at bounding box center [653, 353] width 1307 height 706
click at [998, 334] on p "Personalizable" at bounding box center [1048, 334] width 309 height 18
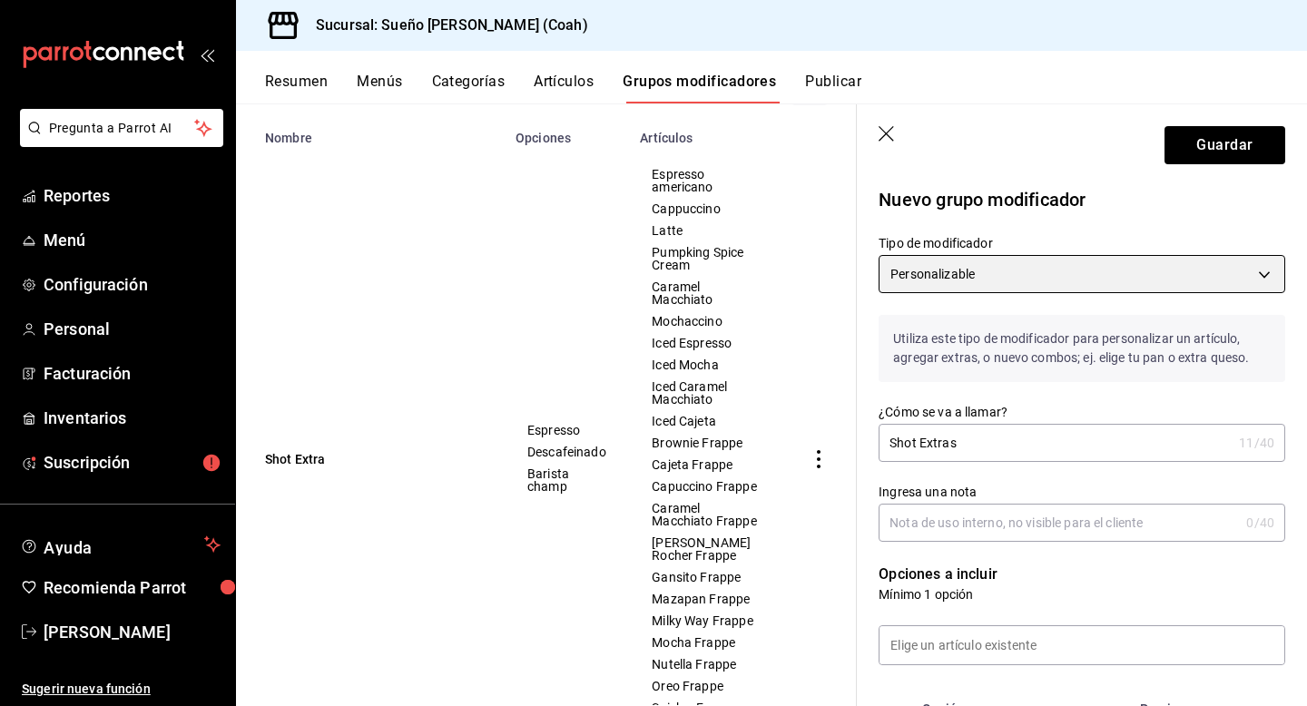
scroll to position [51, 0]
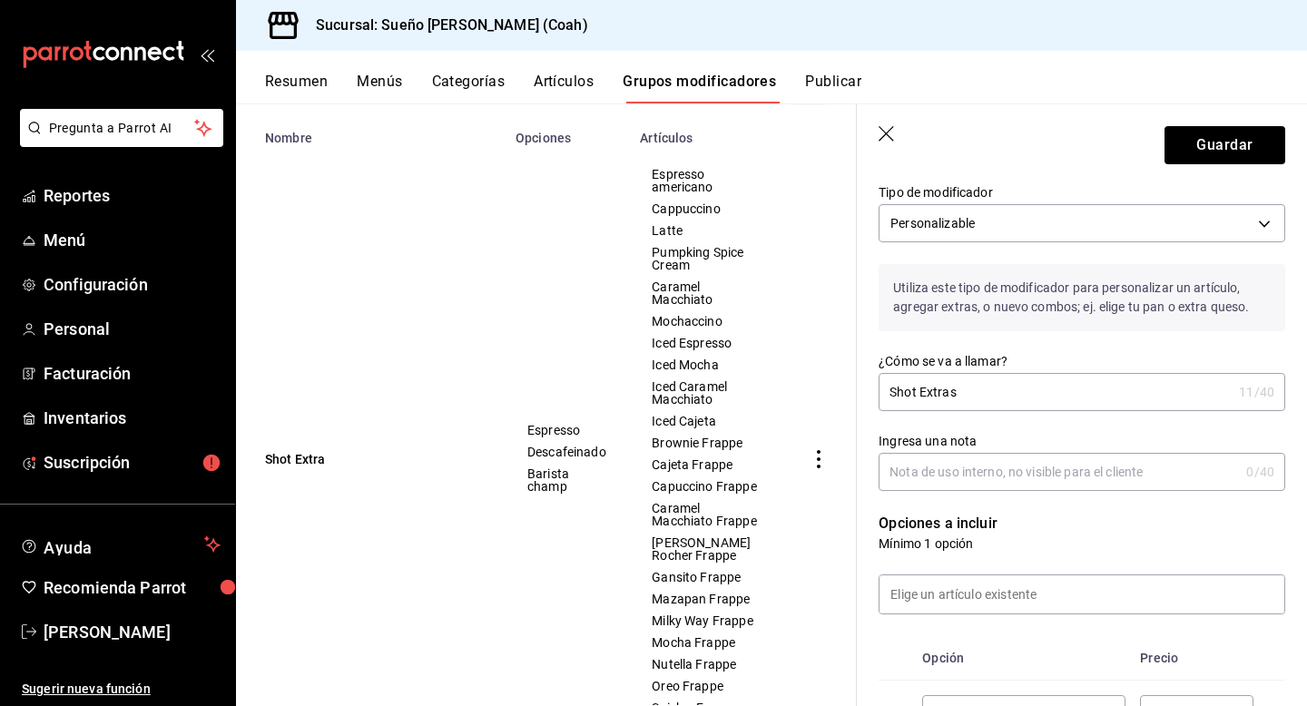
click at [985, 395] on input "Shot Extras" at bounding box center [1055, 392] width 353 height 36
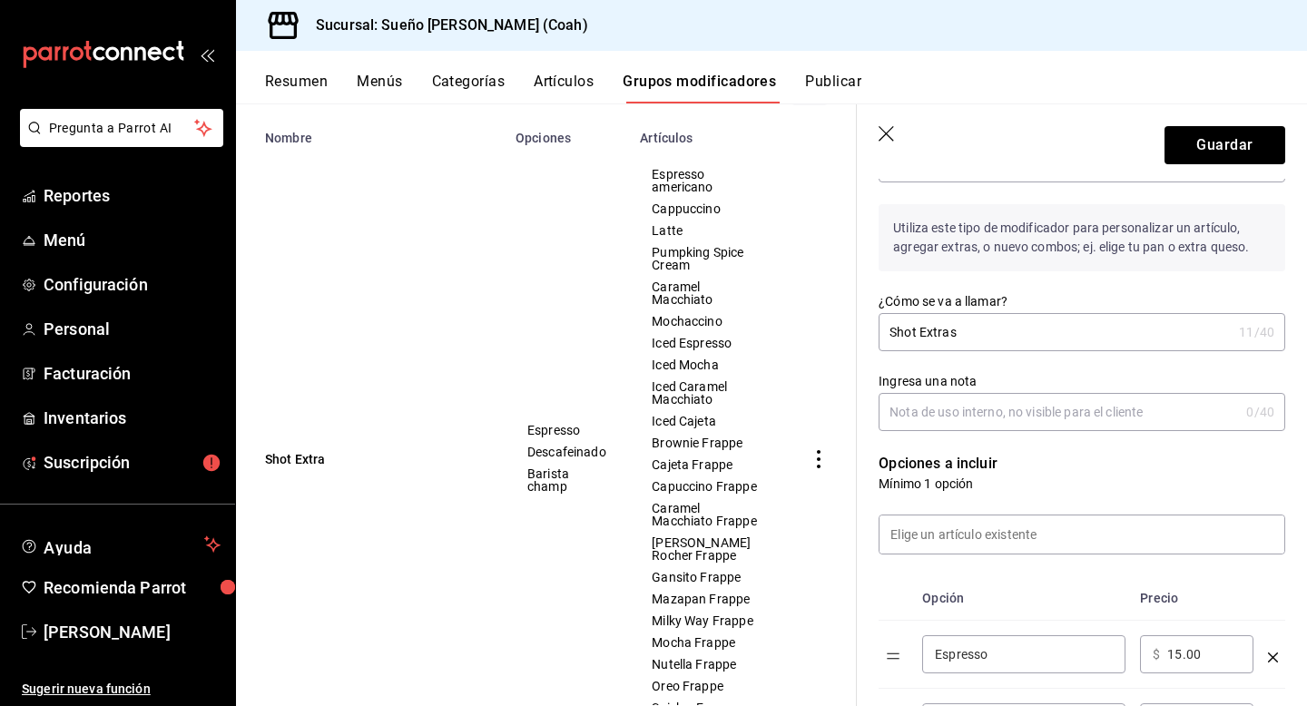
scroll to position [191, 0]
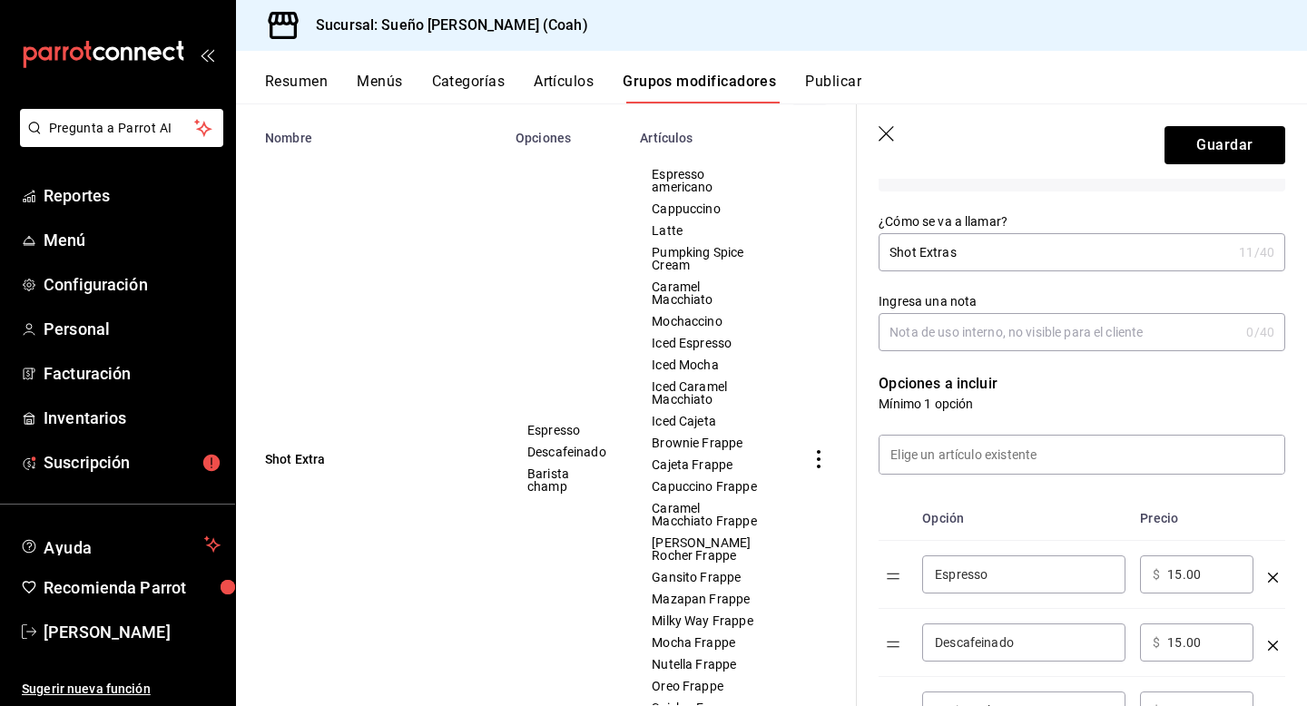
click at [1000, 342] on input "Ingresa una nota" at bounding box center [1059, 332] width 360 height 36
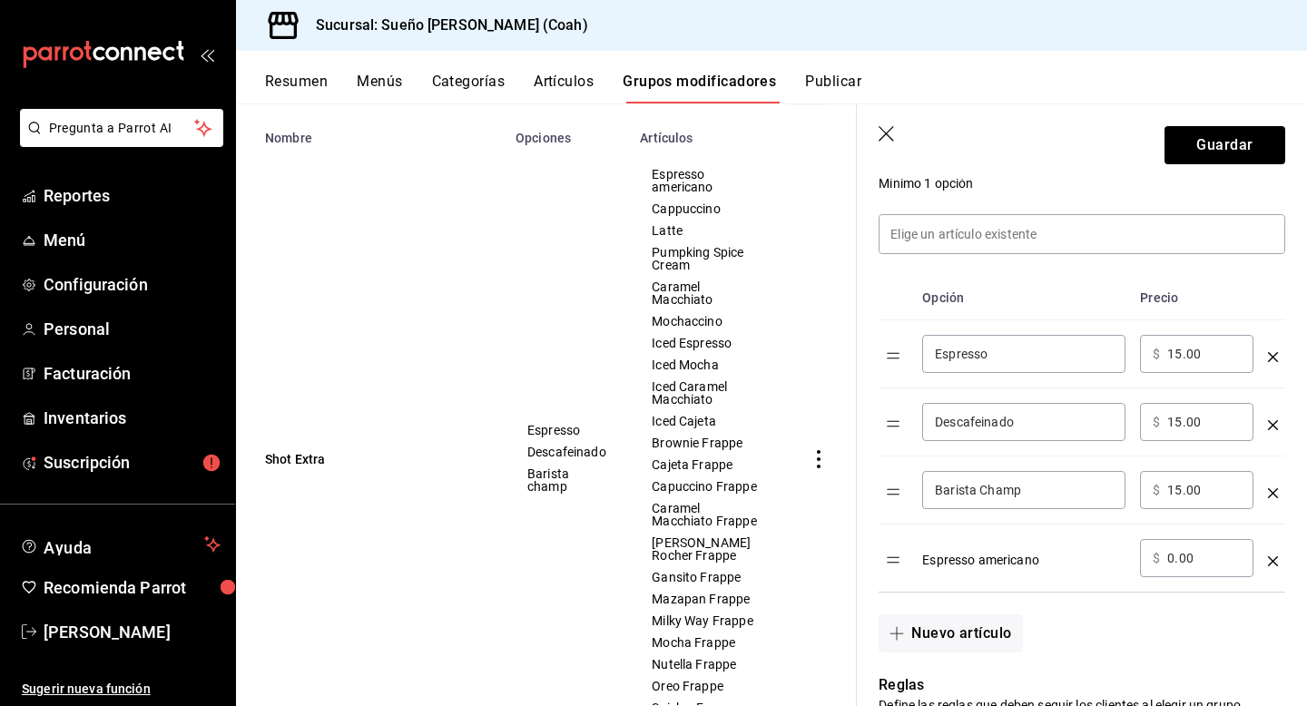
scroll to position [429, 0]
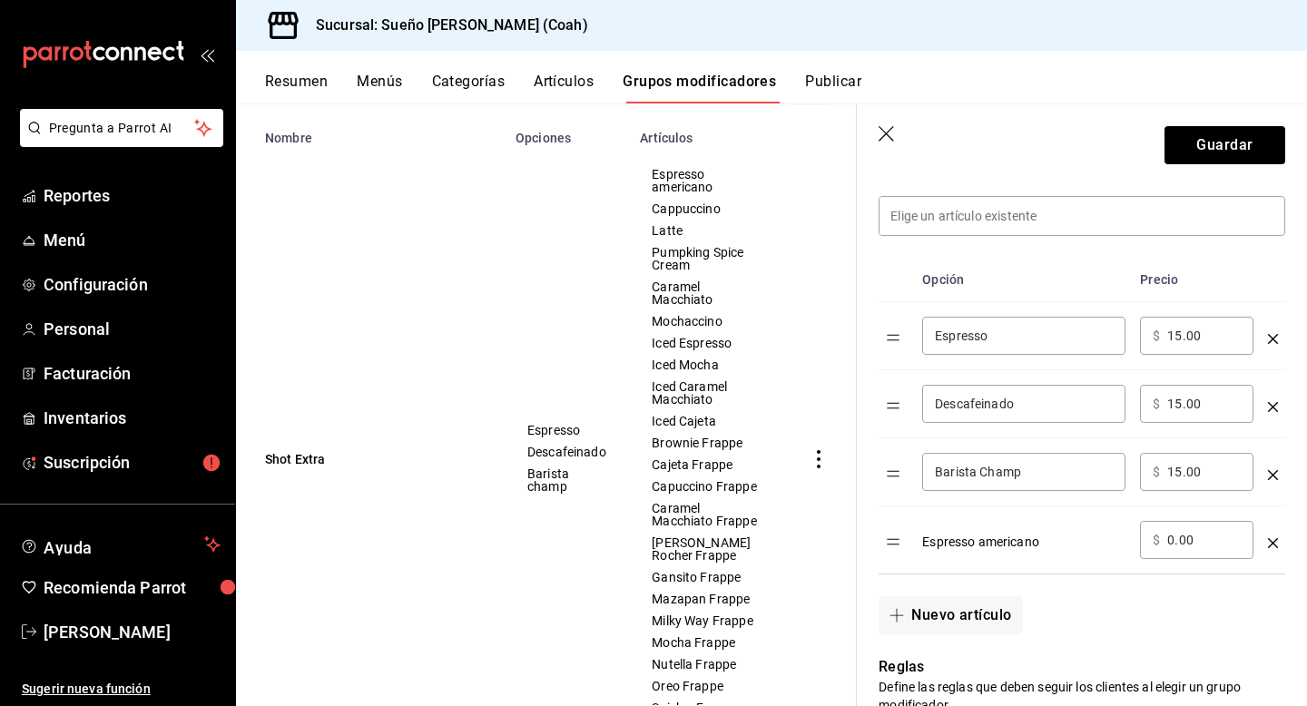
click at [1272, 543] on icon "optionsTable" at bounding box center [1273, 543] width 10 height 10
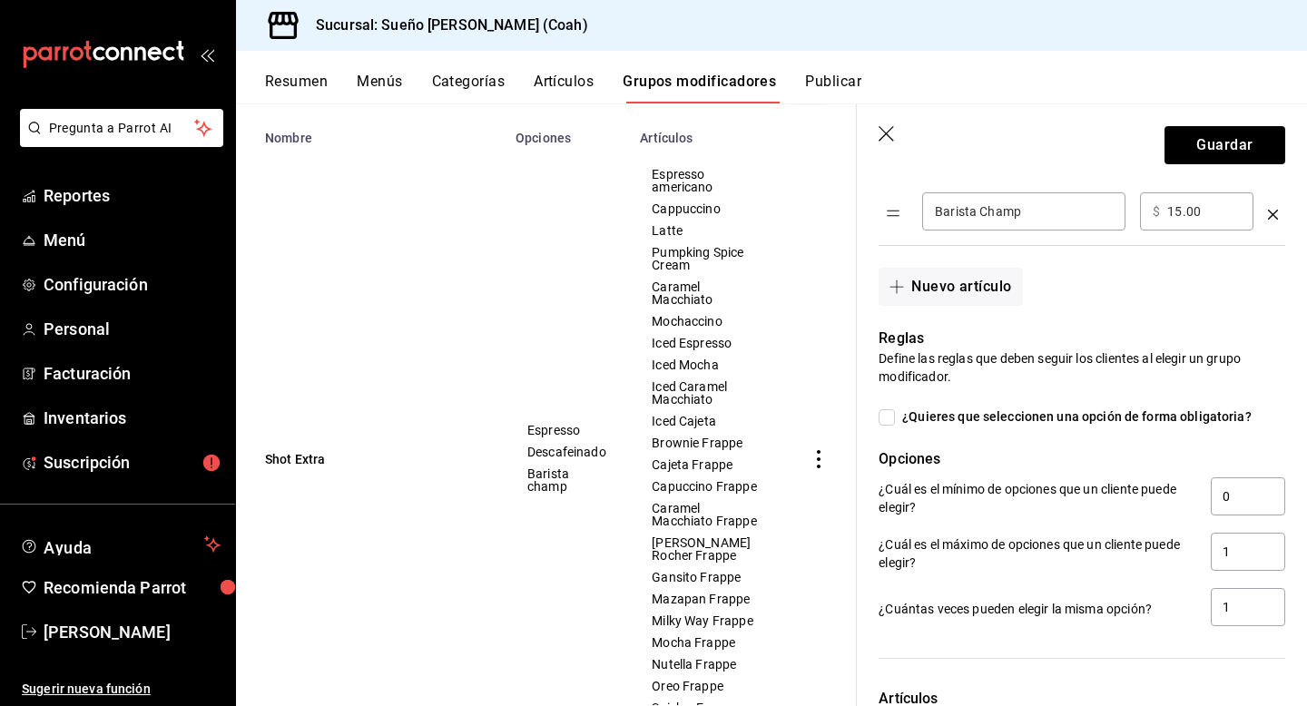
scroll to position [693, 0]
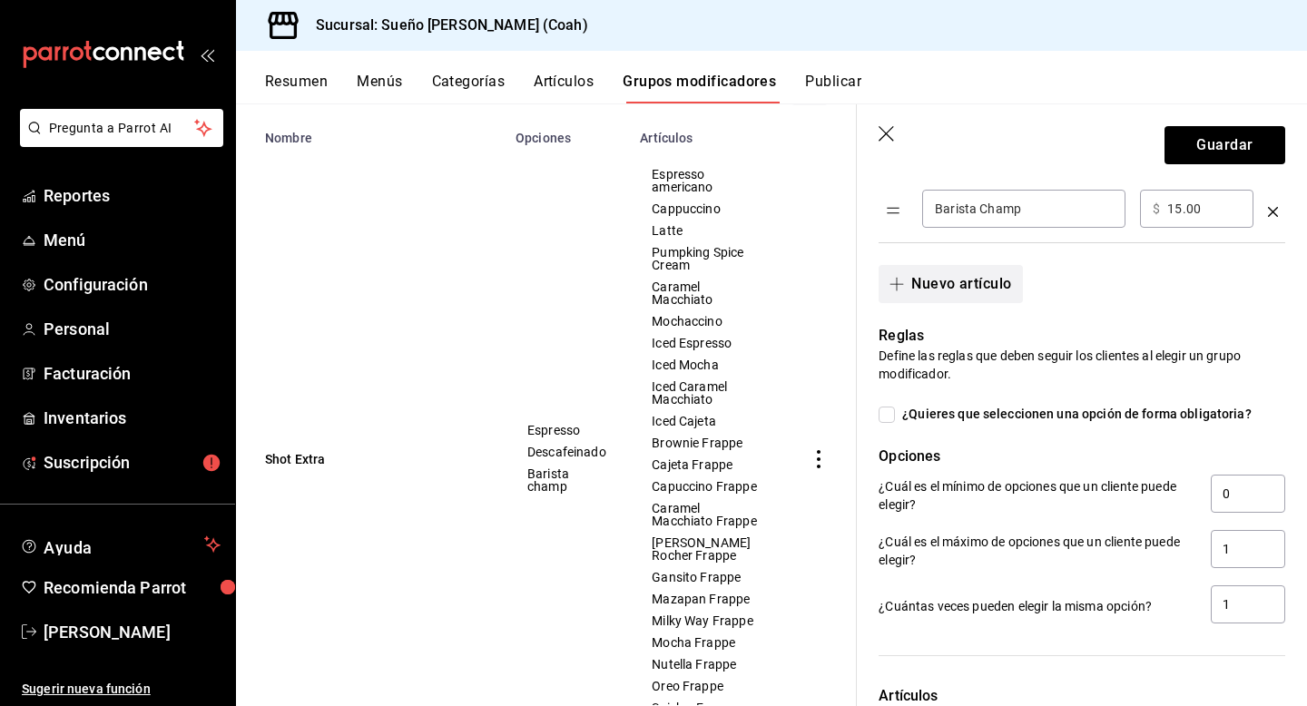
click at [985, 291] on button "Nuevo artículo" at bounding box center [950, 284] width 143 height 38
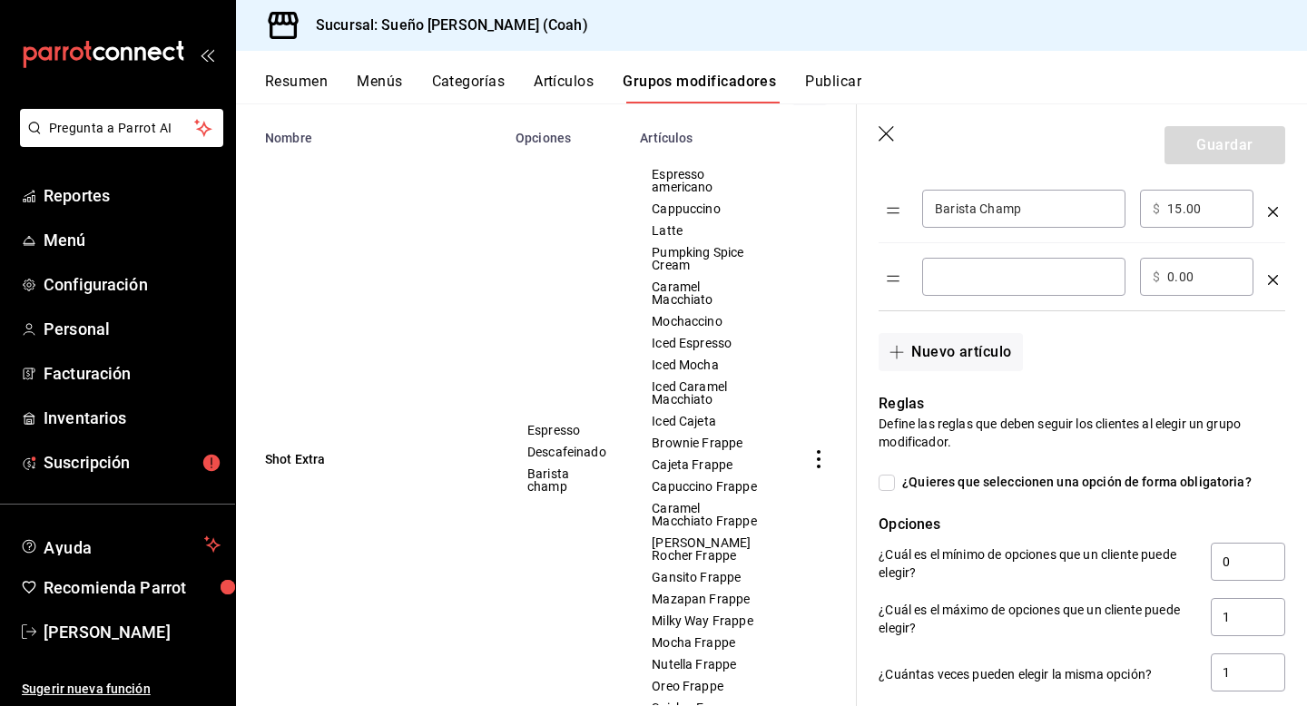
click at [1276, 281] on icon "optionsTable" at bounding box center [1273, 280] width 10 height 10
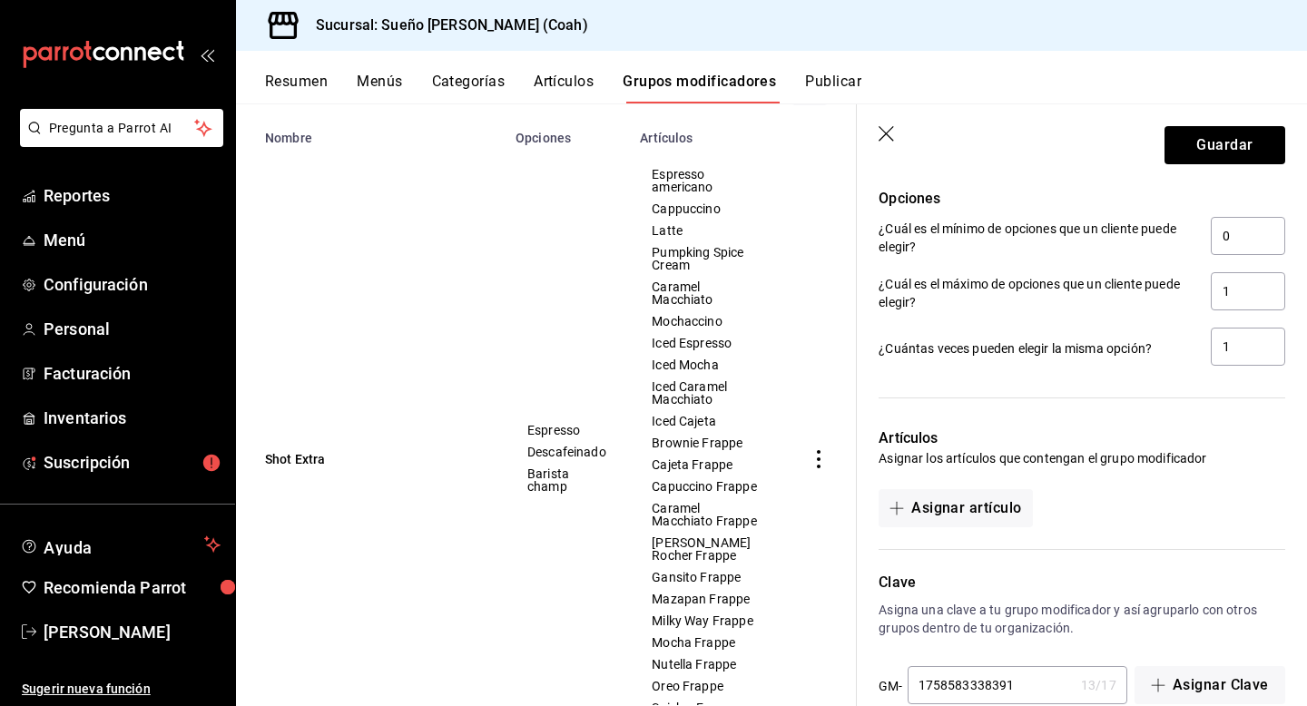
scroll to position [978, 0]
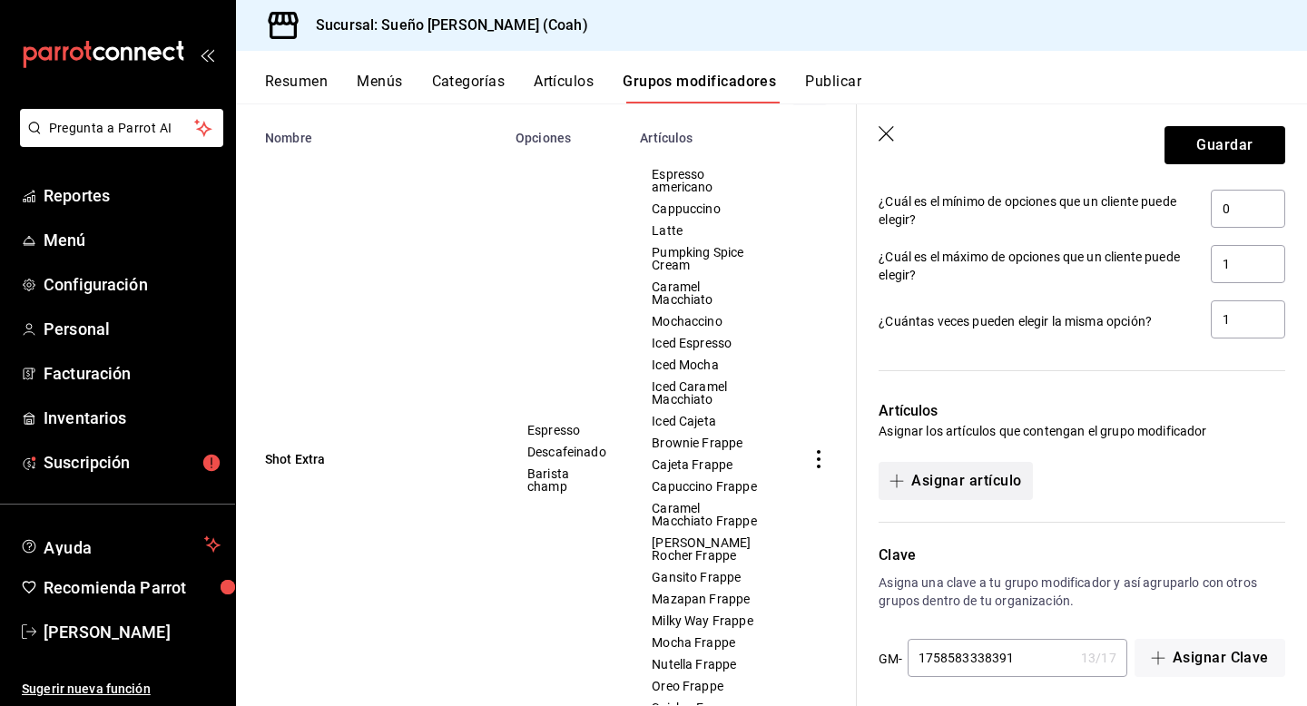
click at [989, 489] on button "Asignar artículo" at bounding box center [955, 481] width 153 height 38
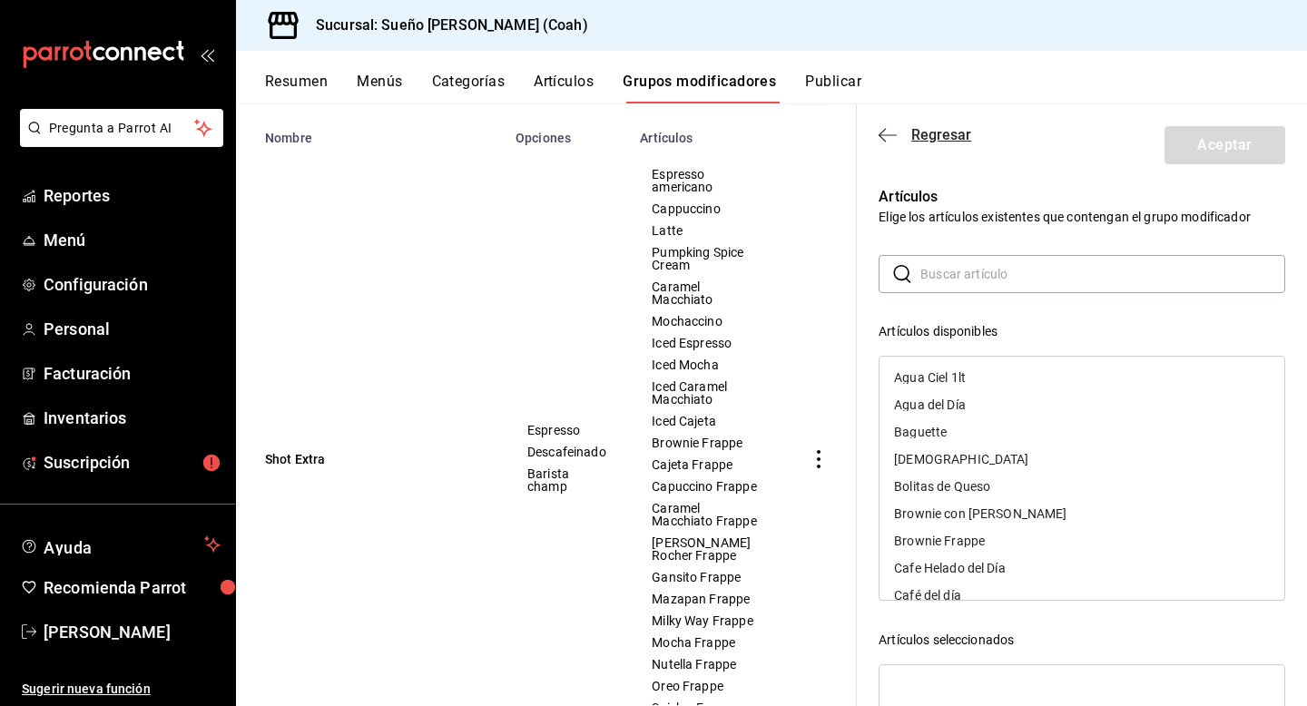
click at [898, 133] on span "Regresar" at bounding box center [925, 134] width 93 height 17
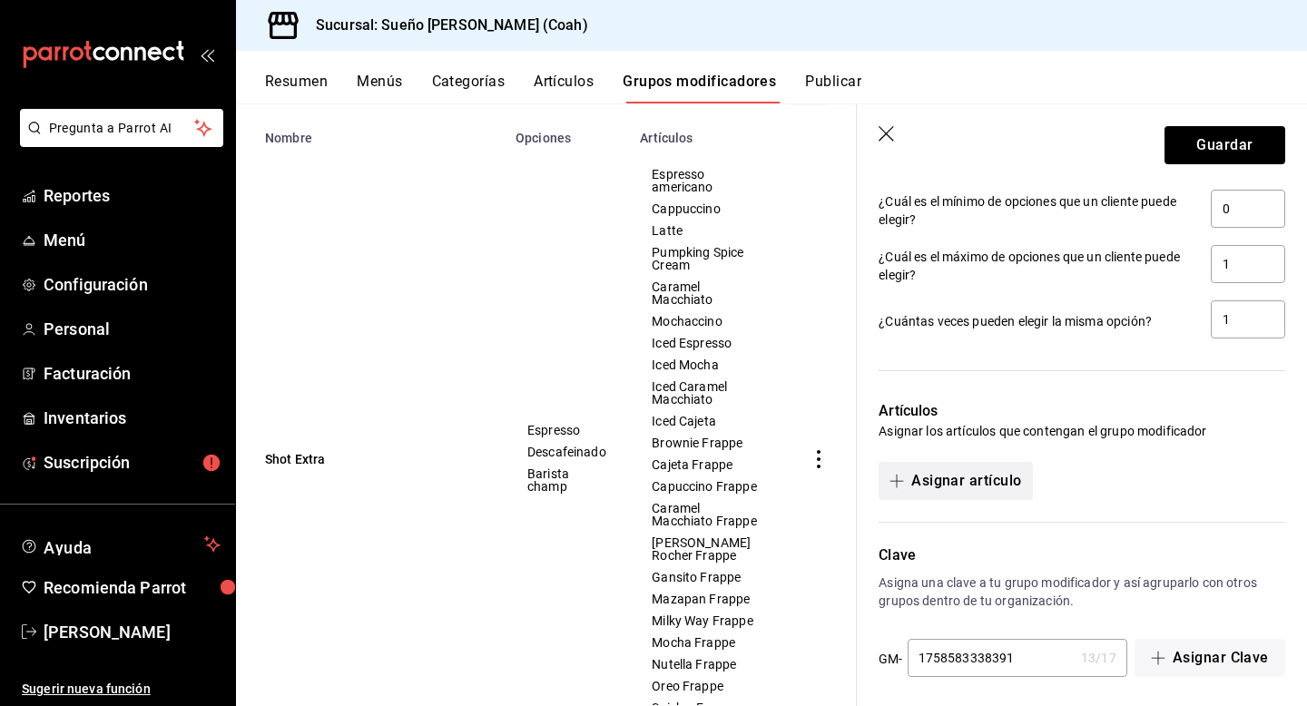
click at [1008, 480] on button "Asignar artículo" at bounding box center [955, 481] width 153 height 38
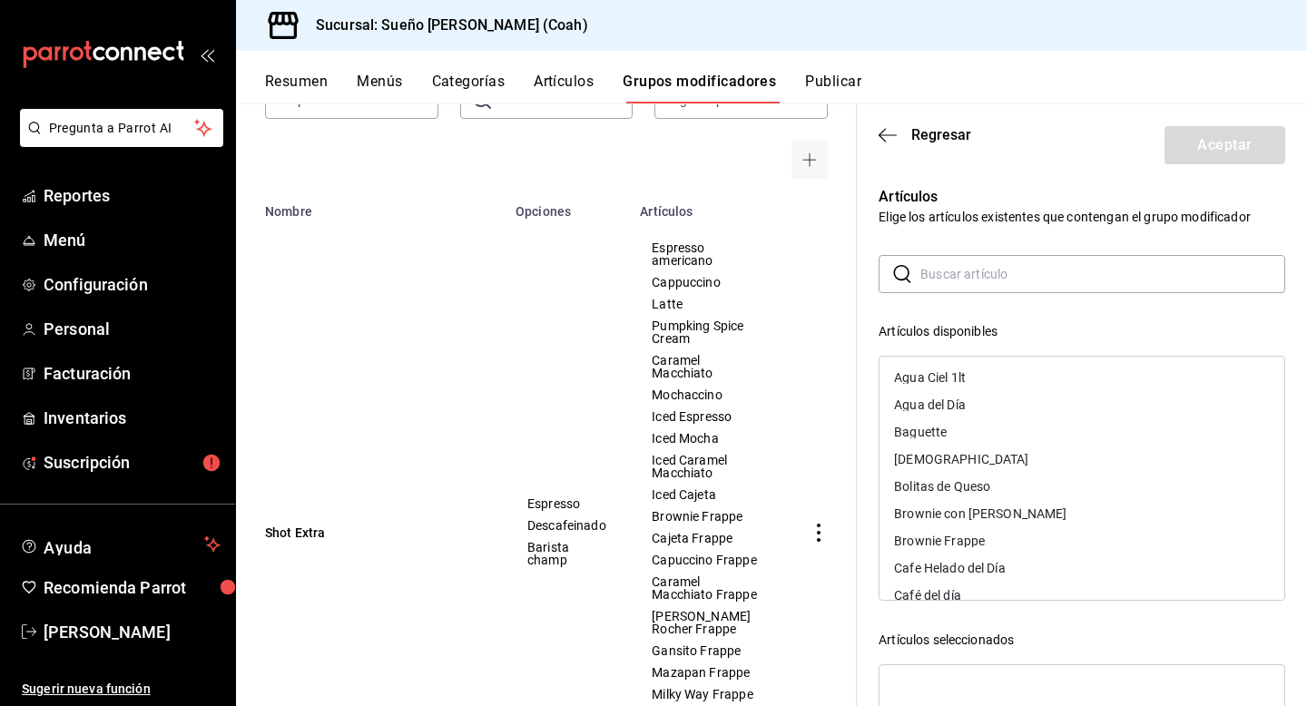
scroll to position [135, 0]
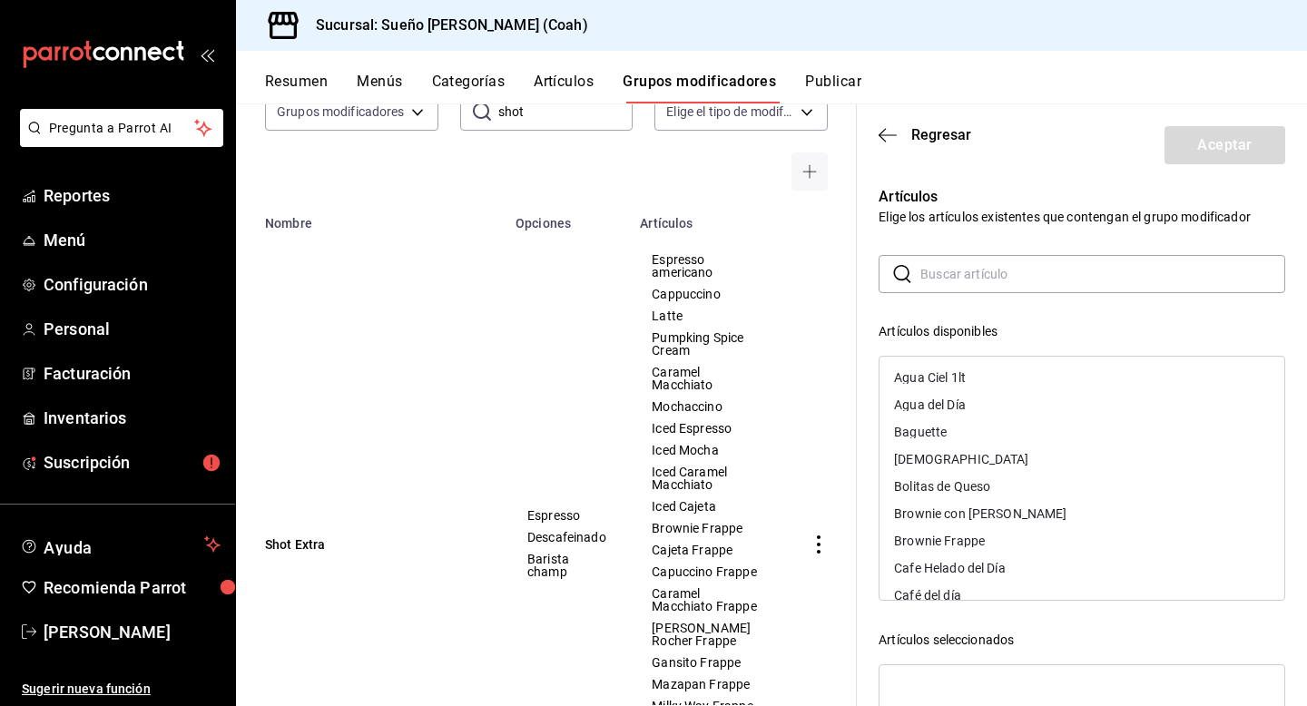
click at [955, 282] on input "text" at bounding box center [1102, 274] width 365 height 36
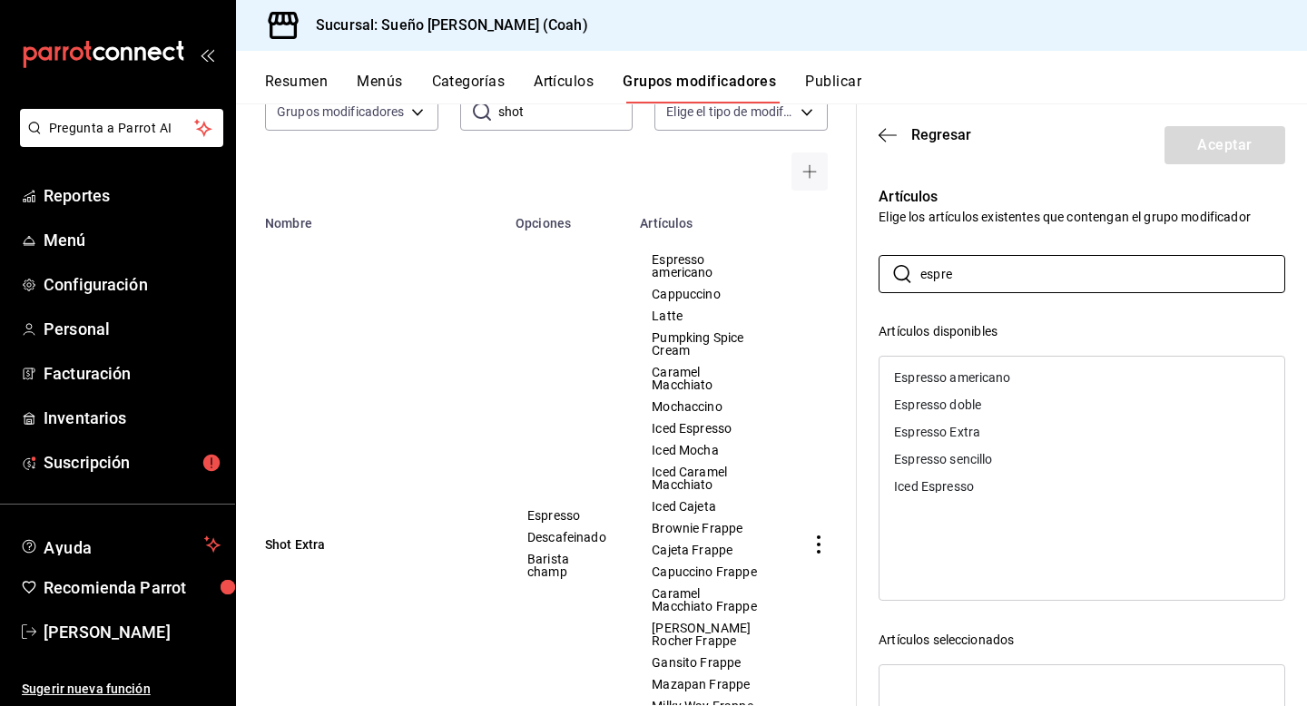
click at [912, 374] on div "Espresso americano" at bounding box center [952, 377] width 116 height 13
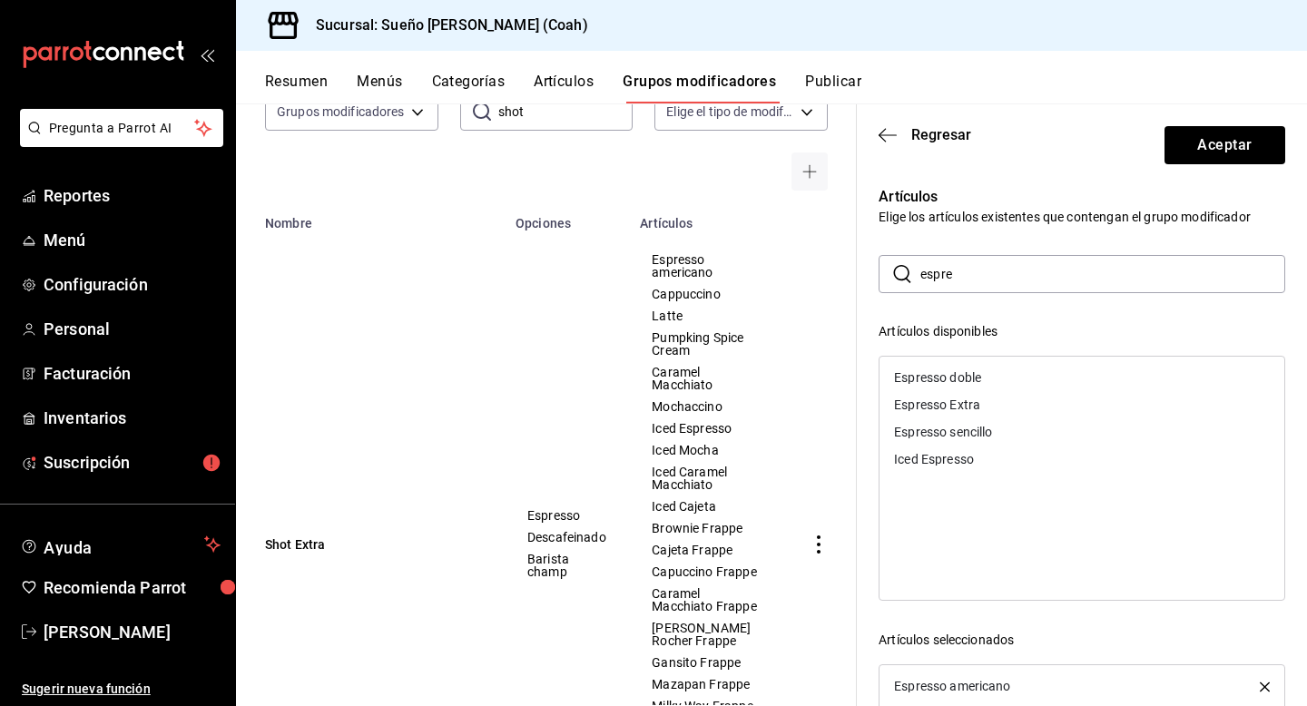
click at [963, 268] on input "espre" at bounding box center [1102, 274] width 365 height 36
type input "capp"
click at [912, 375] on div "Cappuccino" at bounding box center [928, 377] width 68 height 13
click at [962, 283] on input "capp" at bounding box center [1102, 274] width 365 height 36
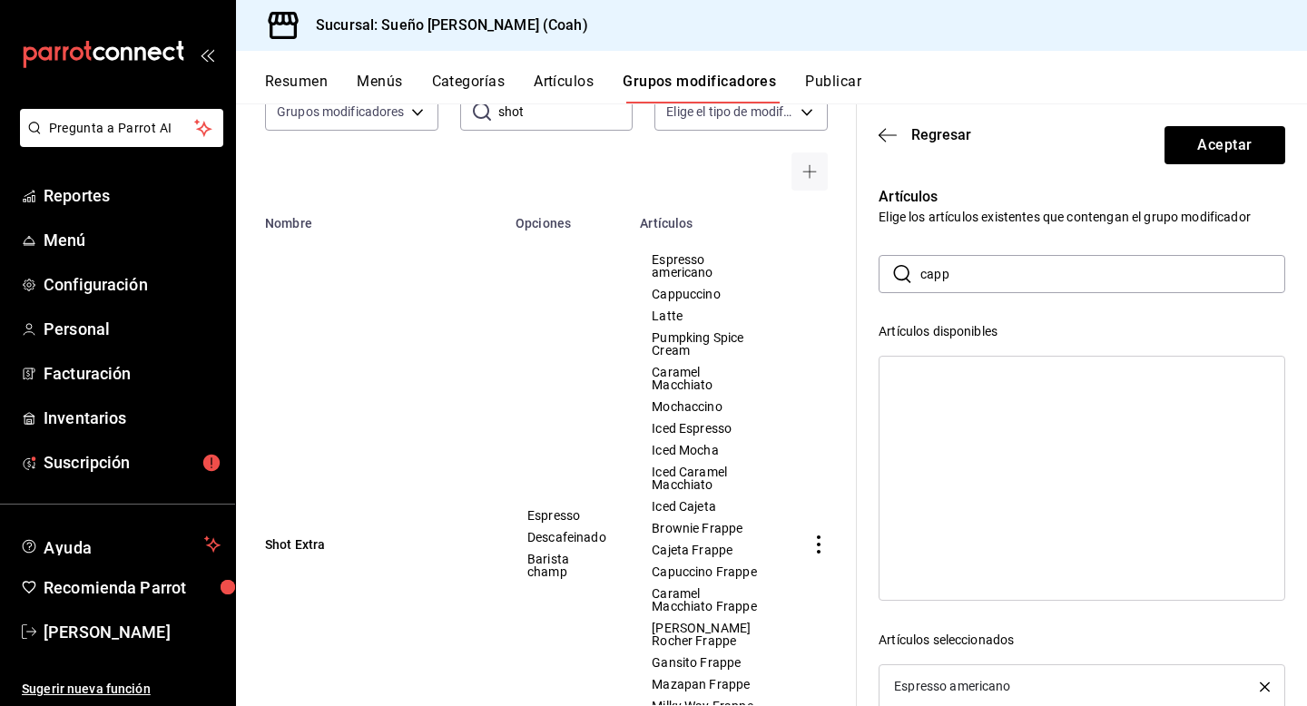
click at [962, 283] on input "capp" at bounding box center [1102, 274] width 365 height 36
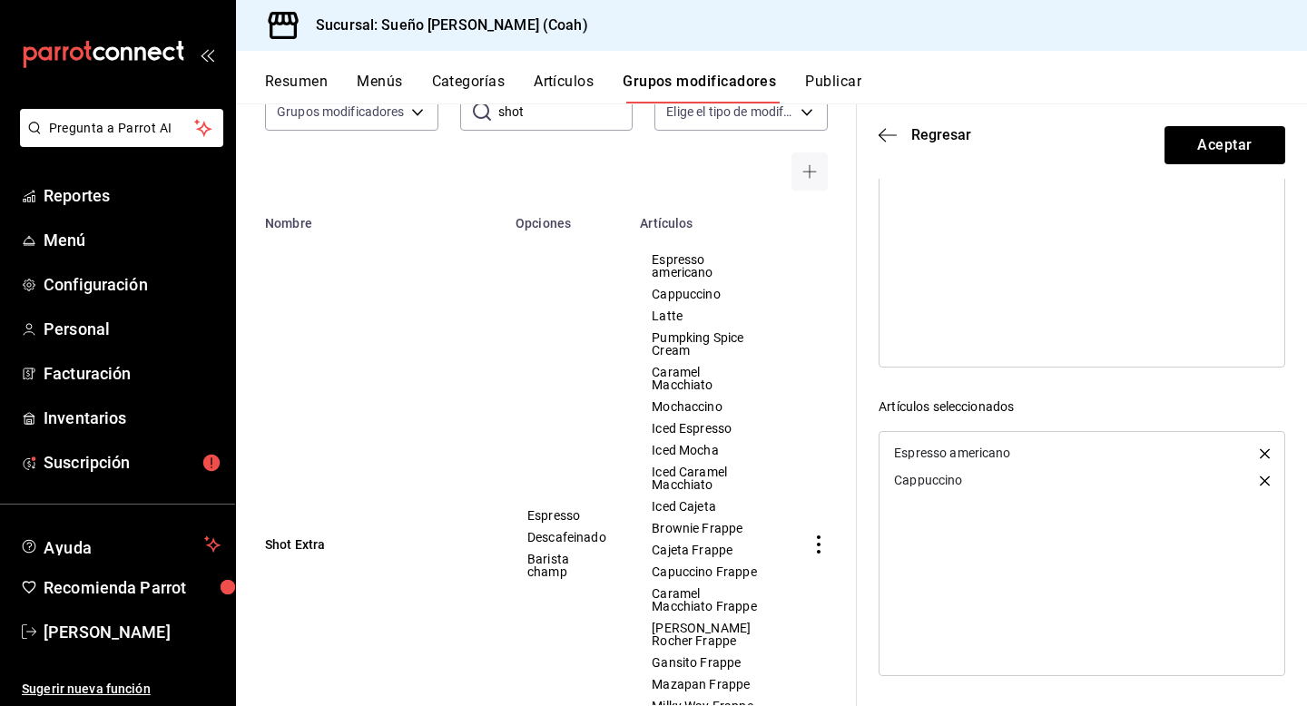
click at [924, 123] on header "Regresar Aceptar" at bounding box center [1082, 141] width 450 height 74
click at [888, 138] on icon "button" at bounding box center [888, 135] width 18 height 16
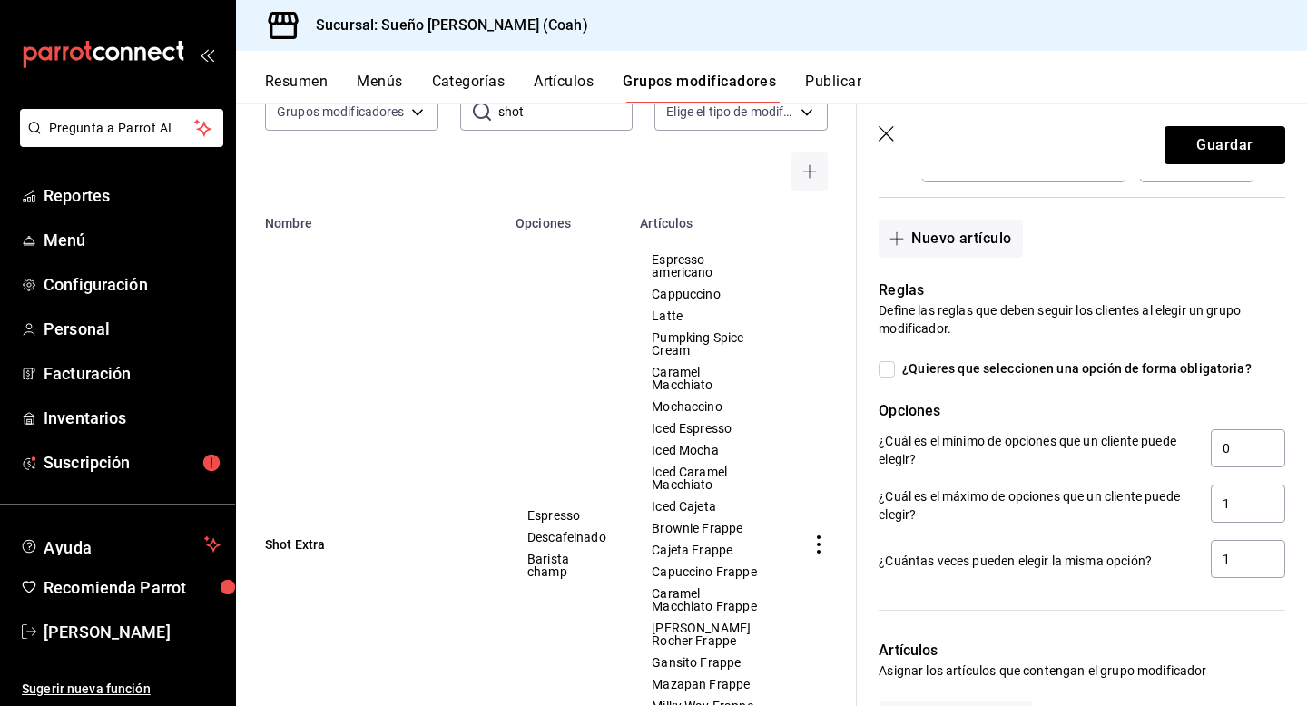
scroll to position [736, 0]
click at [1243, 515] on input "1" at bounding box center [1248, 506] width 74 height 38
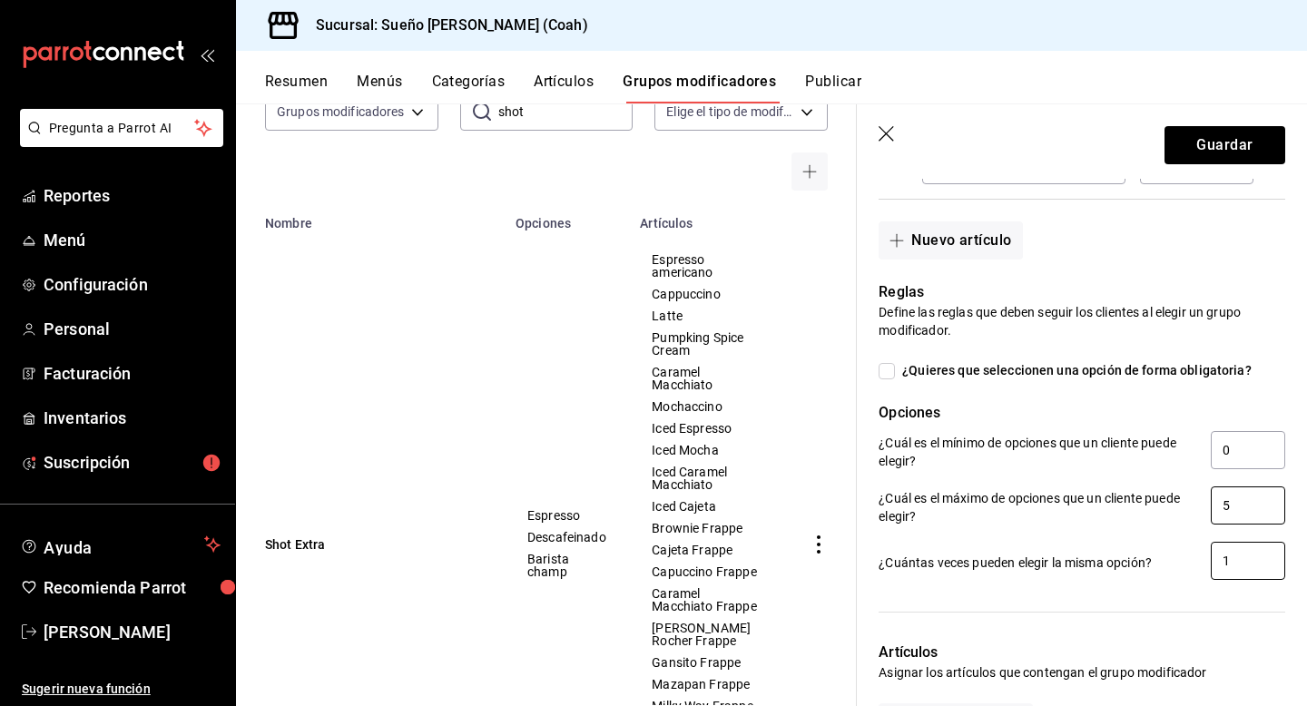
type input "5"
click at [1255, 556] on input "1" at bounding box center [1248, 561] width 74 height 38
type input "5"
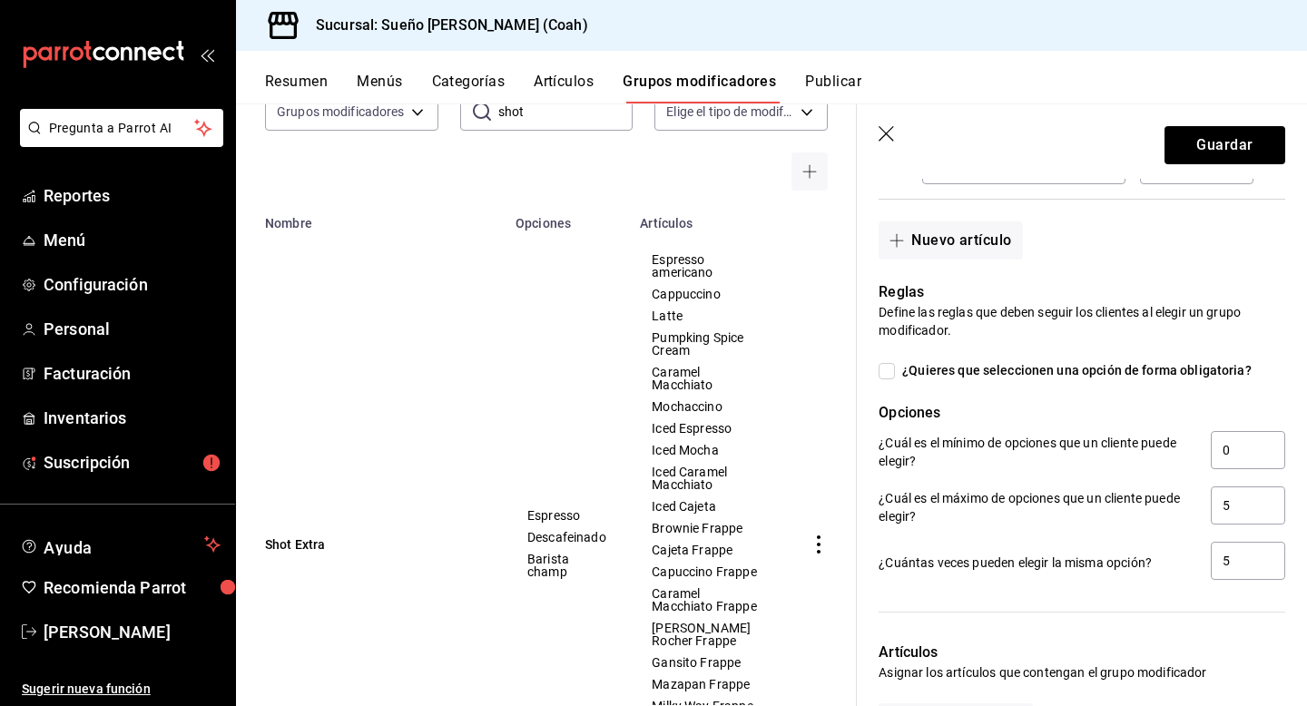
click at [1137, 352] on div "Reglas Define las reglas que deben seguir los clientes al elegir un grupo modif…" at bounding box center [1071, 421] width 428 height 323
